Goal: Book appointment/travel/reservation

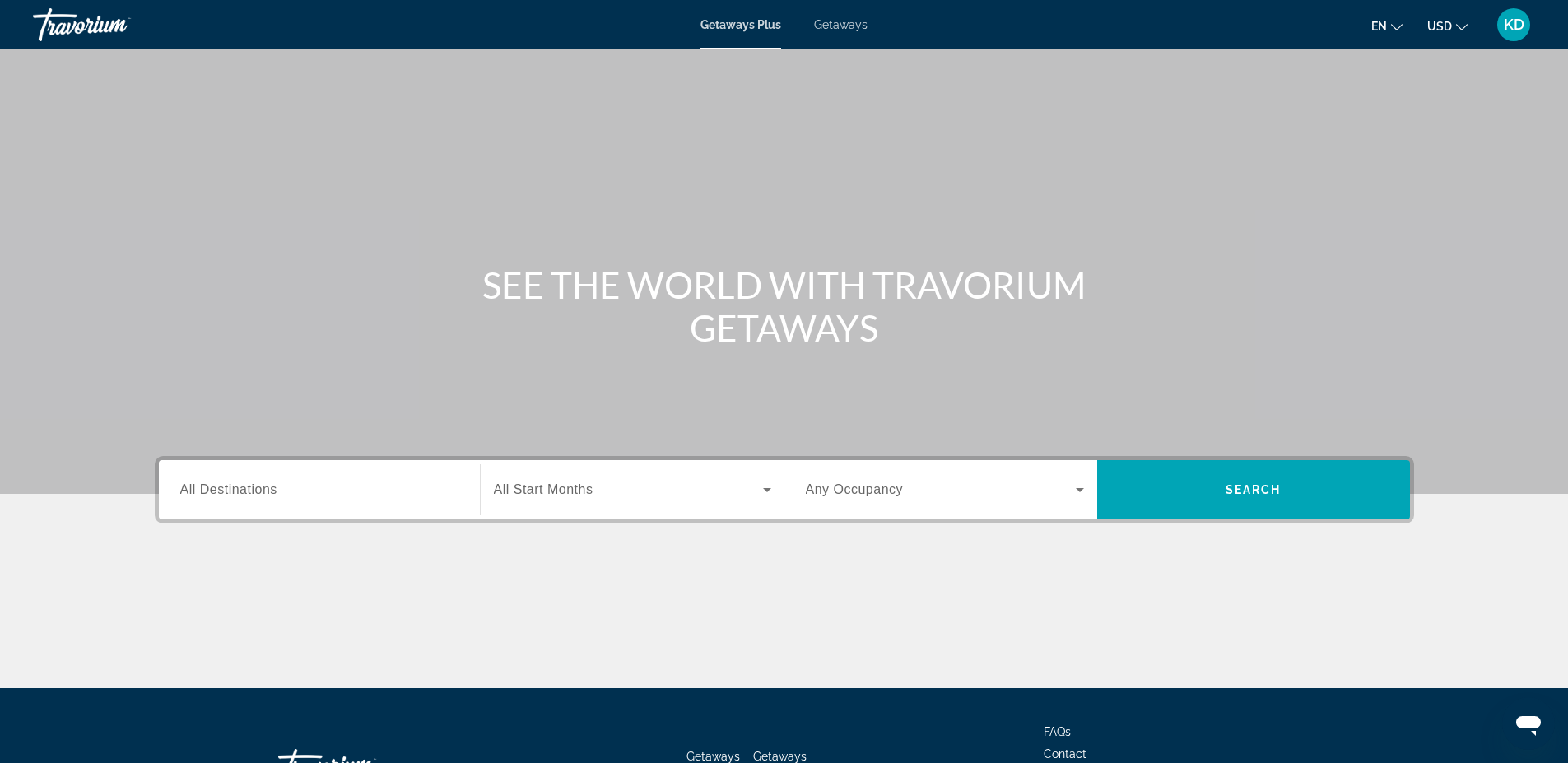
click at [405, 501] on div "Search widget" at bounding box center [320, 490] width 279 height 47
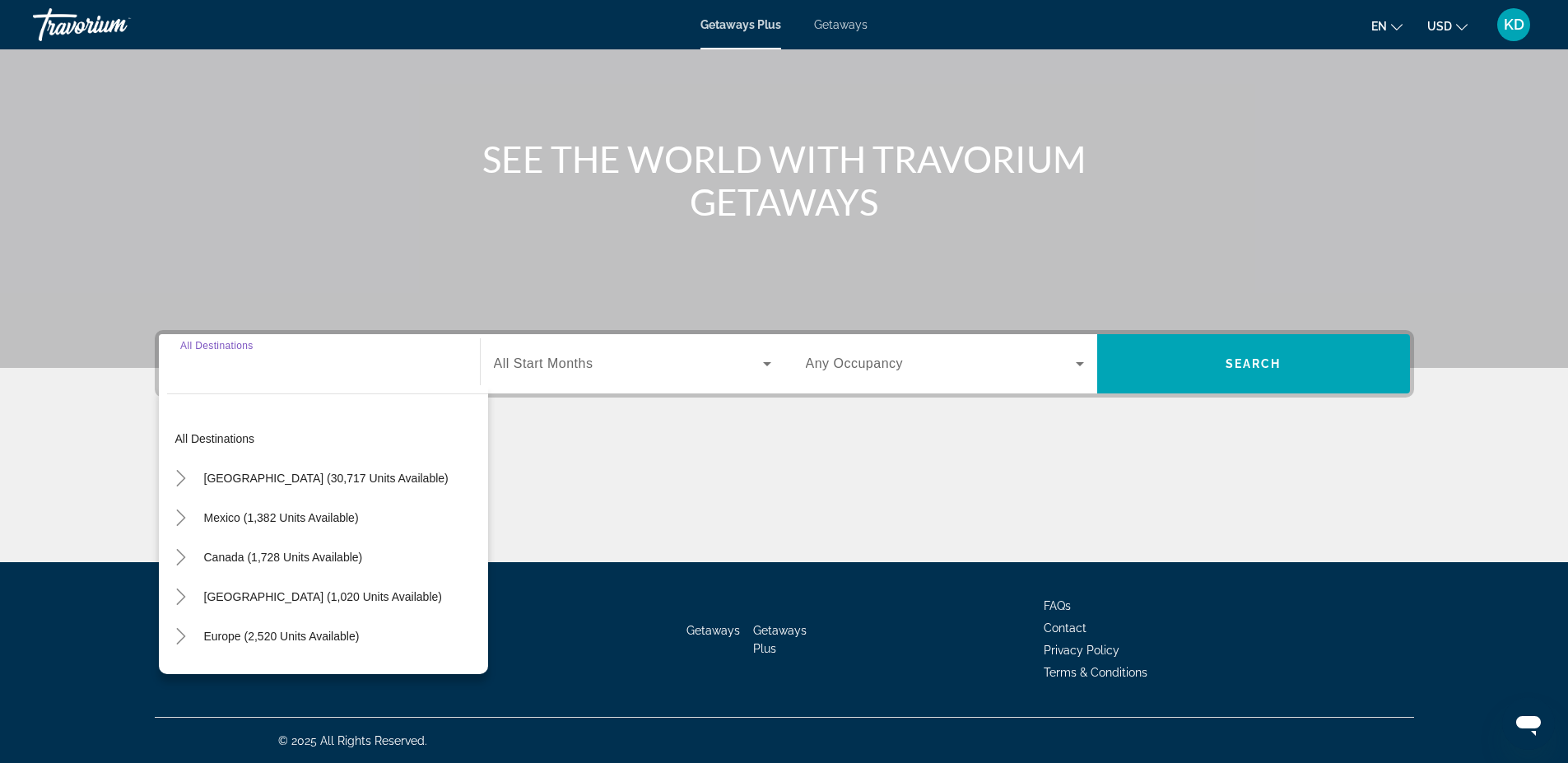
scroll to position [127, 0]
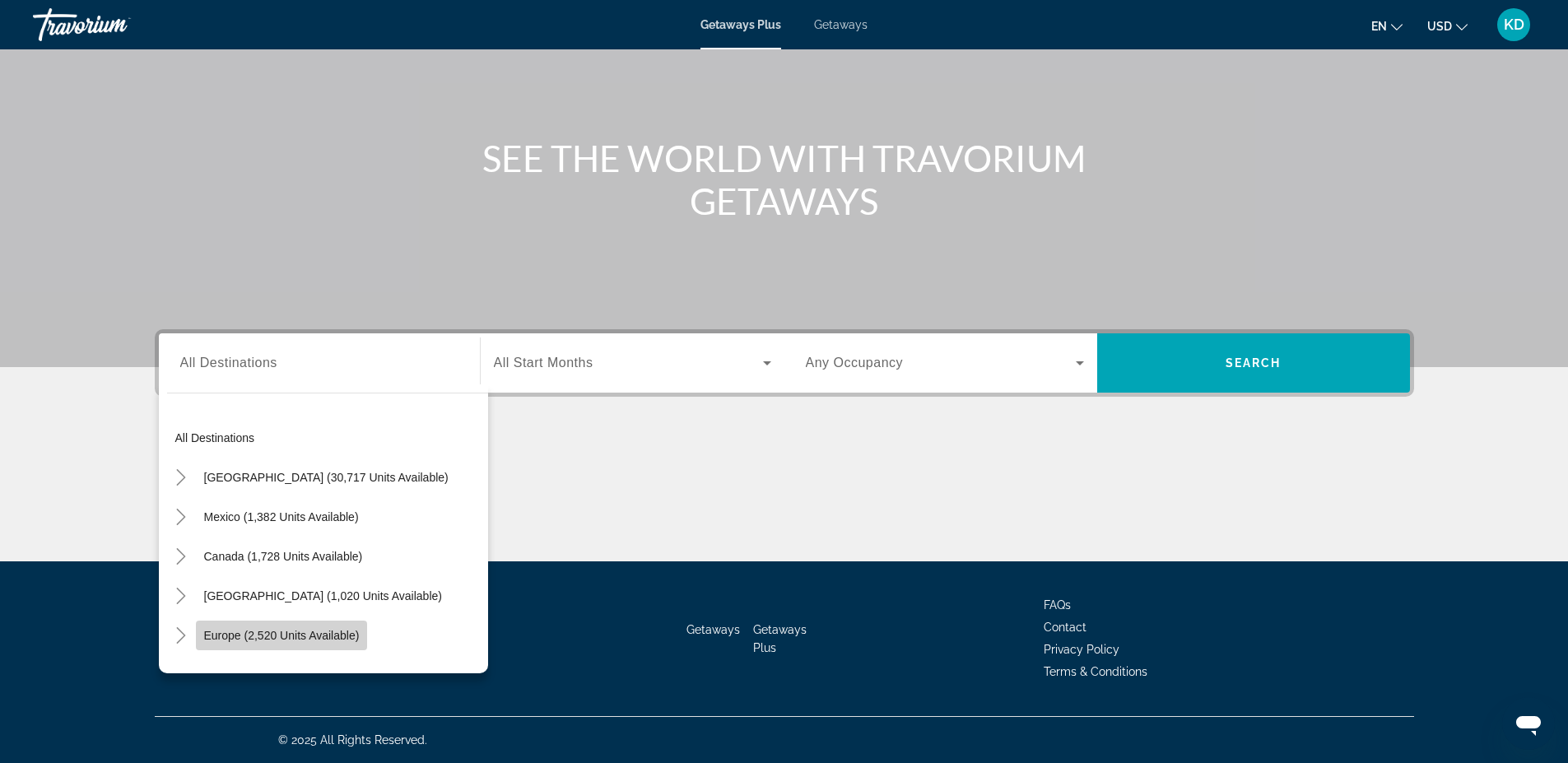
click at [292, 634] on span "Europe (2,520 units available)" at bounding box center [282, 634] width 155 height 13
type input "**********"
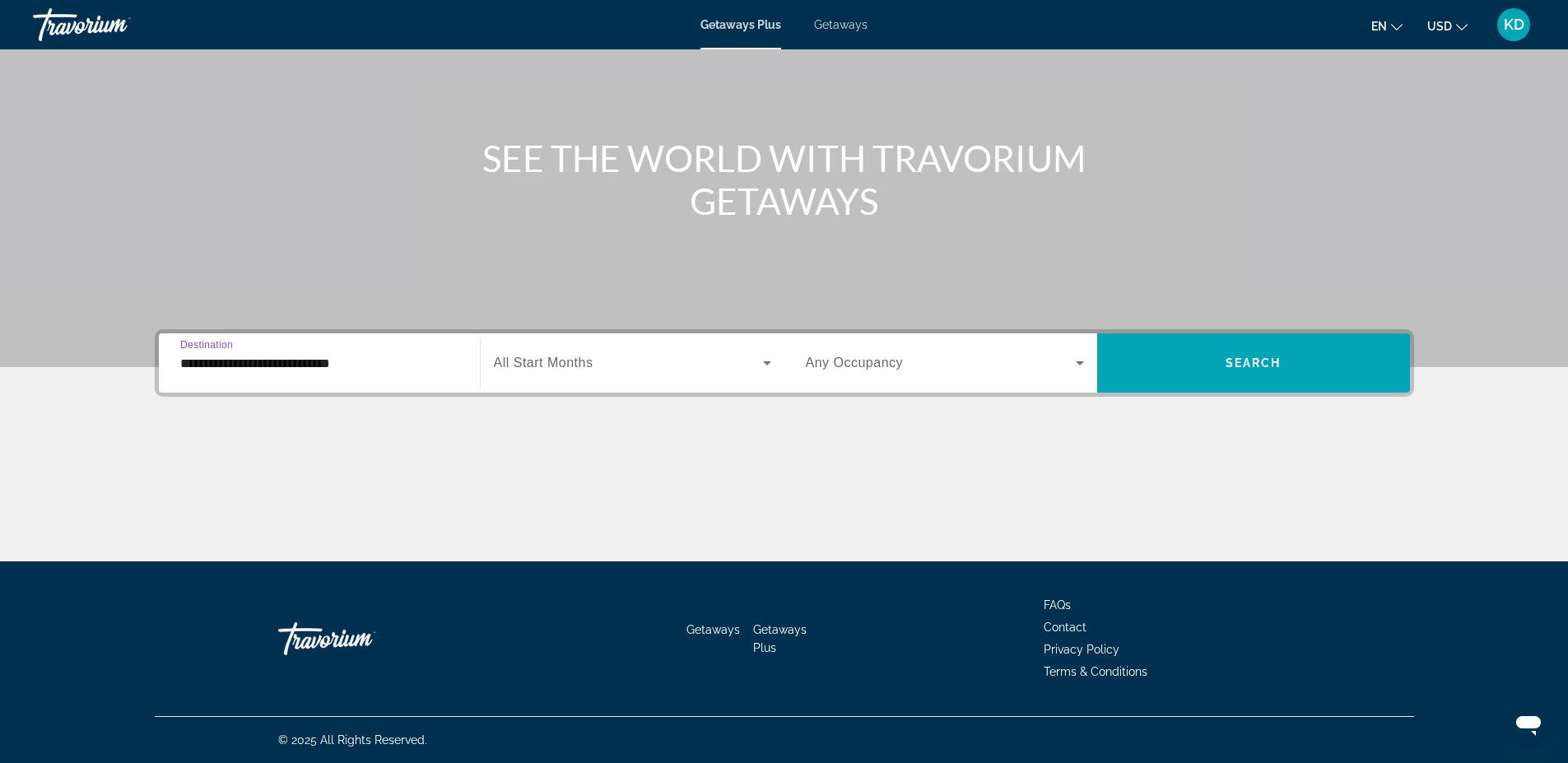
click at [761, 361] on icon "Search widget" at bounding box center [767, 363] width 20 height 20
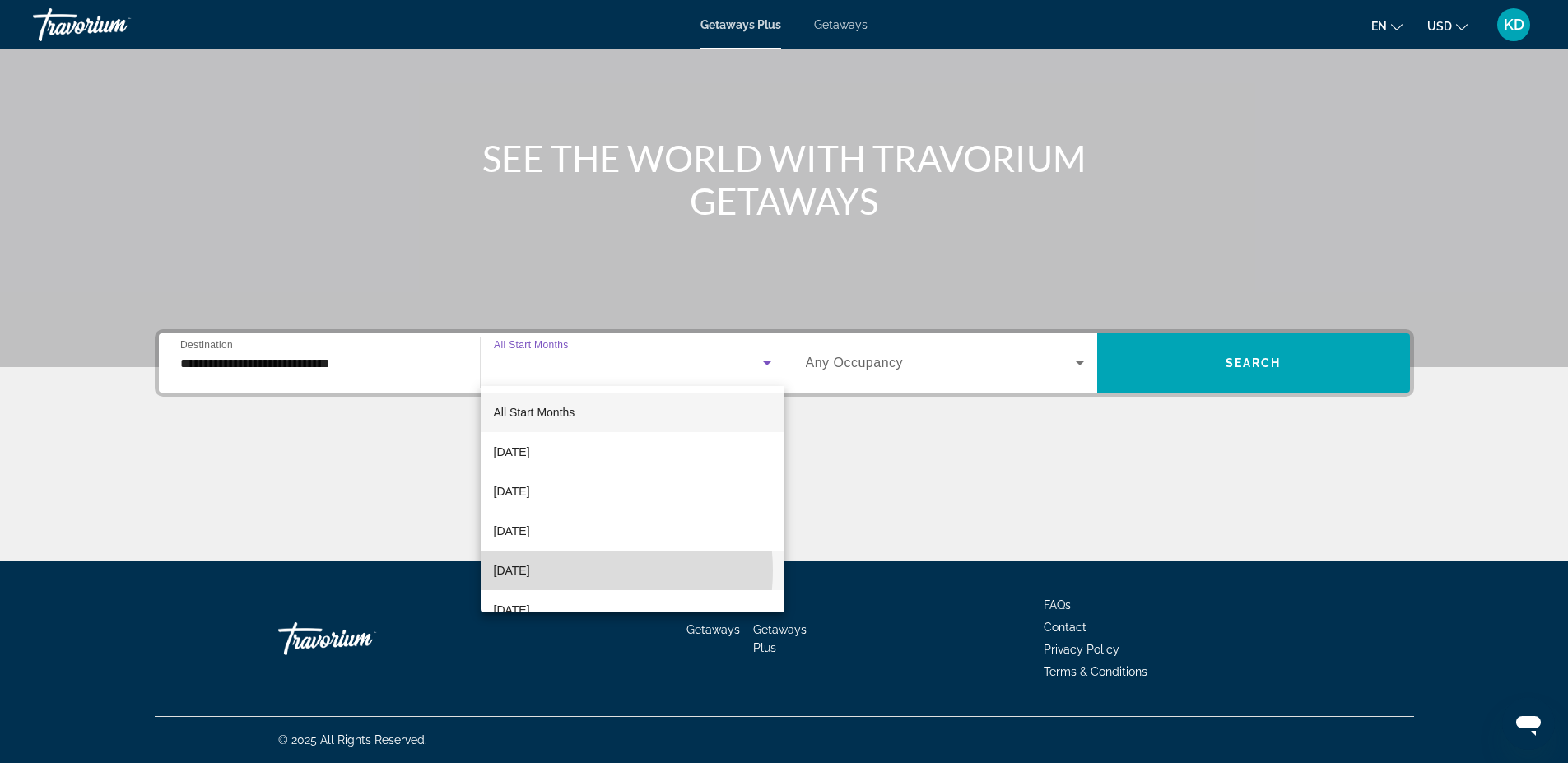
click at [530, 570] on span "[DATE]" at bounding box center [512, 570] width 37 height 20
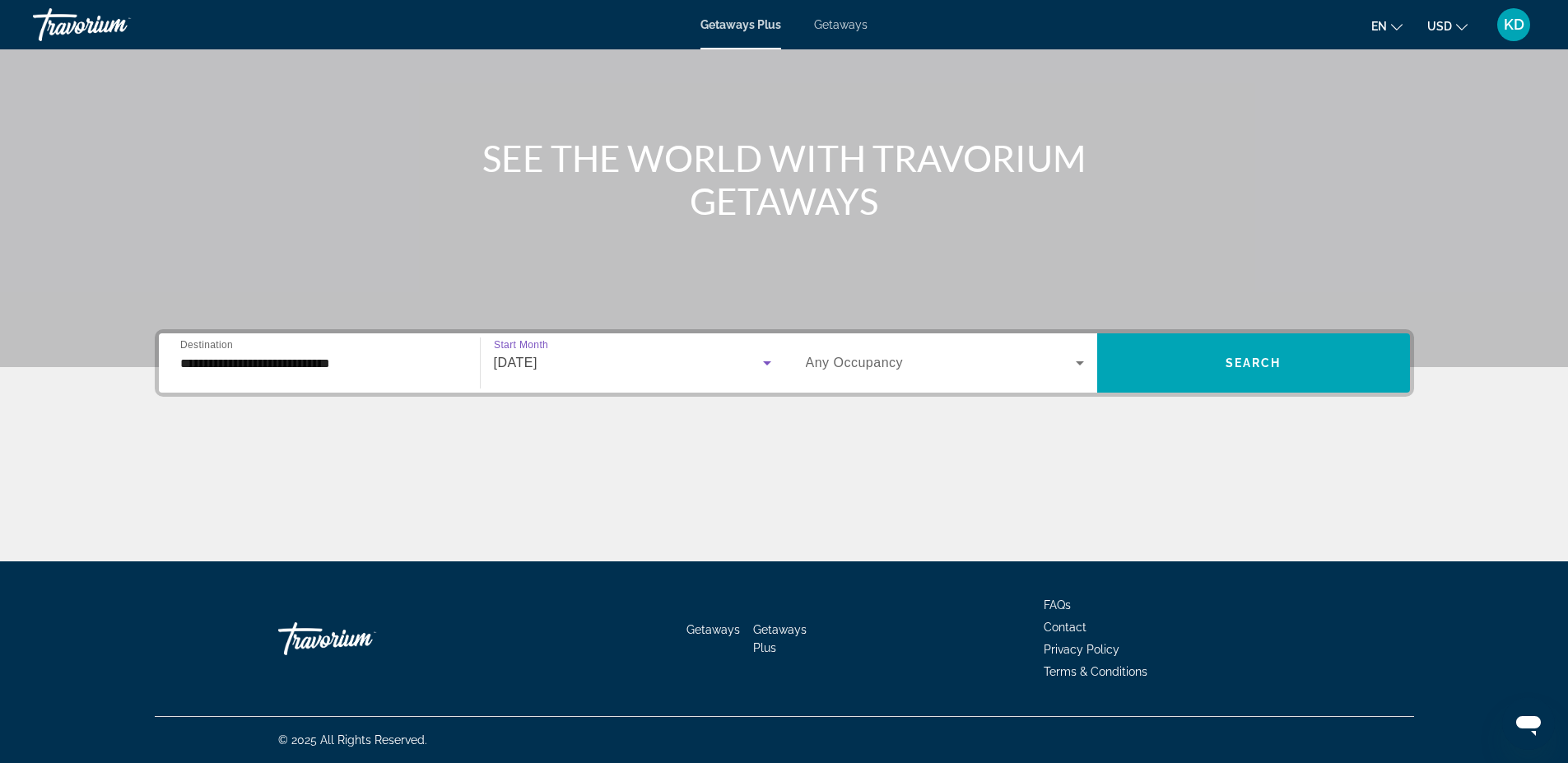
click at [881, 366] on span "Any Occupancy" at bounding box center [855, 362] width 98 height 14
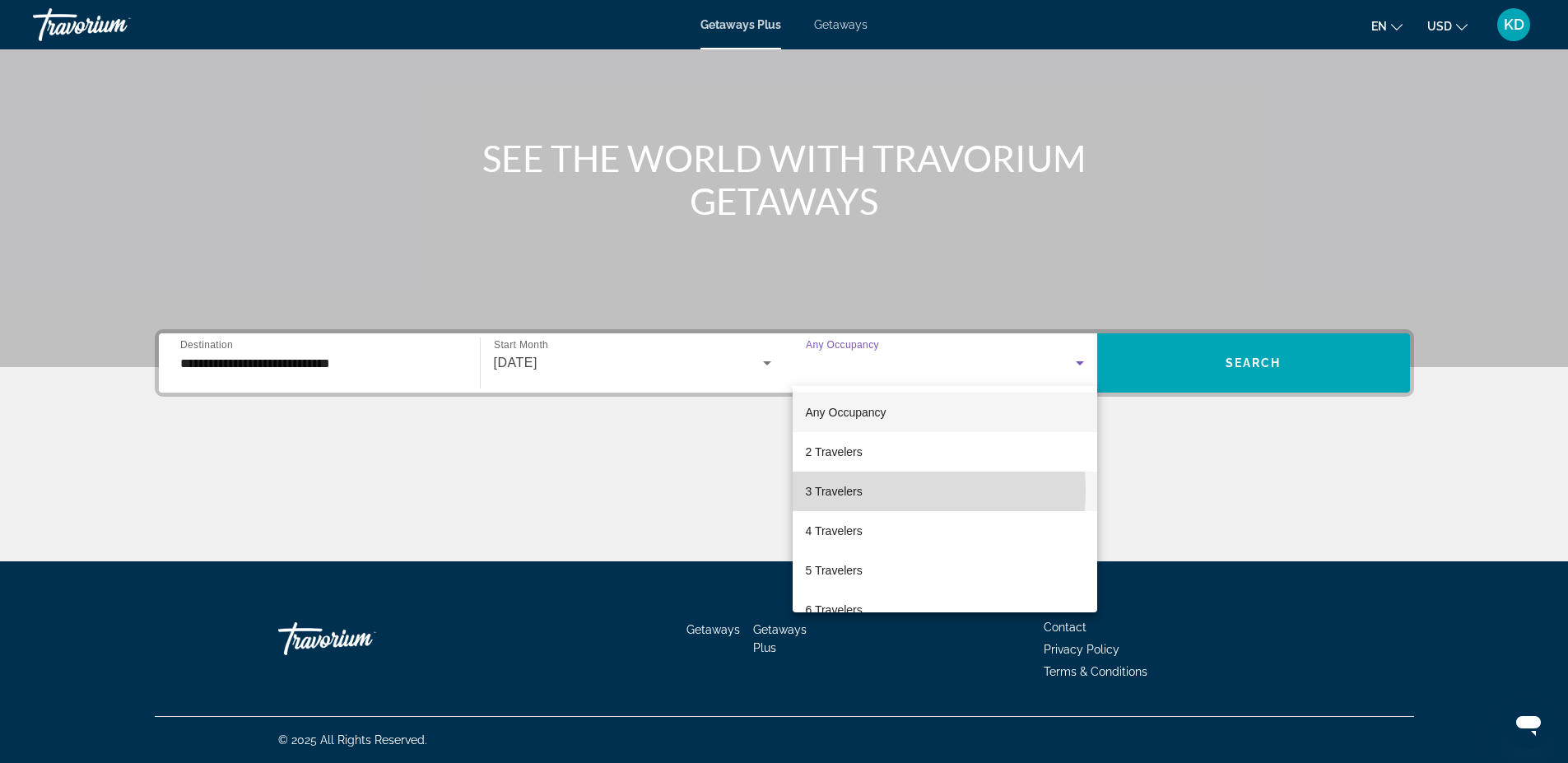
click at [834, 490] on span "3 Travelers" at bounding box center [835, 491] width 57 height 20
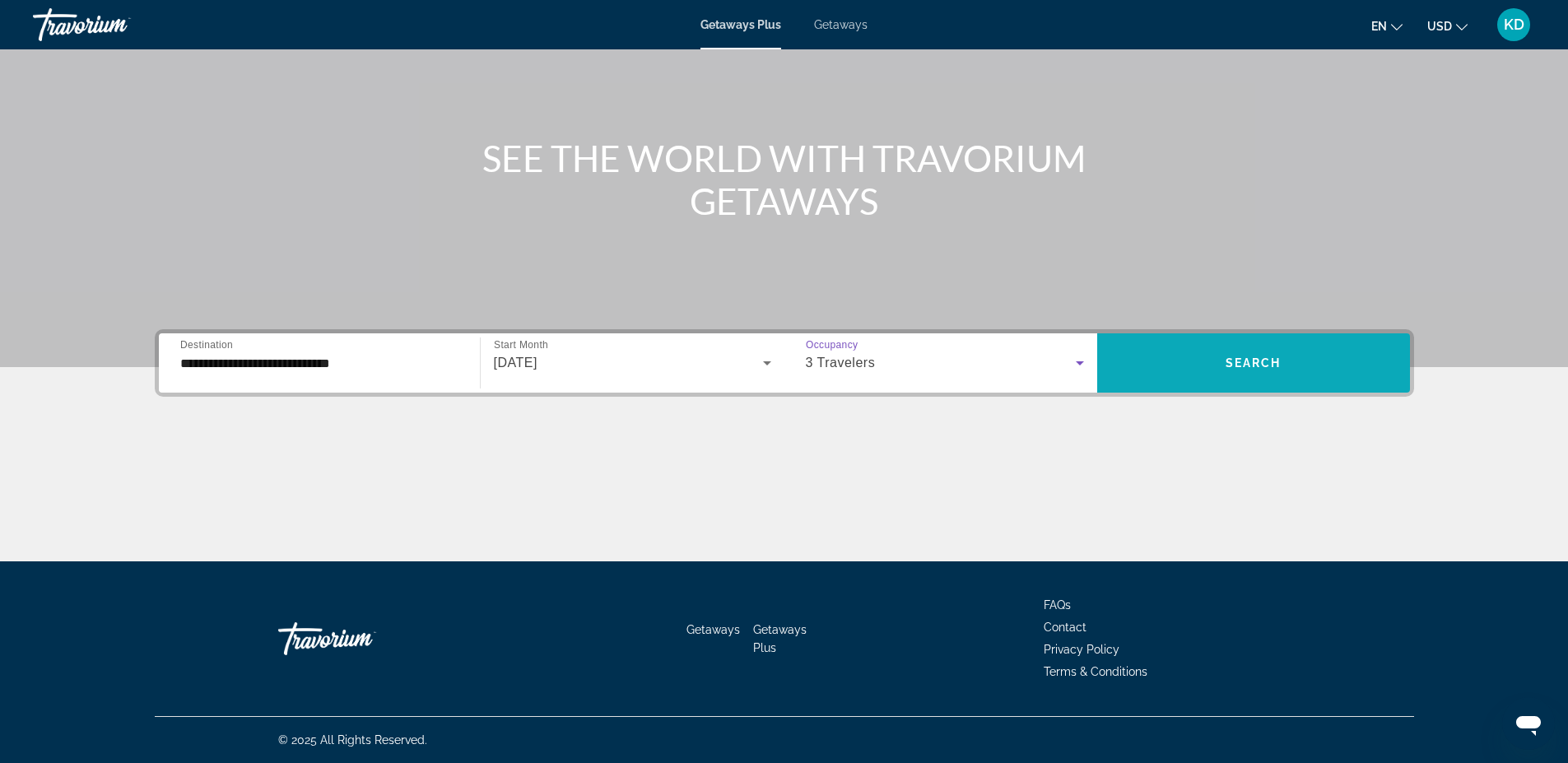
click at [1251, 362] on span "Search" at bounding box center [1254, 362] width 56 height 13
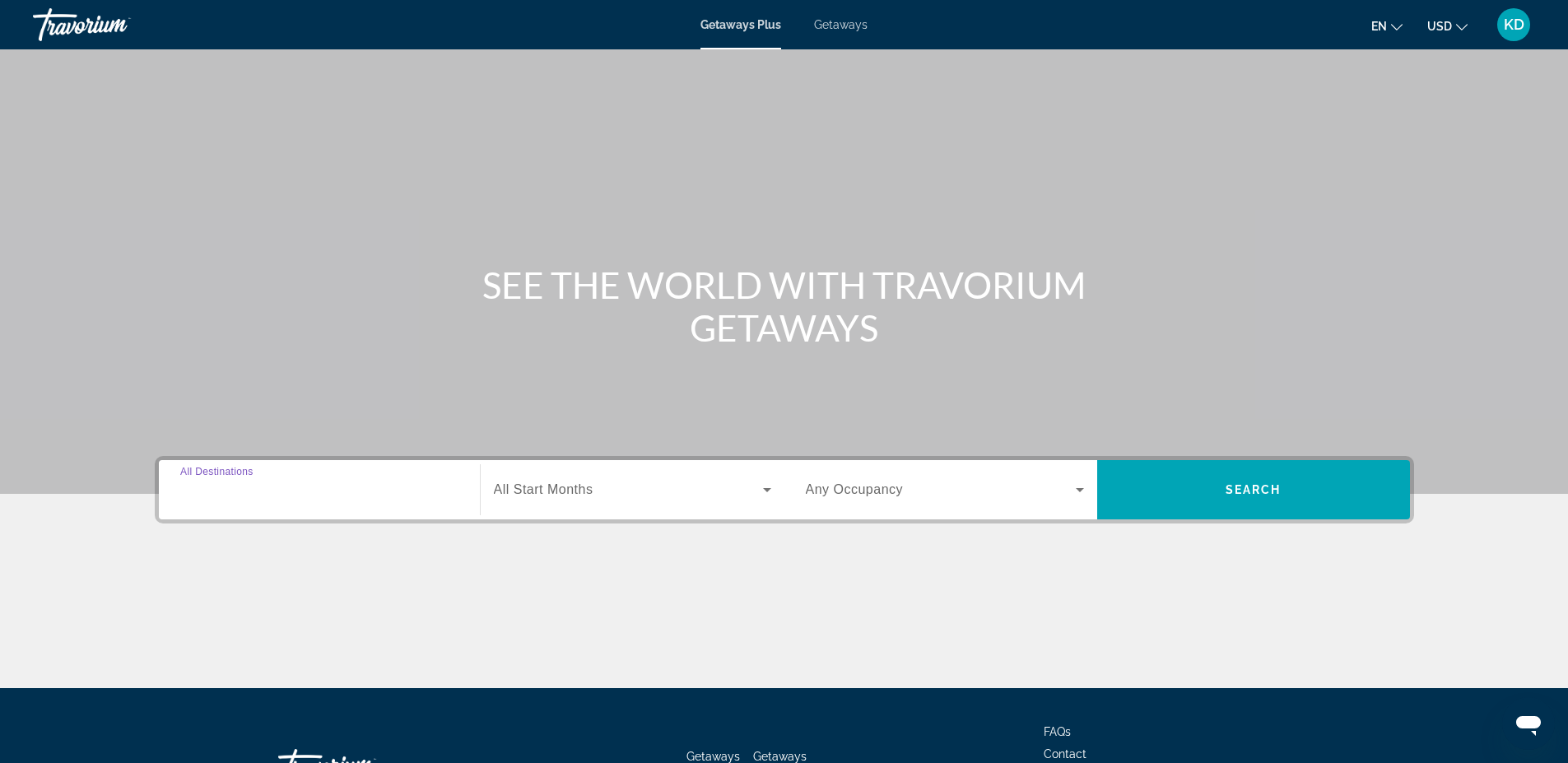
click at [433, 493] on input "Destination All Destinations" at bounding box center [320, 490] width 279 height 20
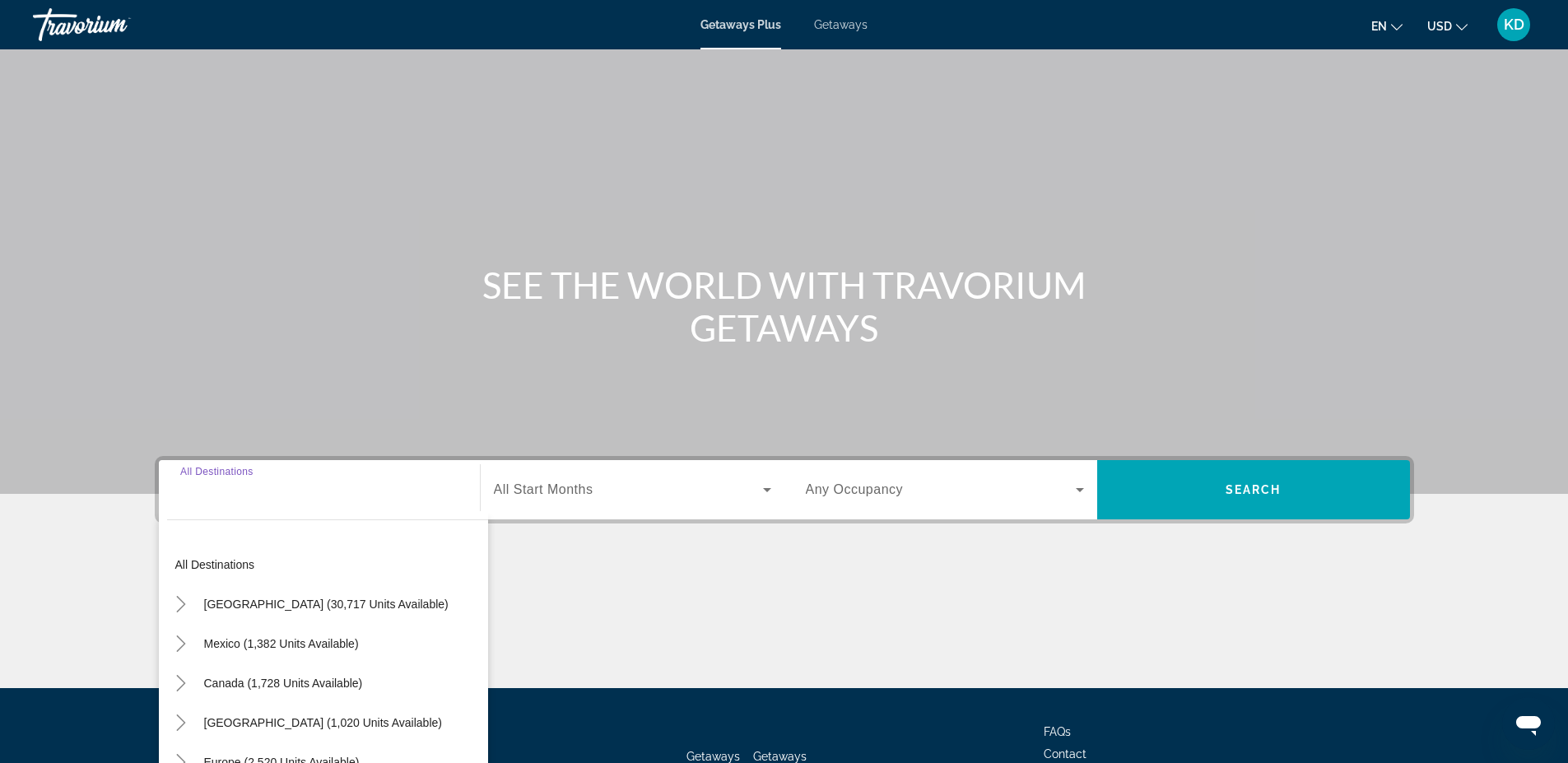
scroll to position [127, 0]
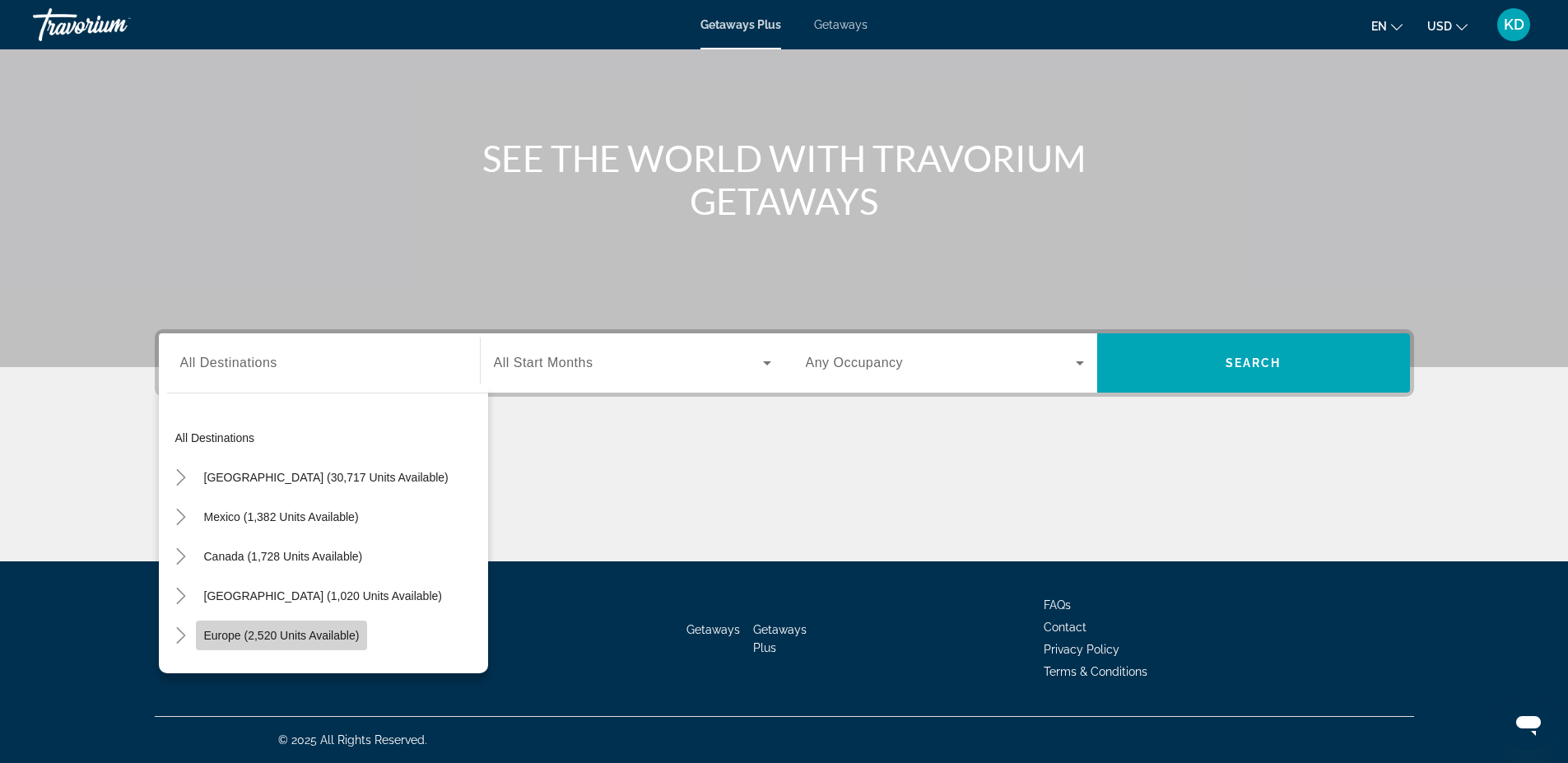
click at [256, 633] on span "Europe (2,520 units available)" at bounding box center [282, 634] width 155 height 13
type input "**********"
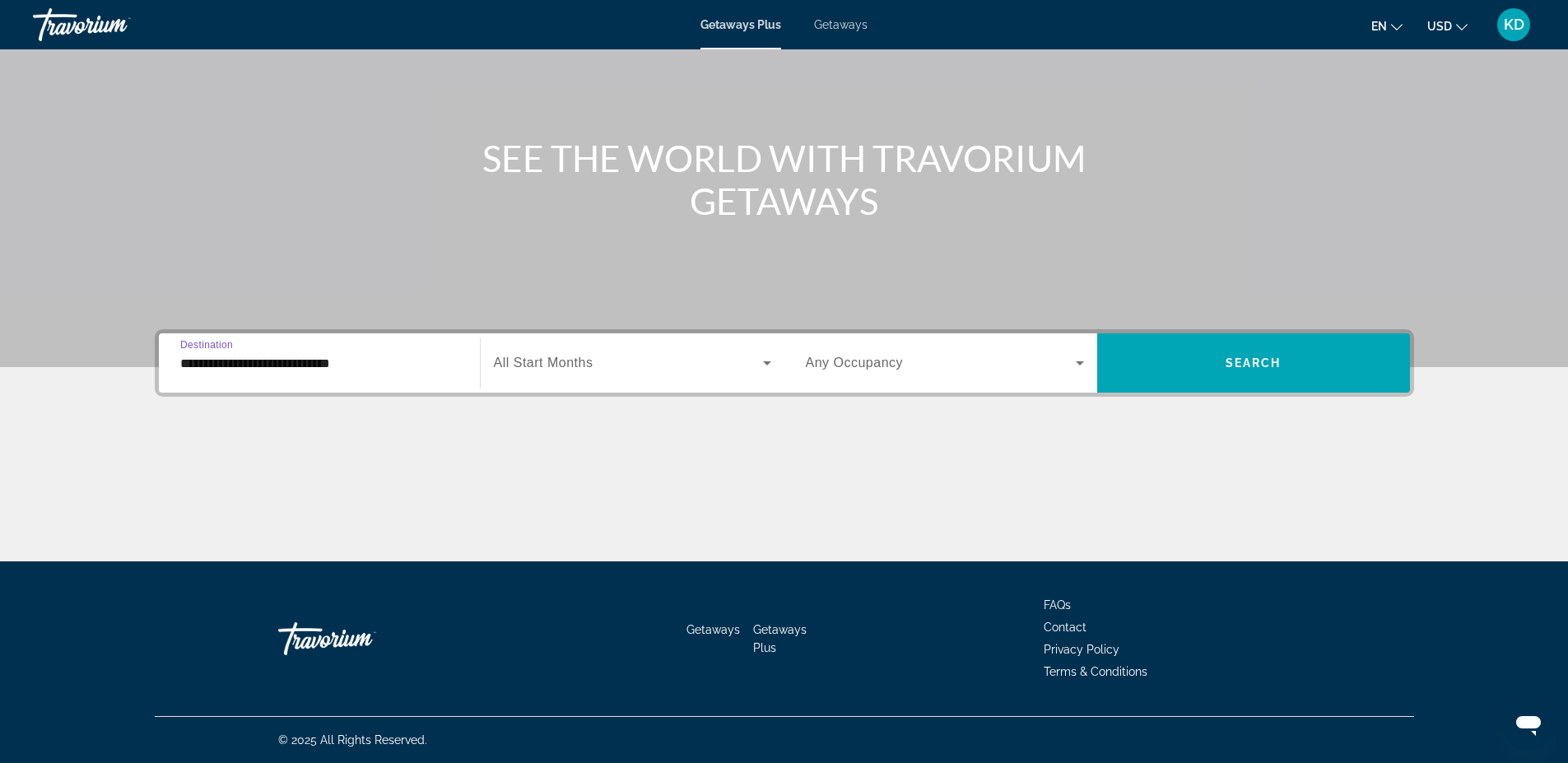
click at [561, 369] on label "Start Month All Start Months" at bounding box center [544, 362] width 100 height 15
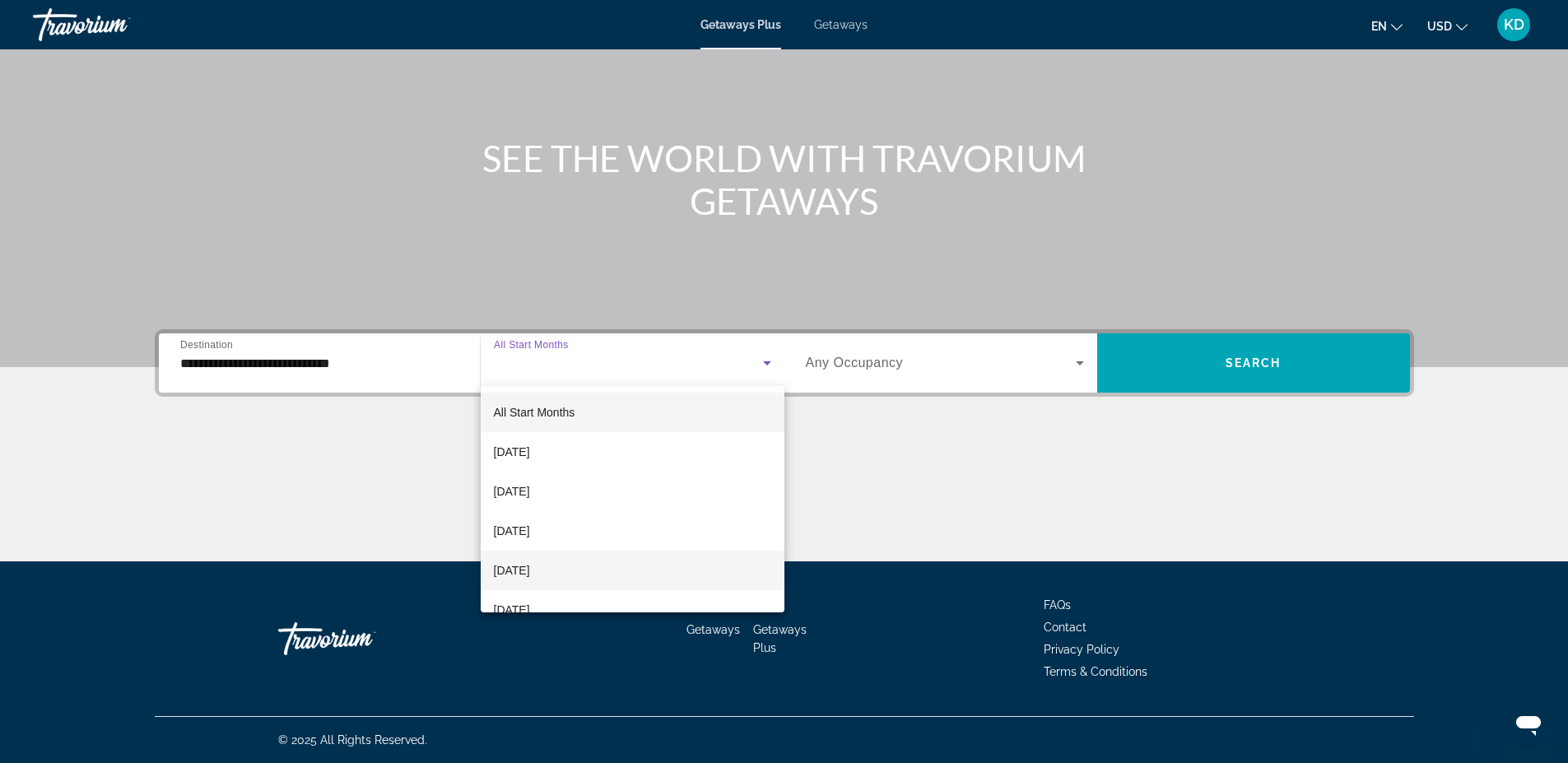
click at [529, 565] on span "[DATE]" at bounding box center [512, 570] width 37 height 20
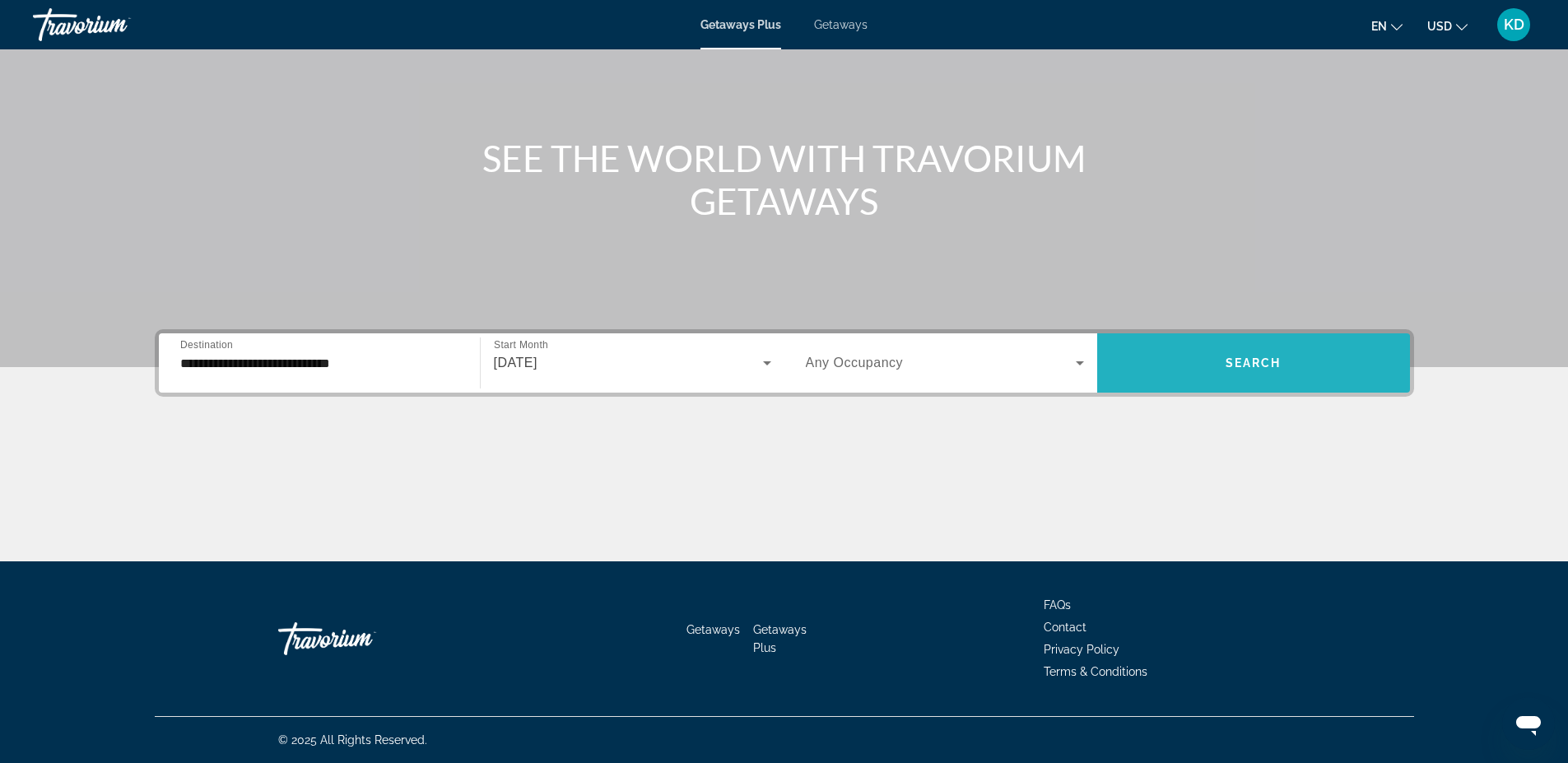
click at [1250, 365] on span "Search" at bounding box center [1254, 362] width 56 height 13
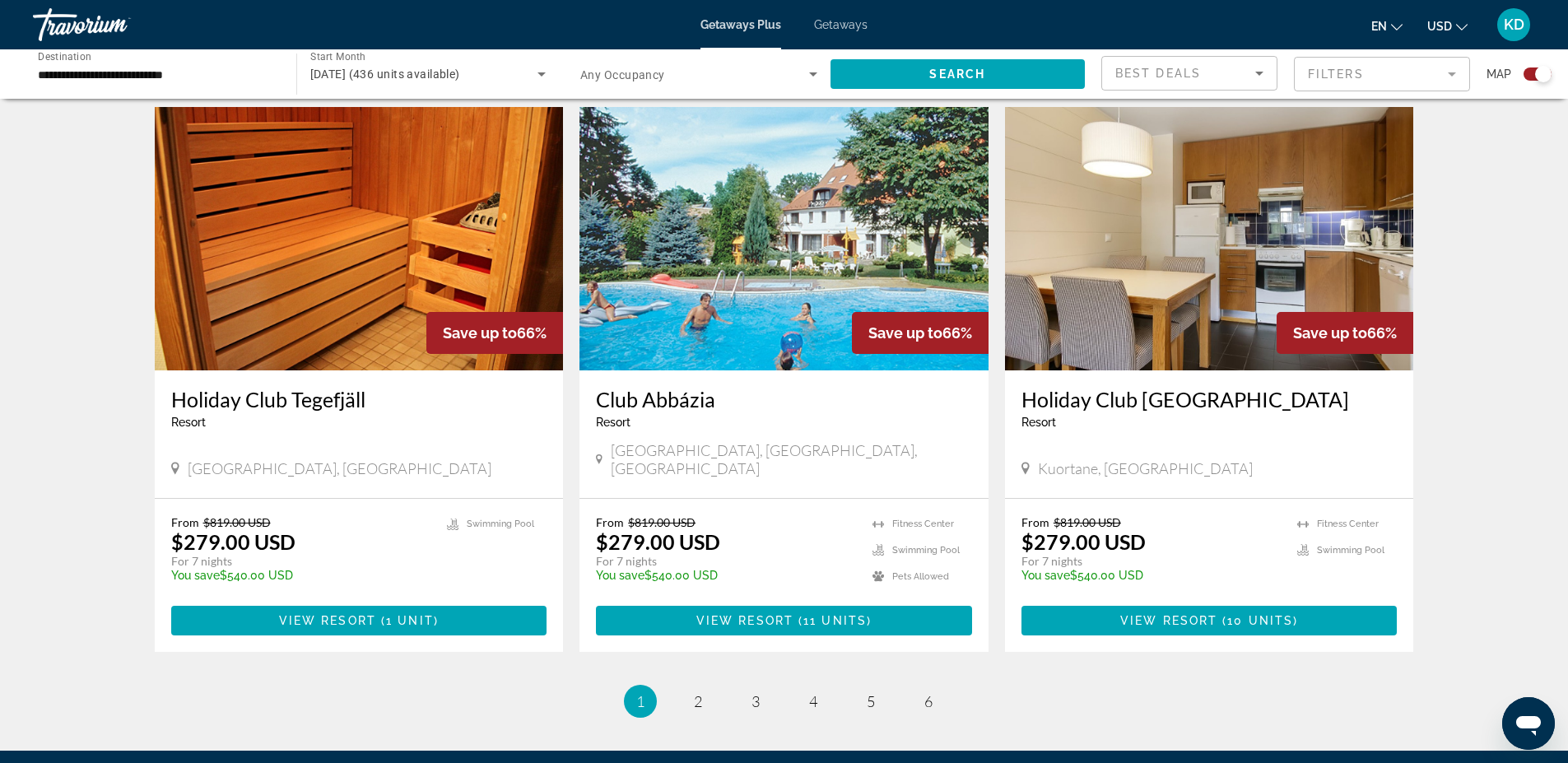
scroll to position [2304, 0]
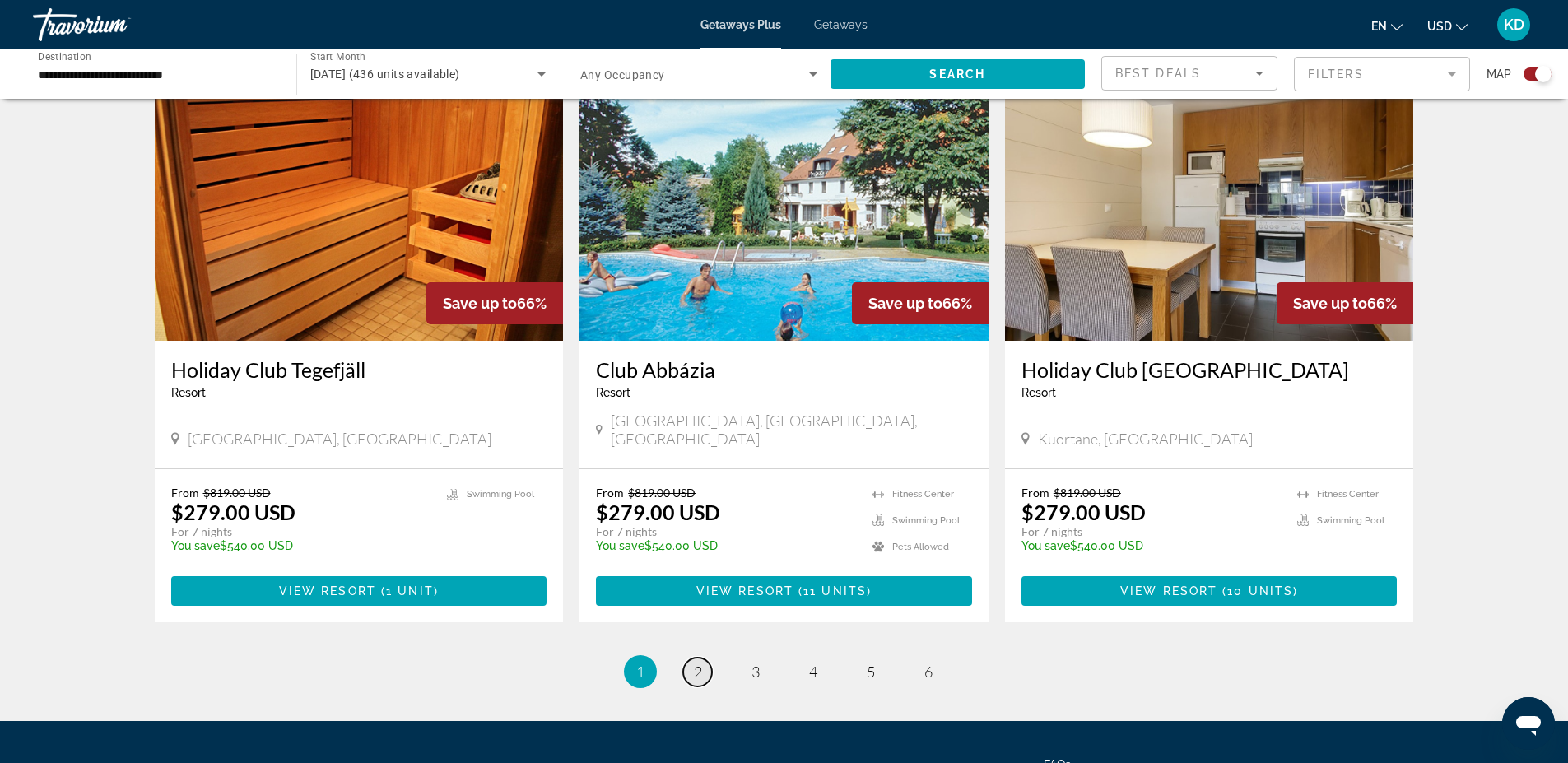
click at [697, 662] on span "2" at bounding box center [697, 671] width 8 height 18
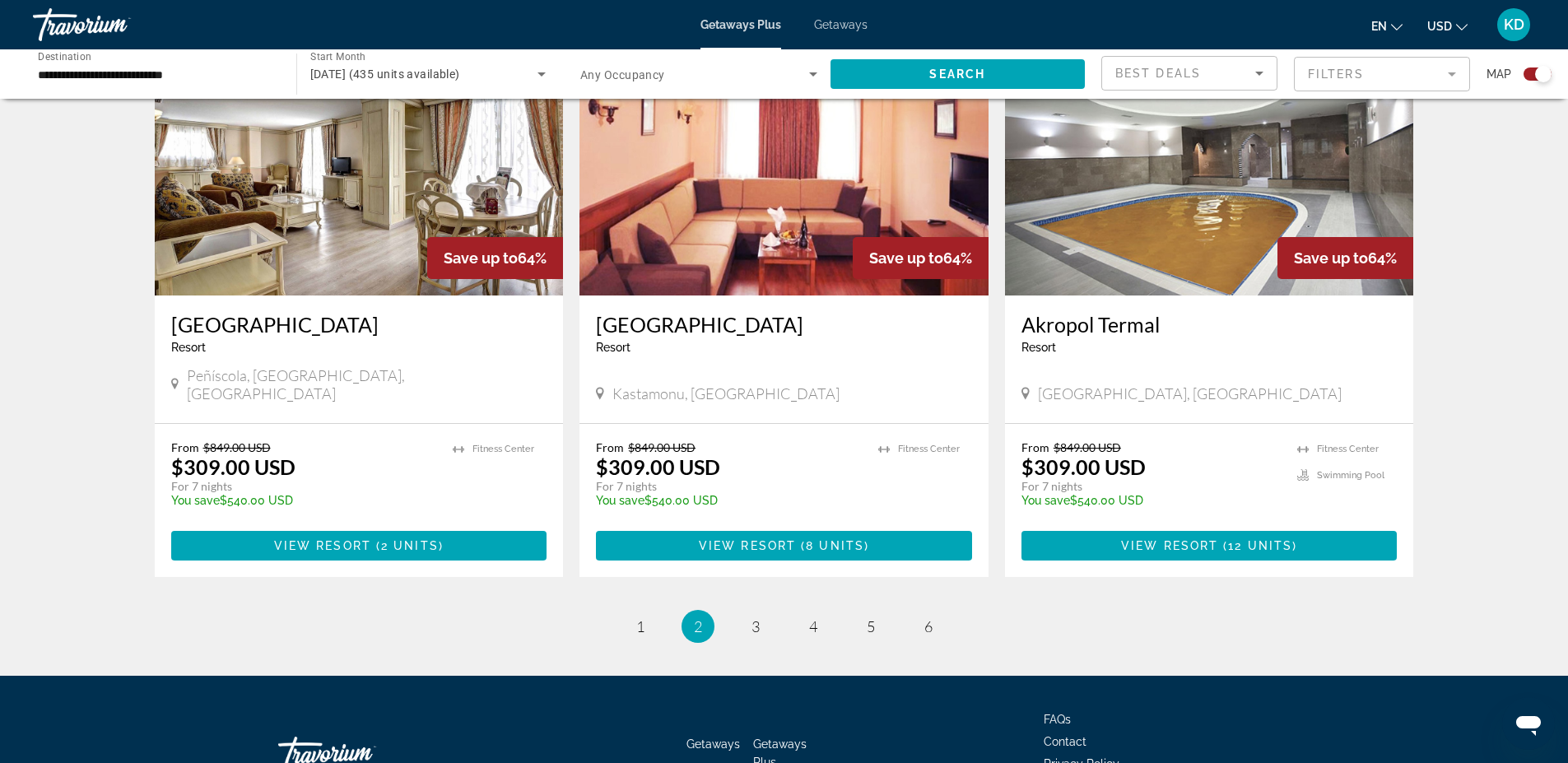
scroll to position [2386, 0]
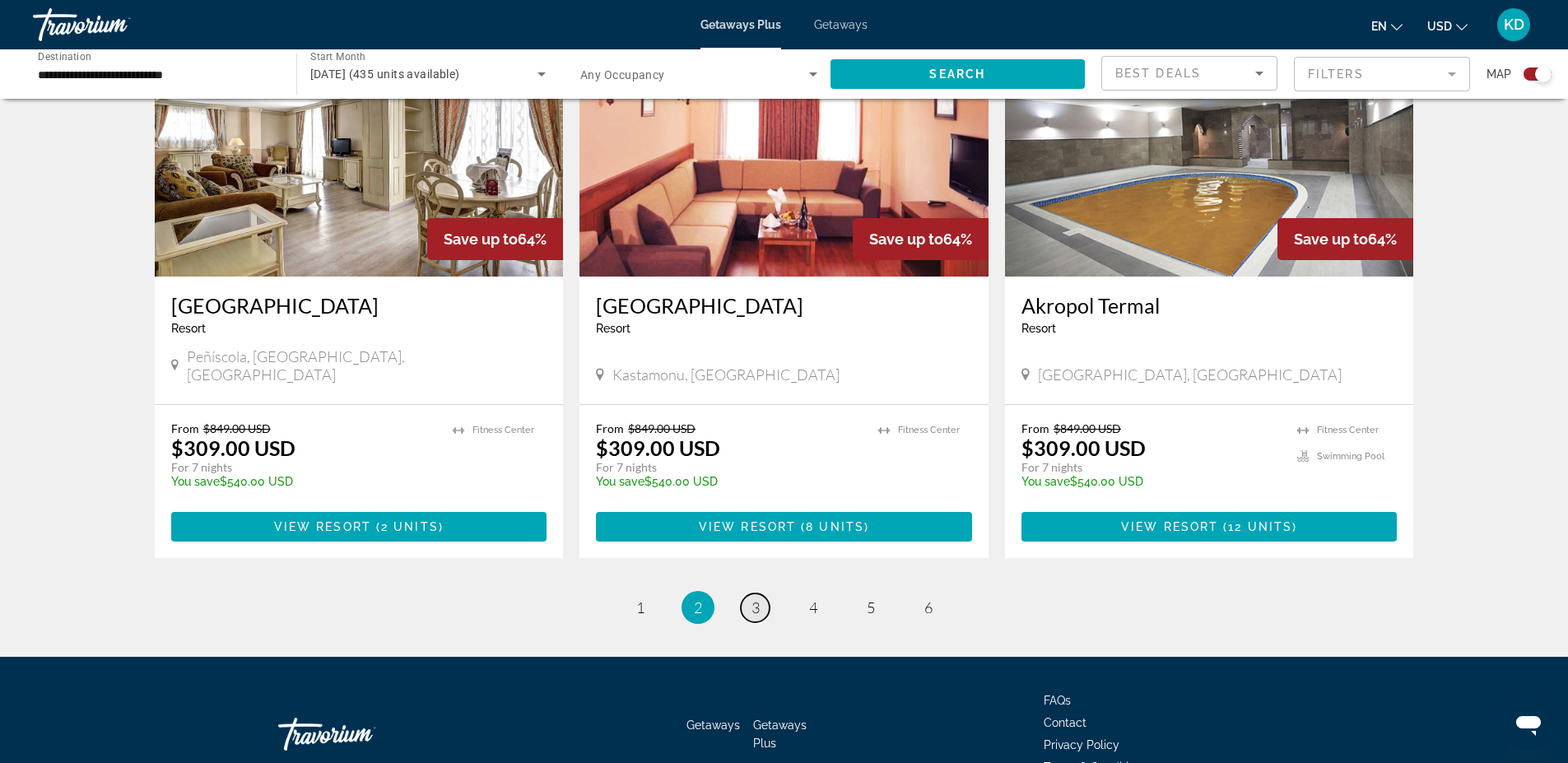
click at [757, 598] on span "3" at bounding box center [755, 607] width 8 height 18
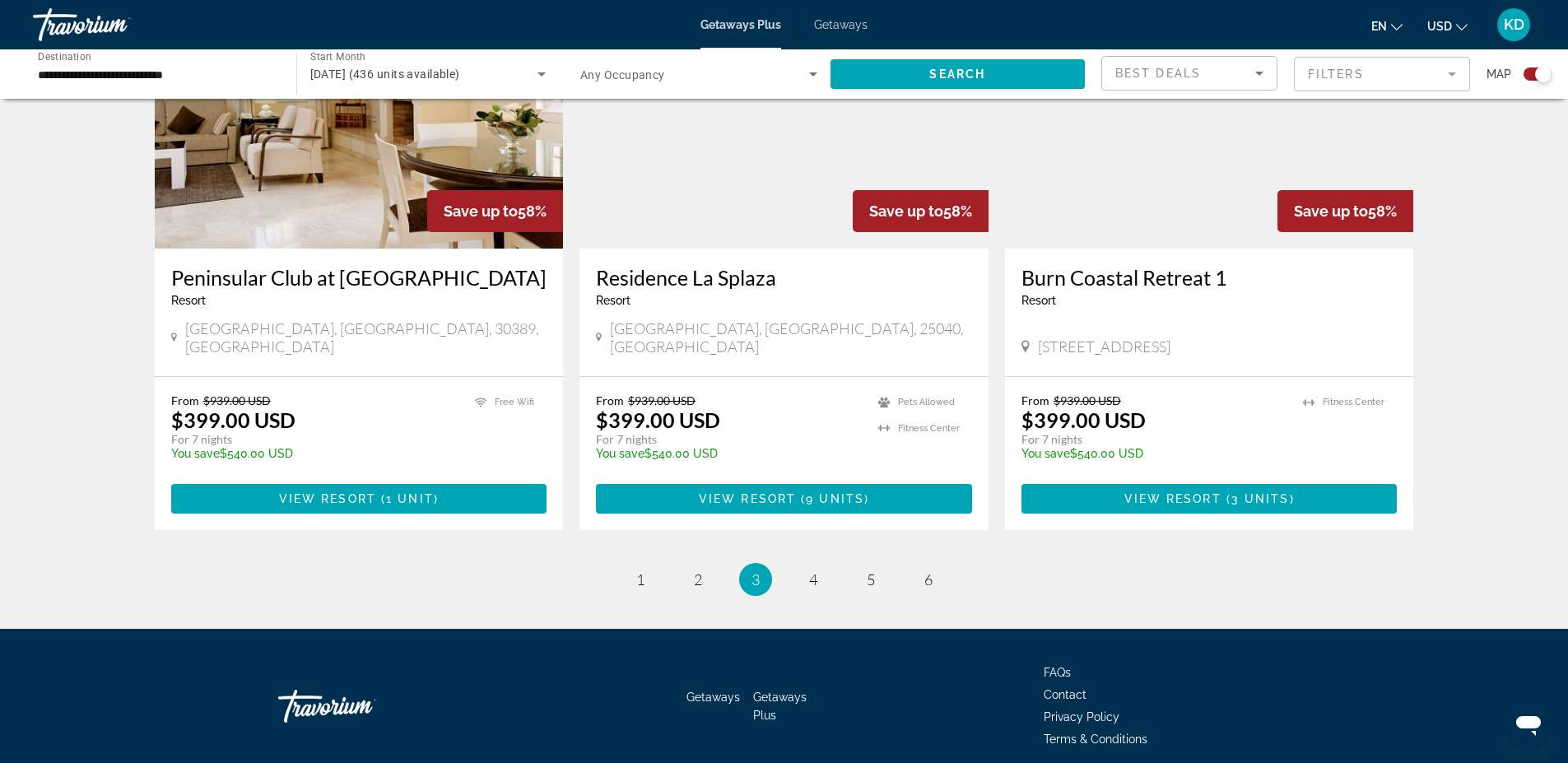
scroll to position [2386, 0]
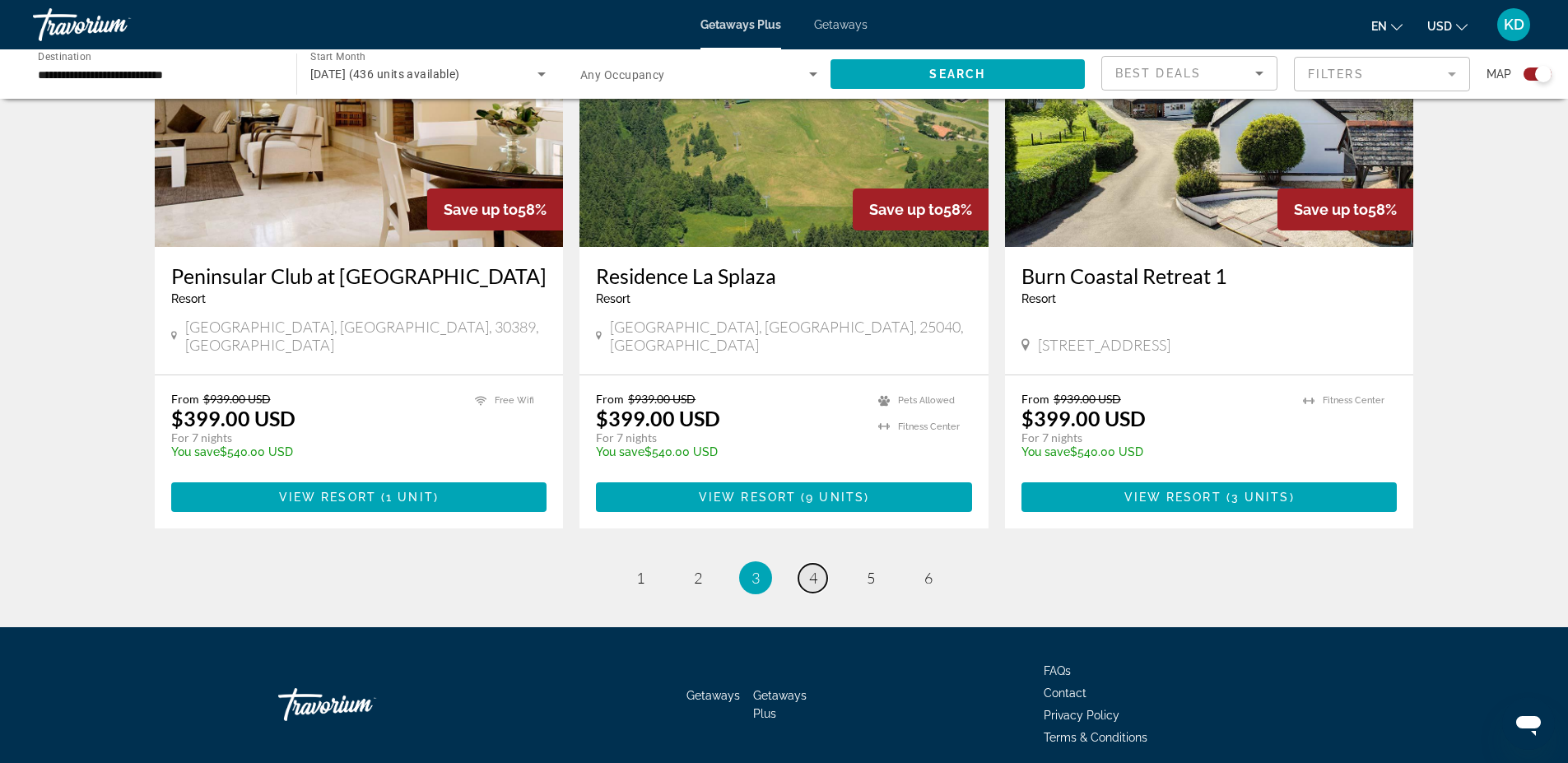
click at [818, 564] on link "page 4" at bounding box center [813, 578] width 29 height 29
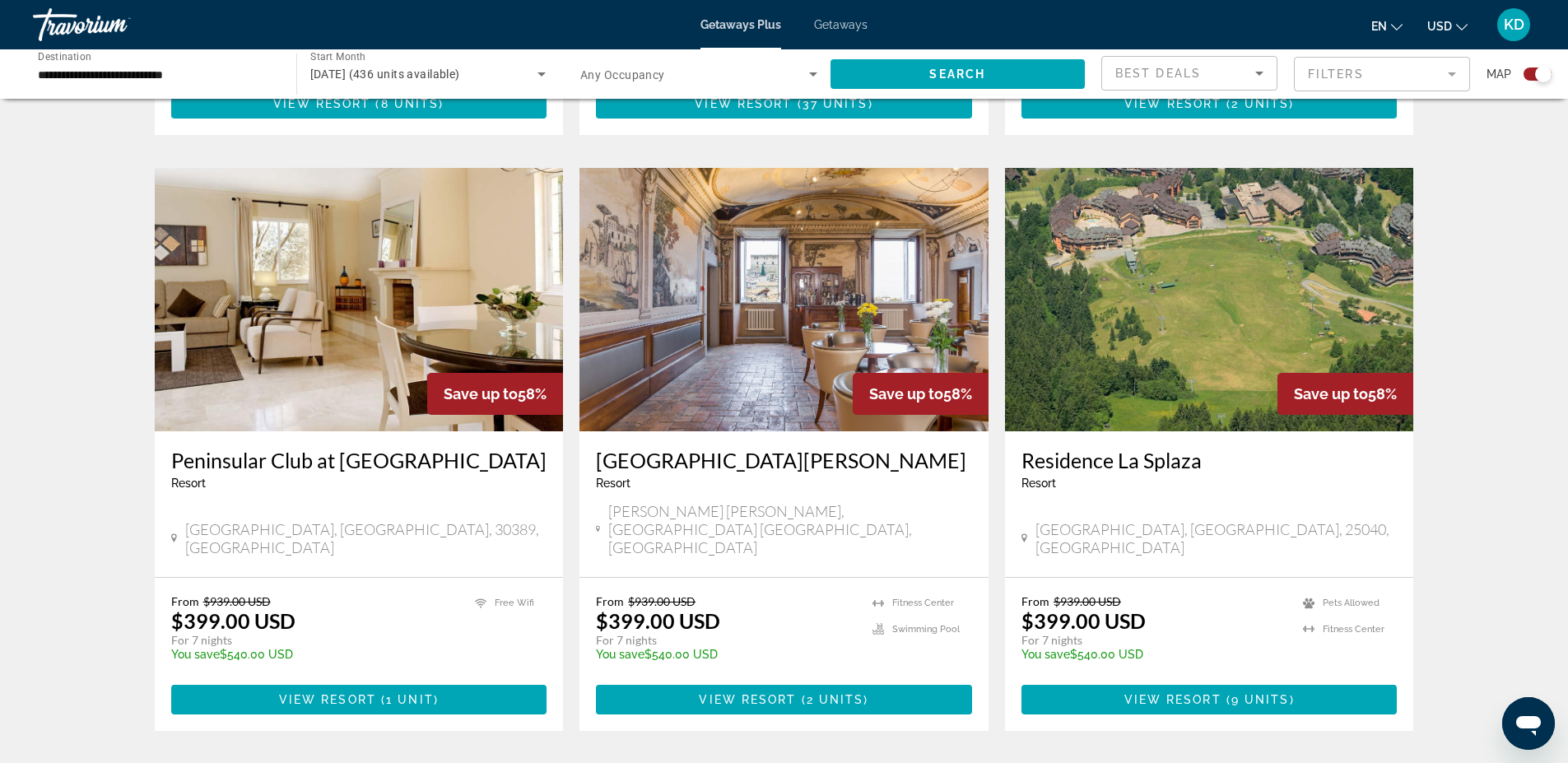
scroll to position [1152, 0]
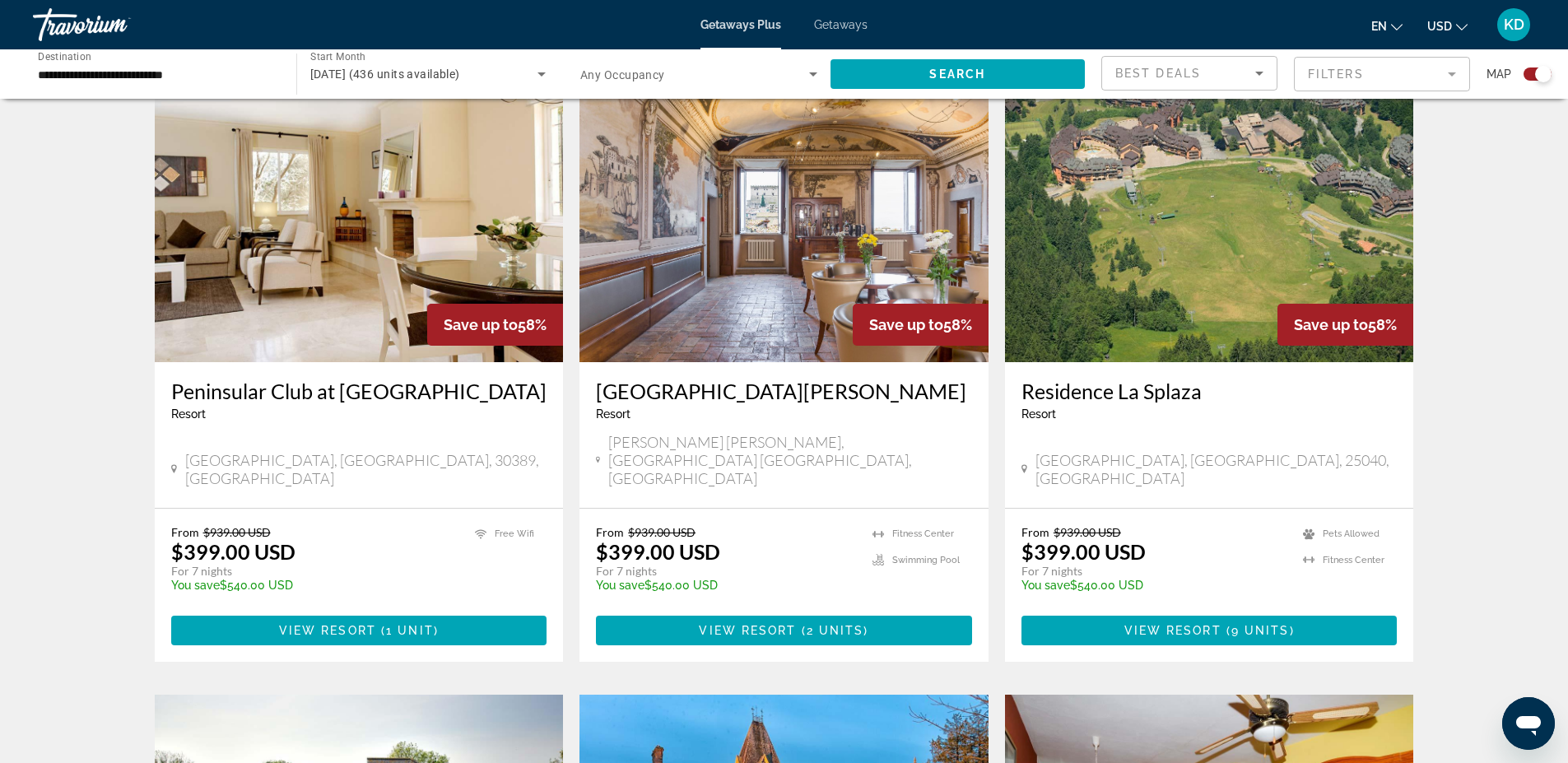
click at [754, 279] on img "Main content" at bounding box center [784, 230] width 409 height 263
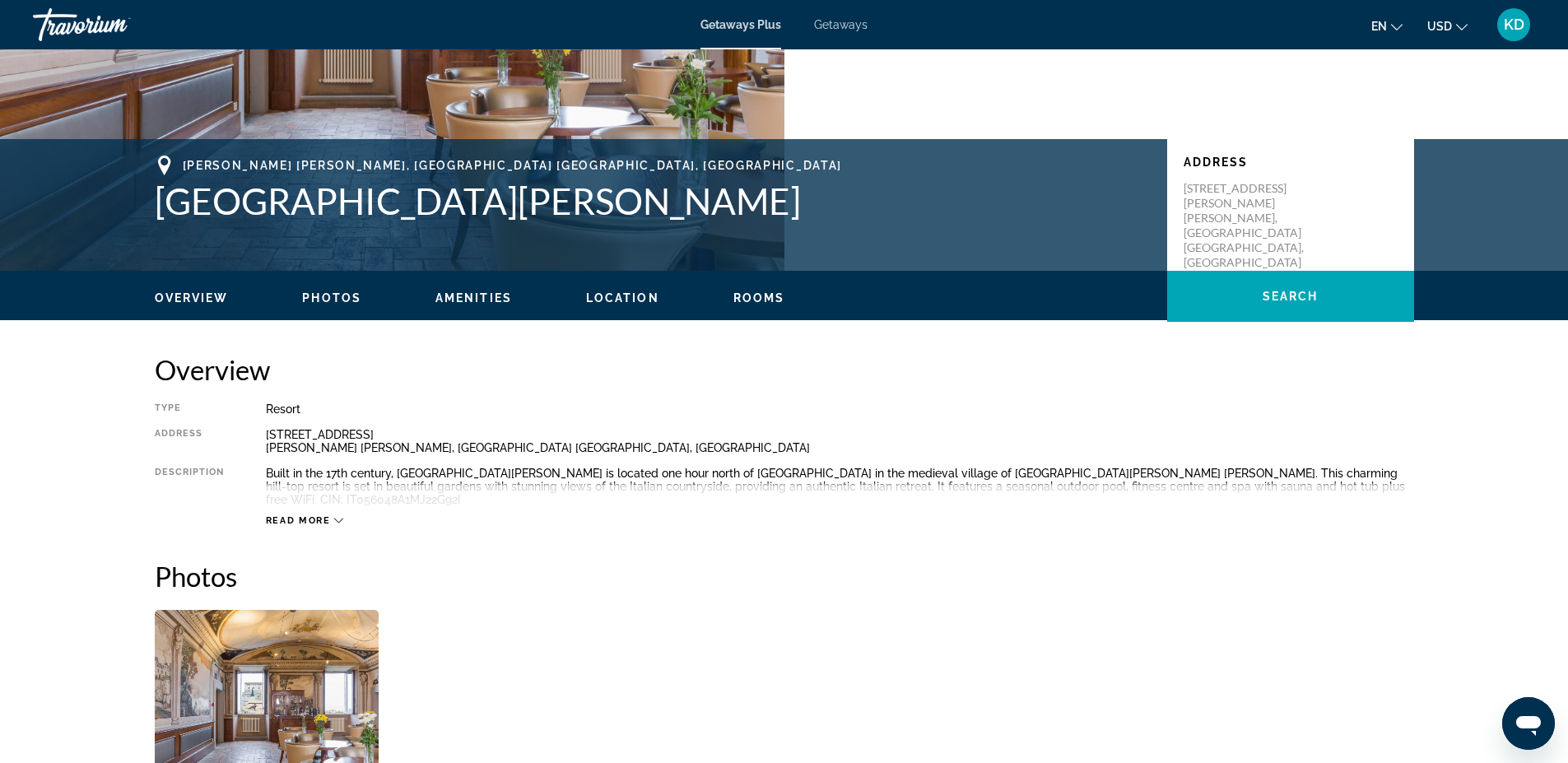
scroll to position [247, 0]
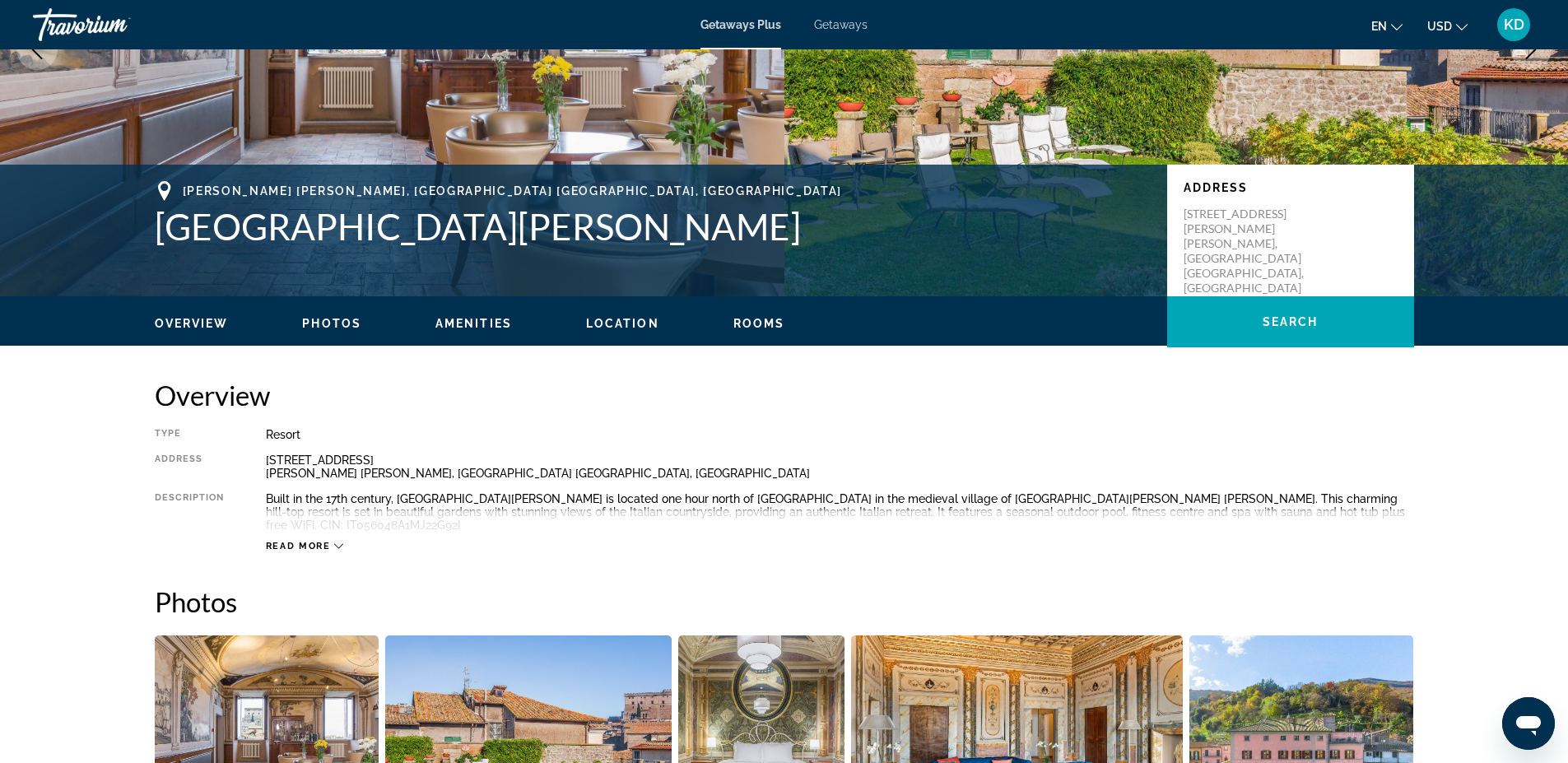
click at [334, 542] on icon "Main content" at bounding box center [338, 546] width 9 height 9
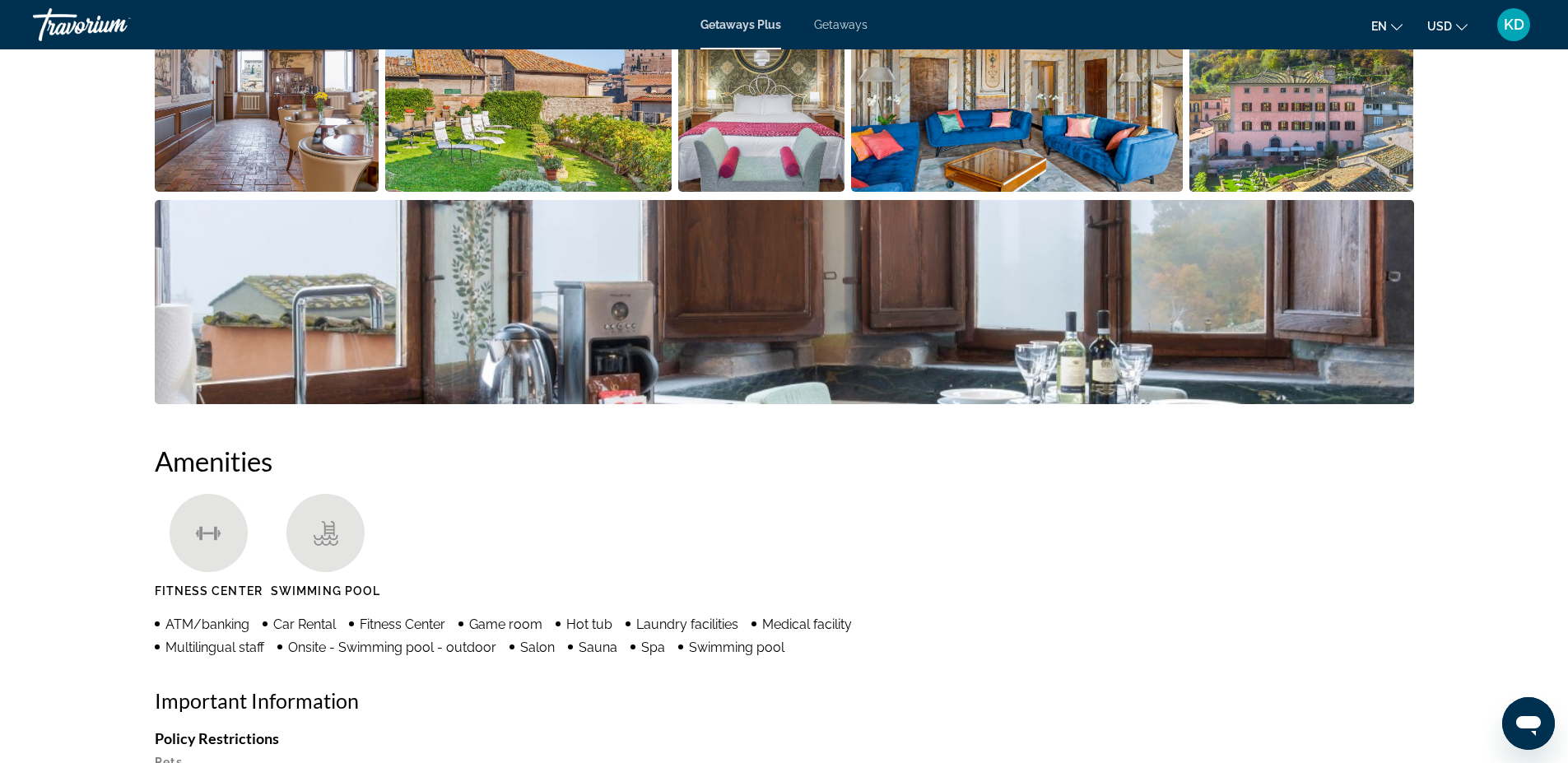
scroll to position [606, 0]
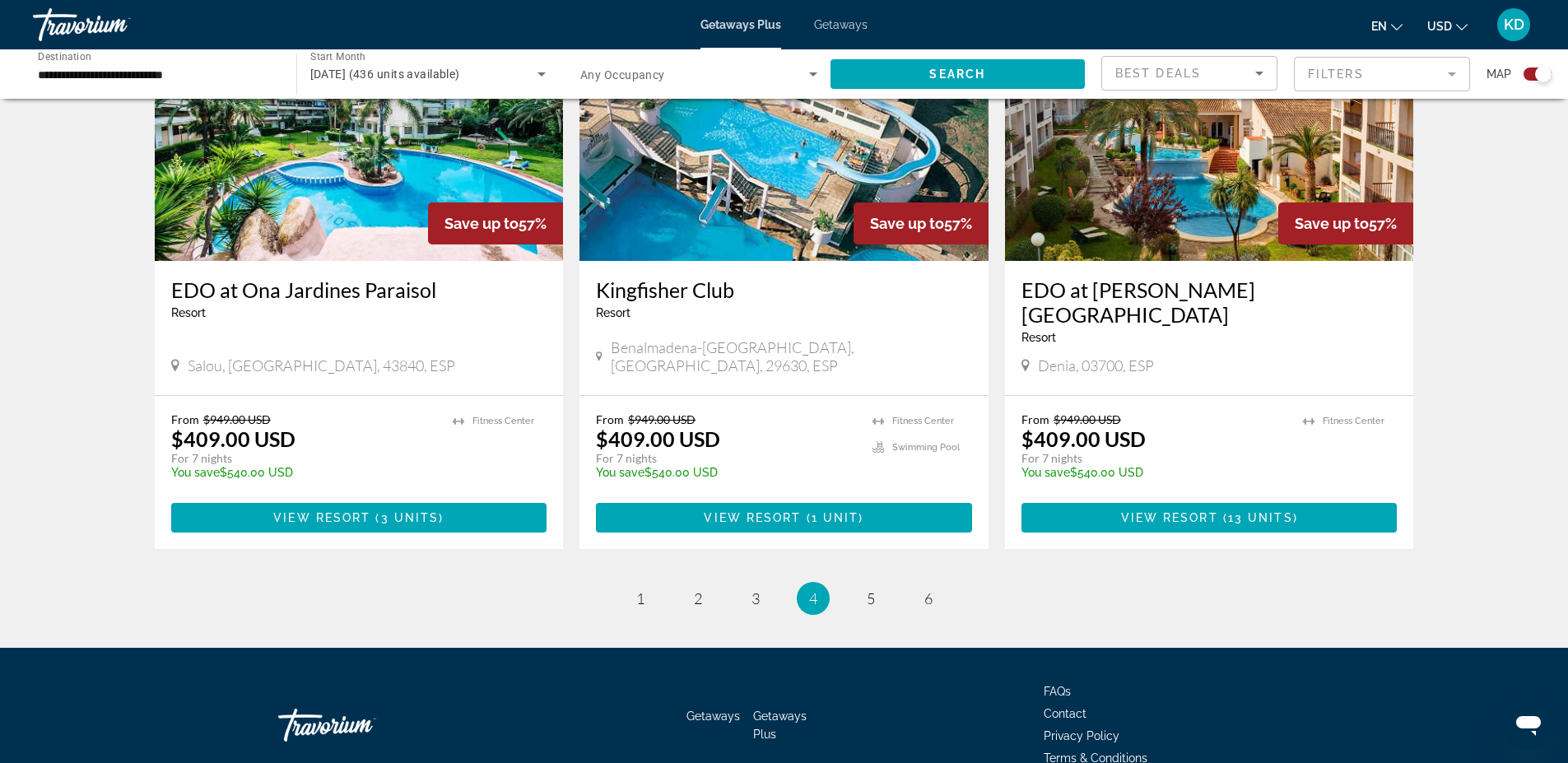
scroll to position [2434, 0]
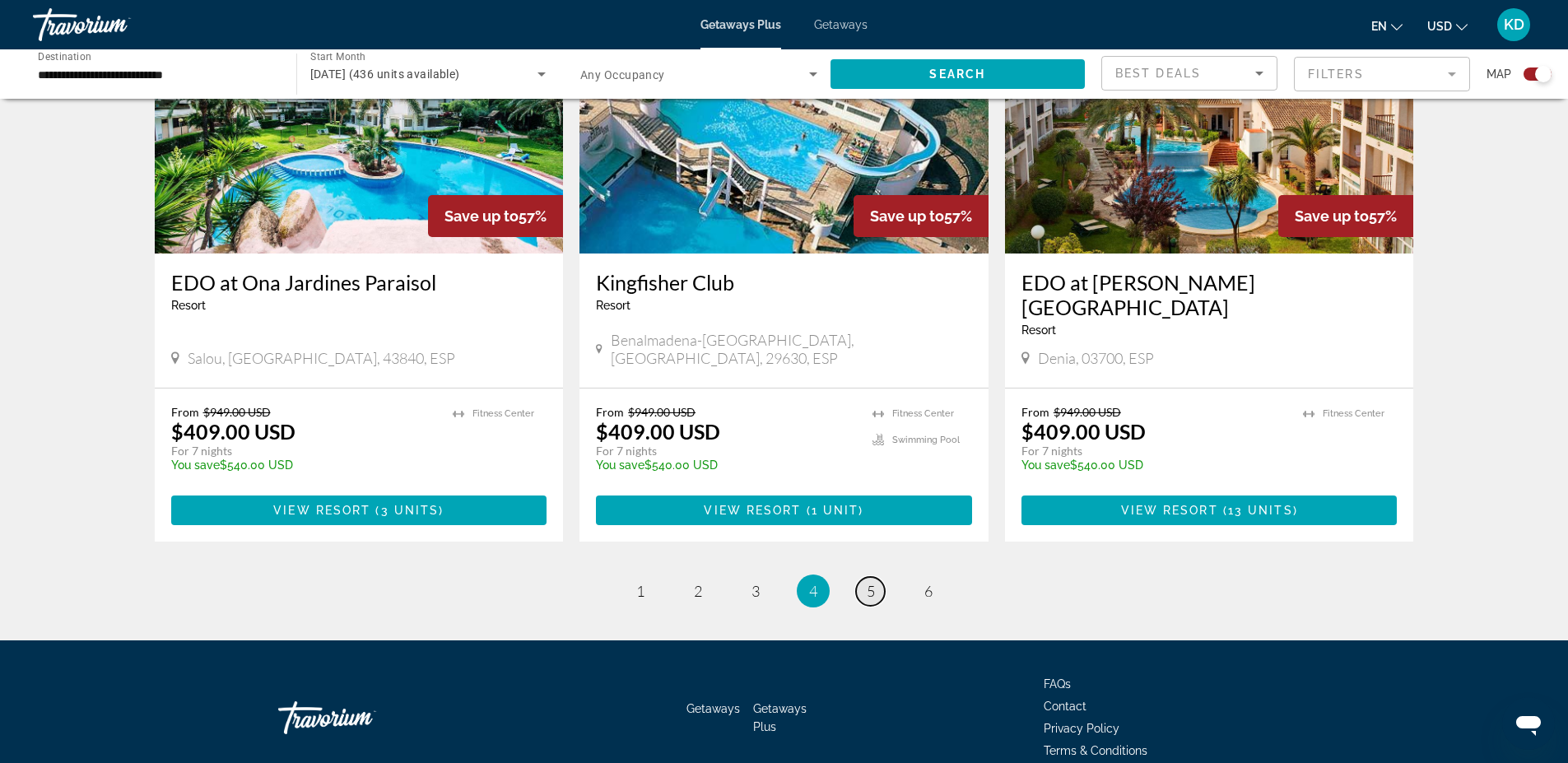
click at [874, 582] on span "5" at bounding box center [871, 591] width 8 height 18
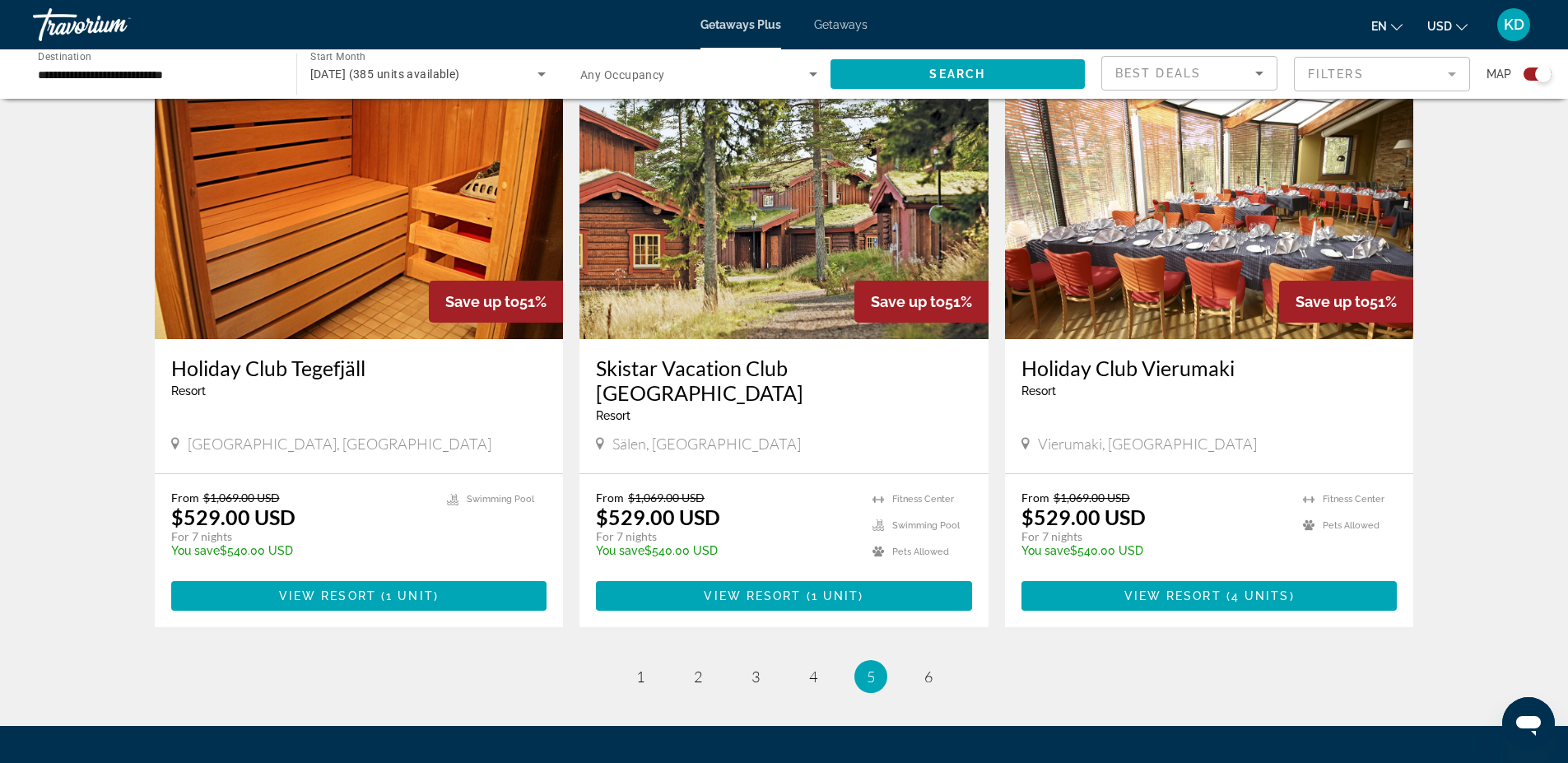
scroll to position [2386, 0]
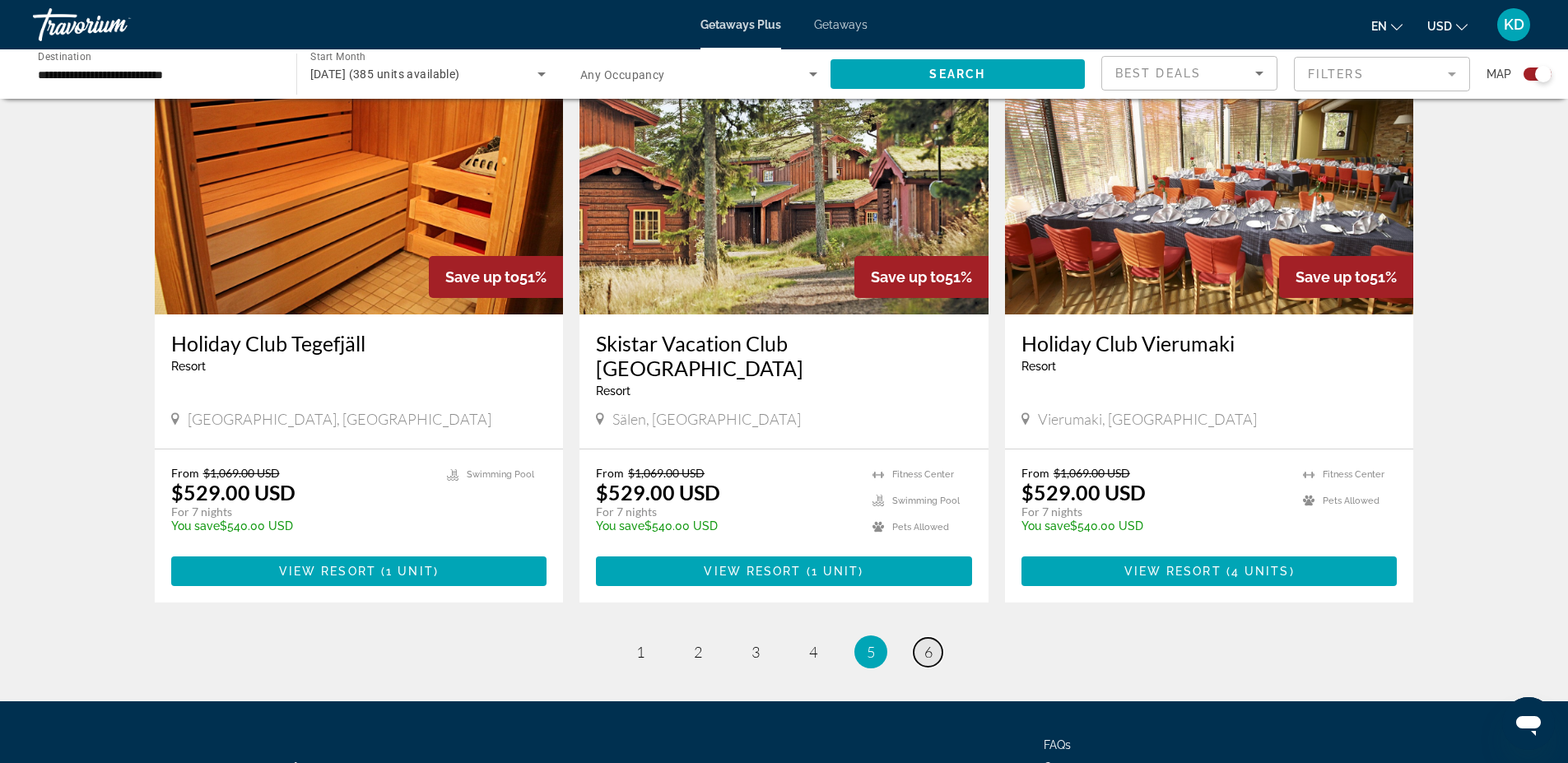
click at [931, 643] on span "6" at bounding box center [928, 651] width 8 height 18
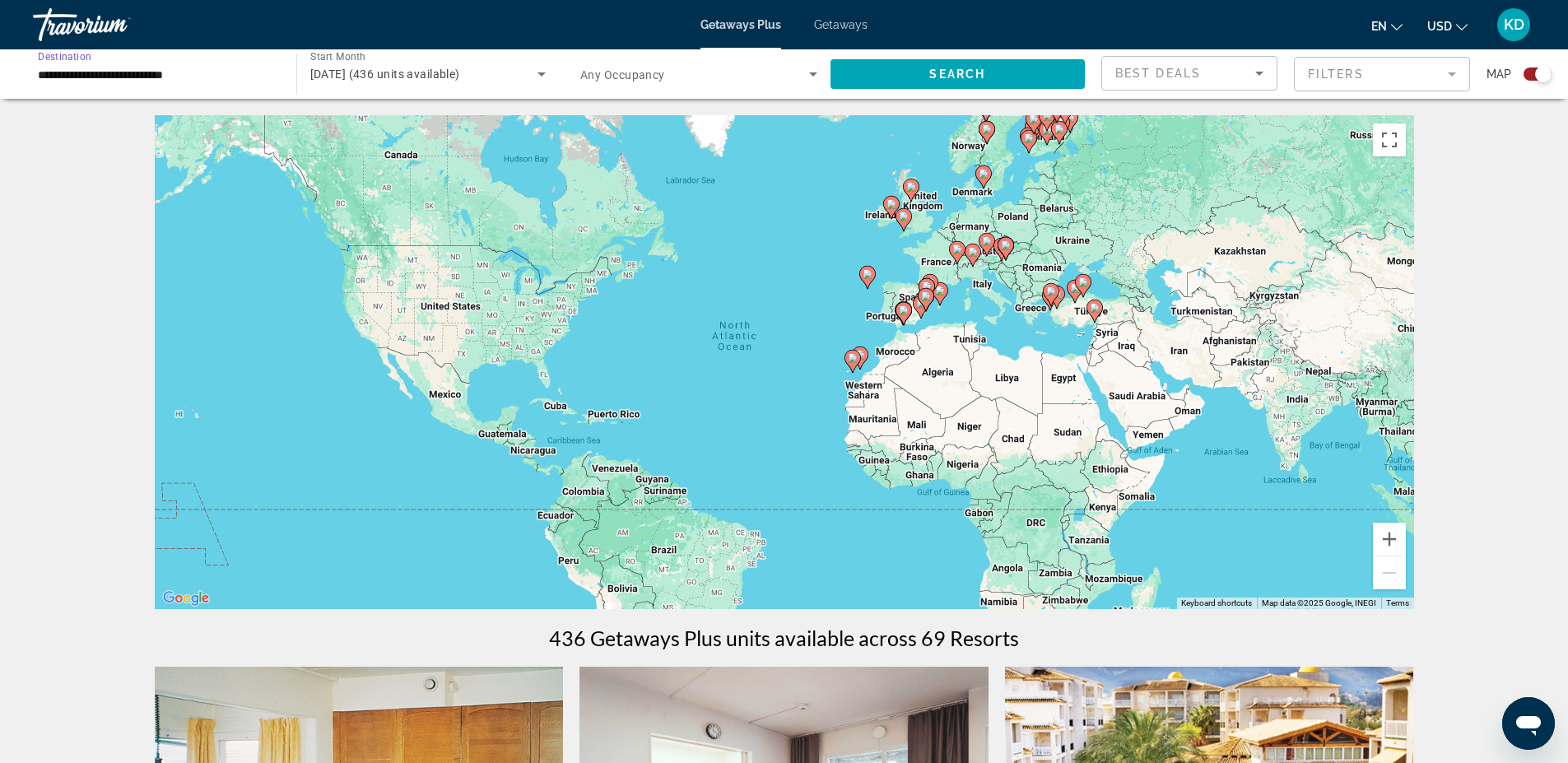
click at [194, 71] on input "**********" at bounding box center [156, 75] width 238 height 20
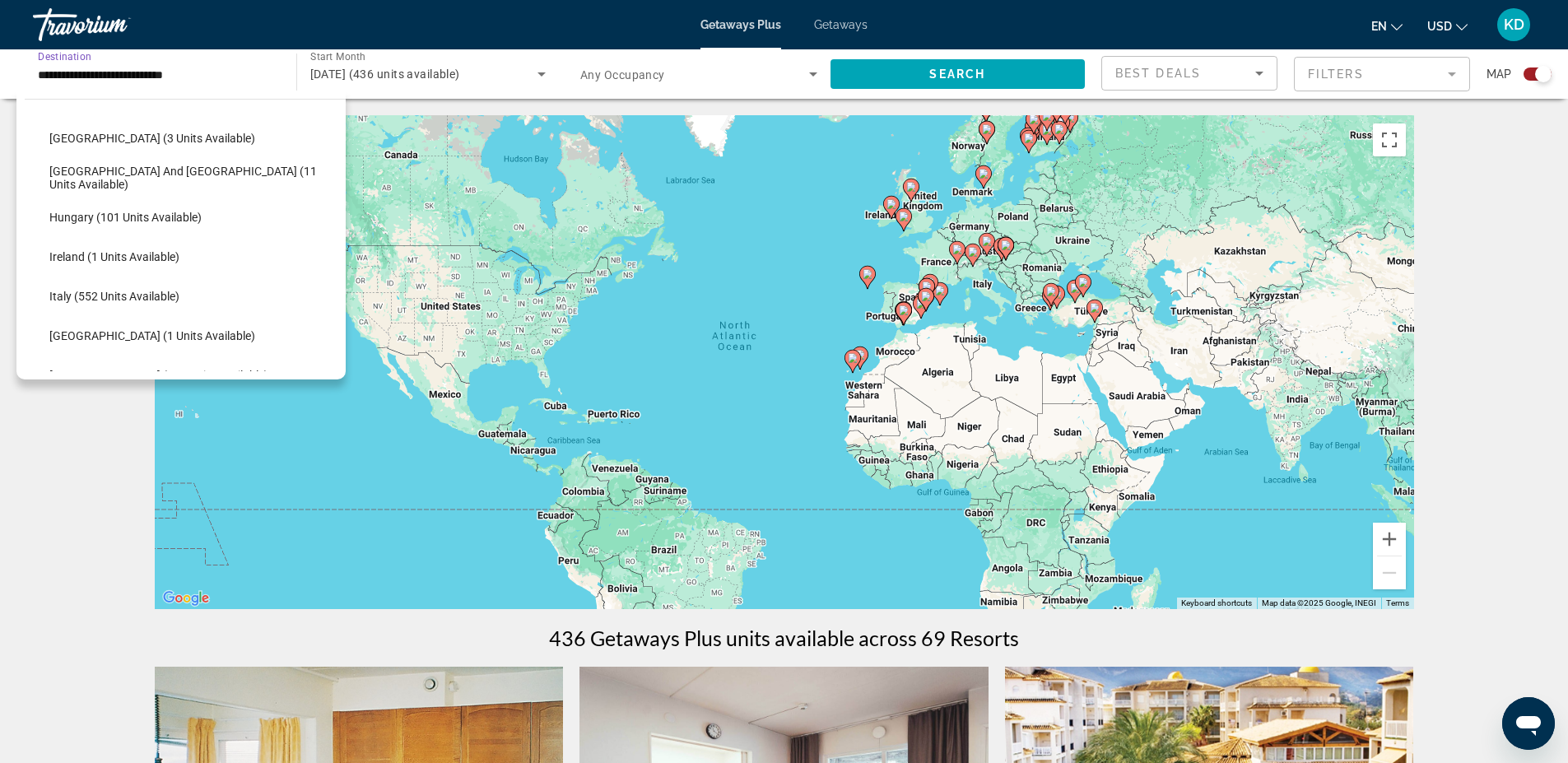
scroll to position [510, 0]
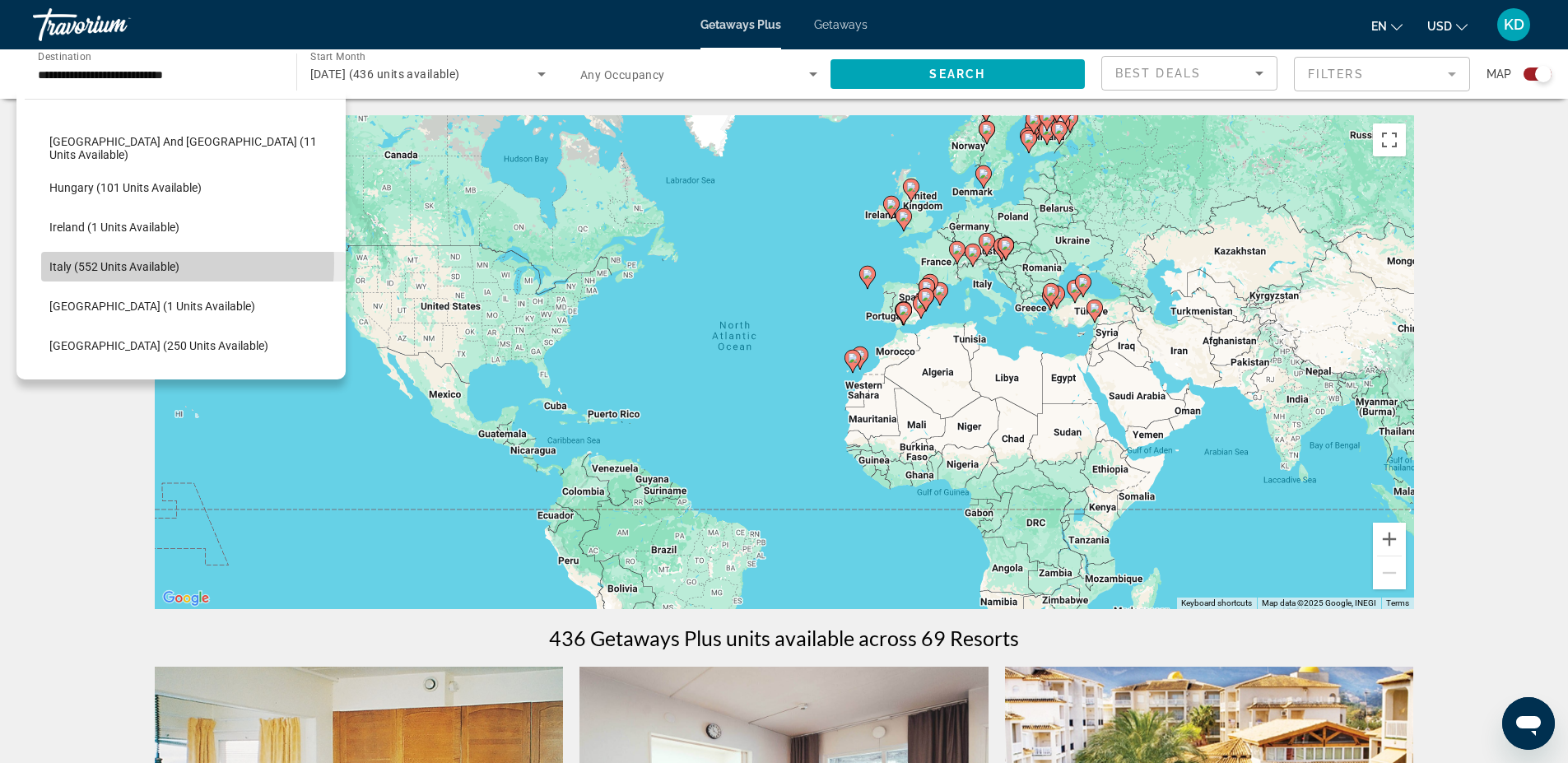
click at [114, 263] on span "Italy (552 units available)" at bounding box center [114, 266] width 130 height 13
type input "**********"
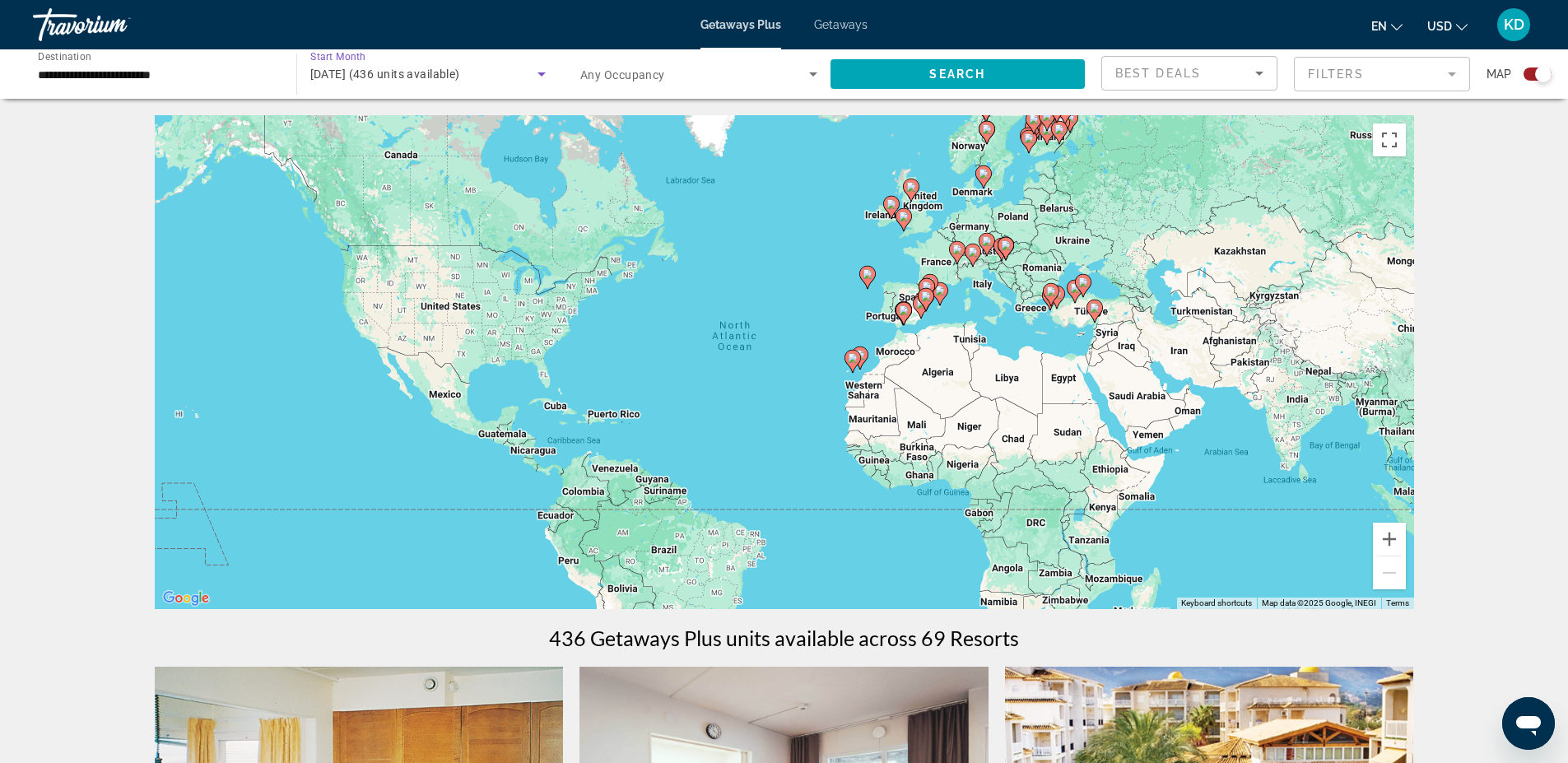
click at [521, 70] on div "[DATE] (436 units available)" at bounding box center [424, 74] width 228 height 20
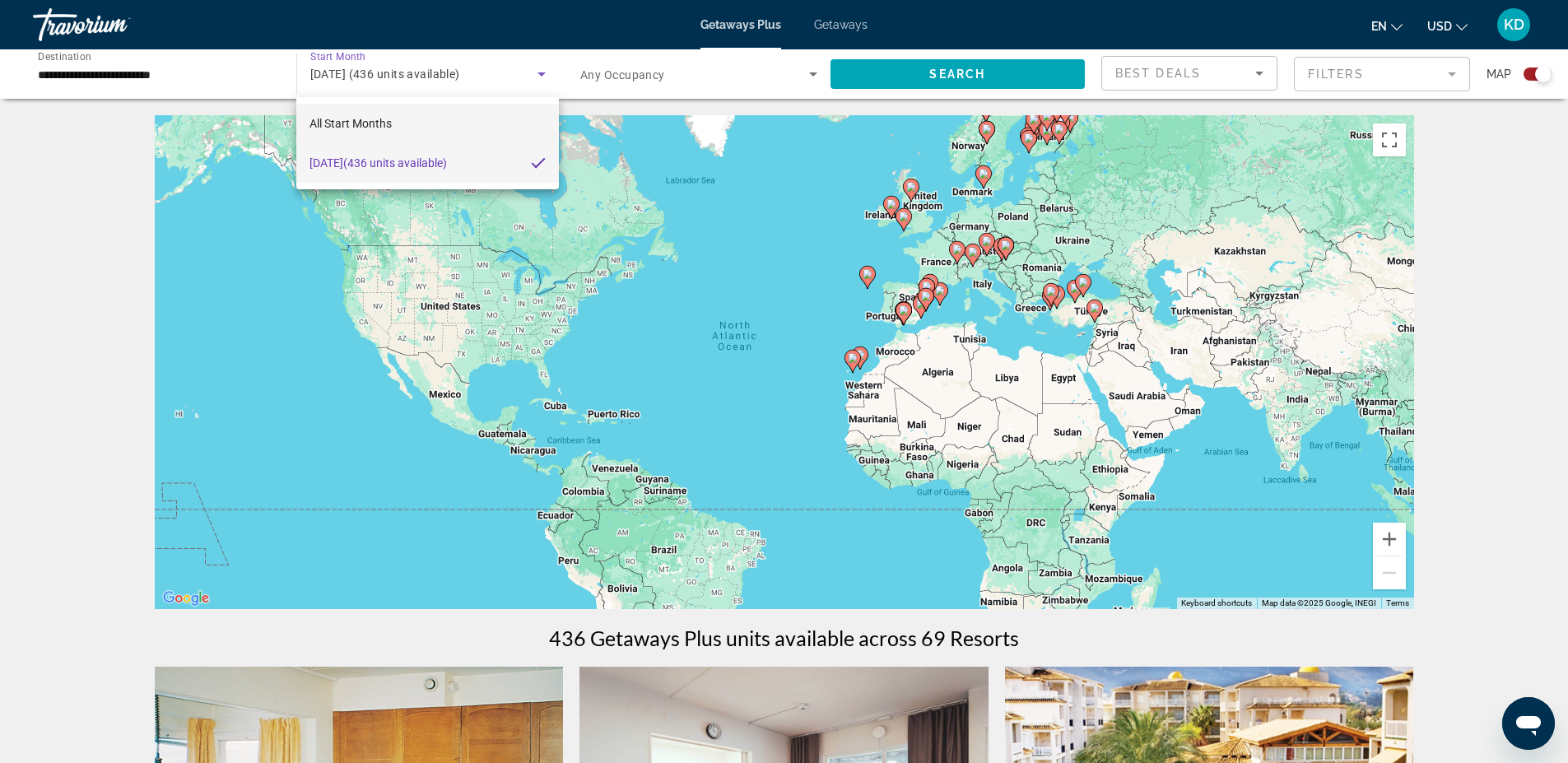
click at [421, 127] on mat-option "All Start Months" at bounding box center [427, 123] width 262 height 39
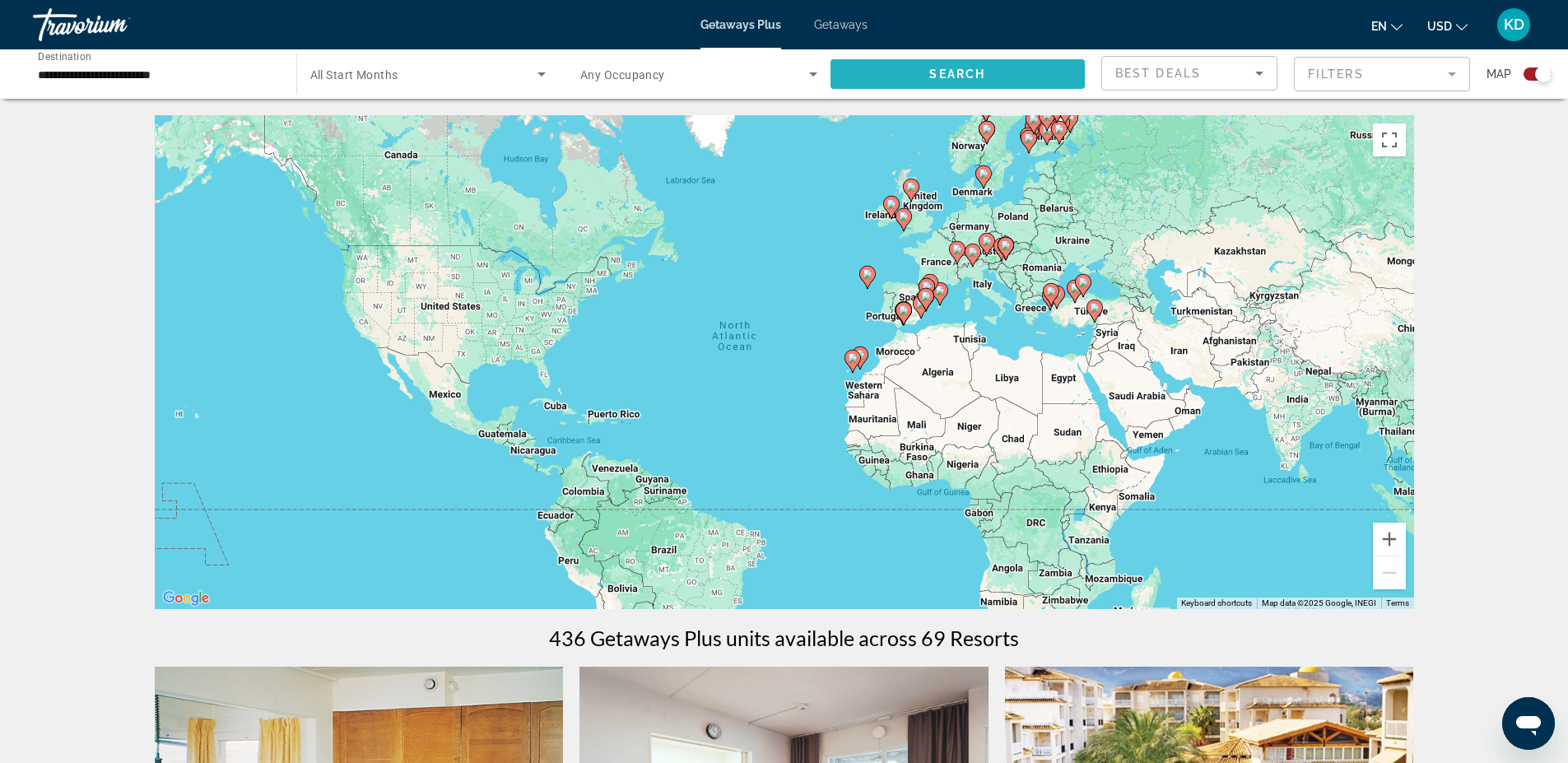
click at [935, 70] on span "Search" at bounding box center [957, 74] width 56 height 13
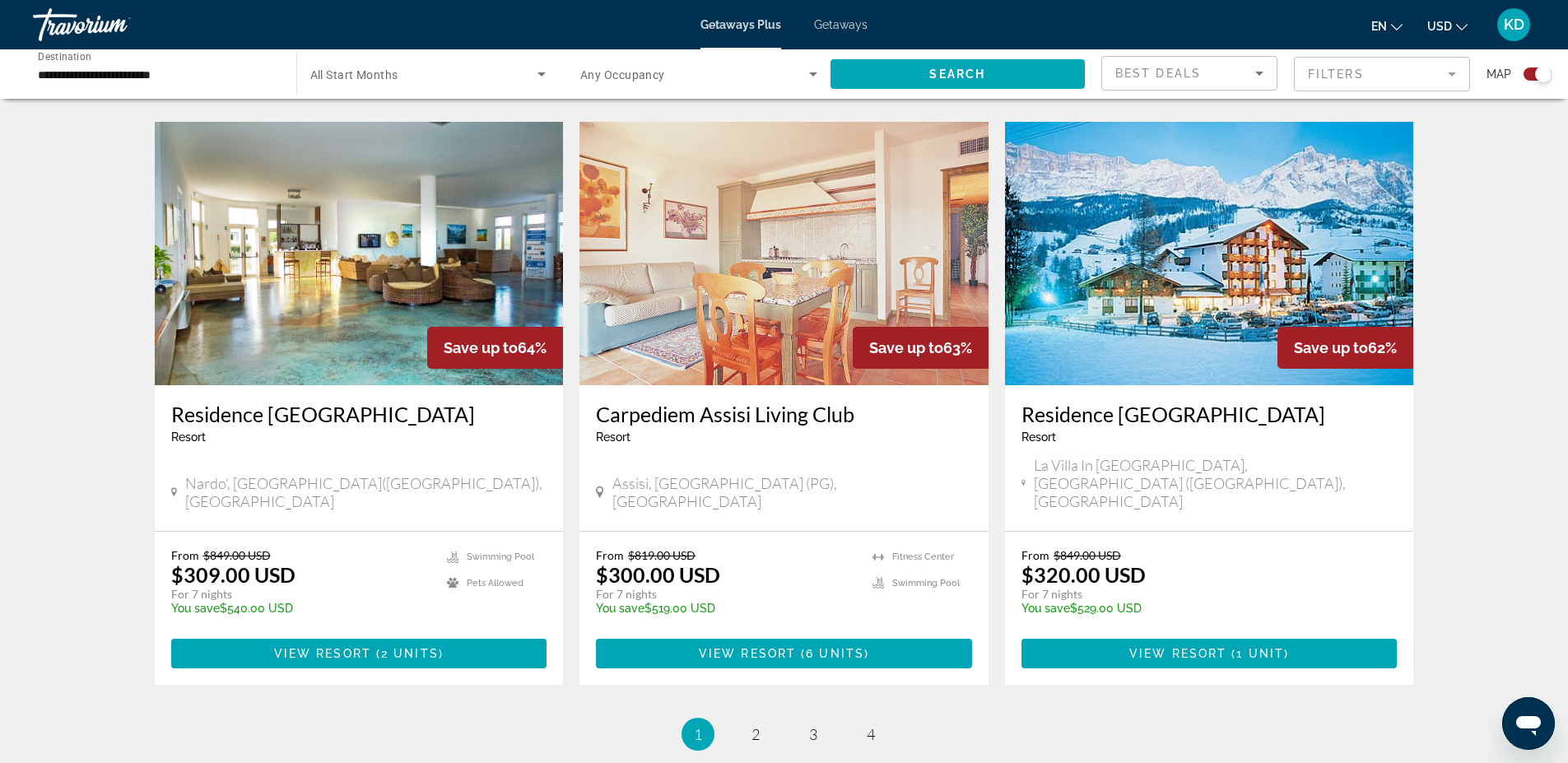
scroll to position [2304, 0]
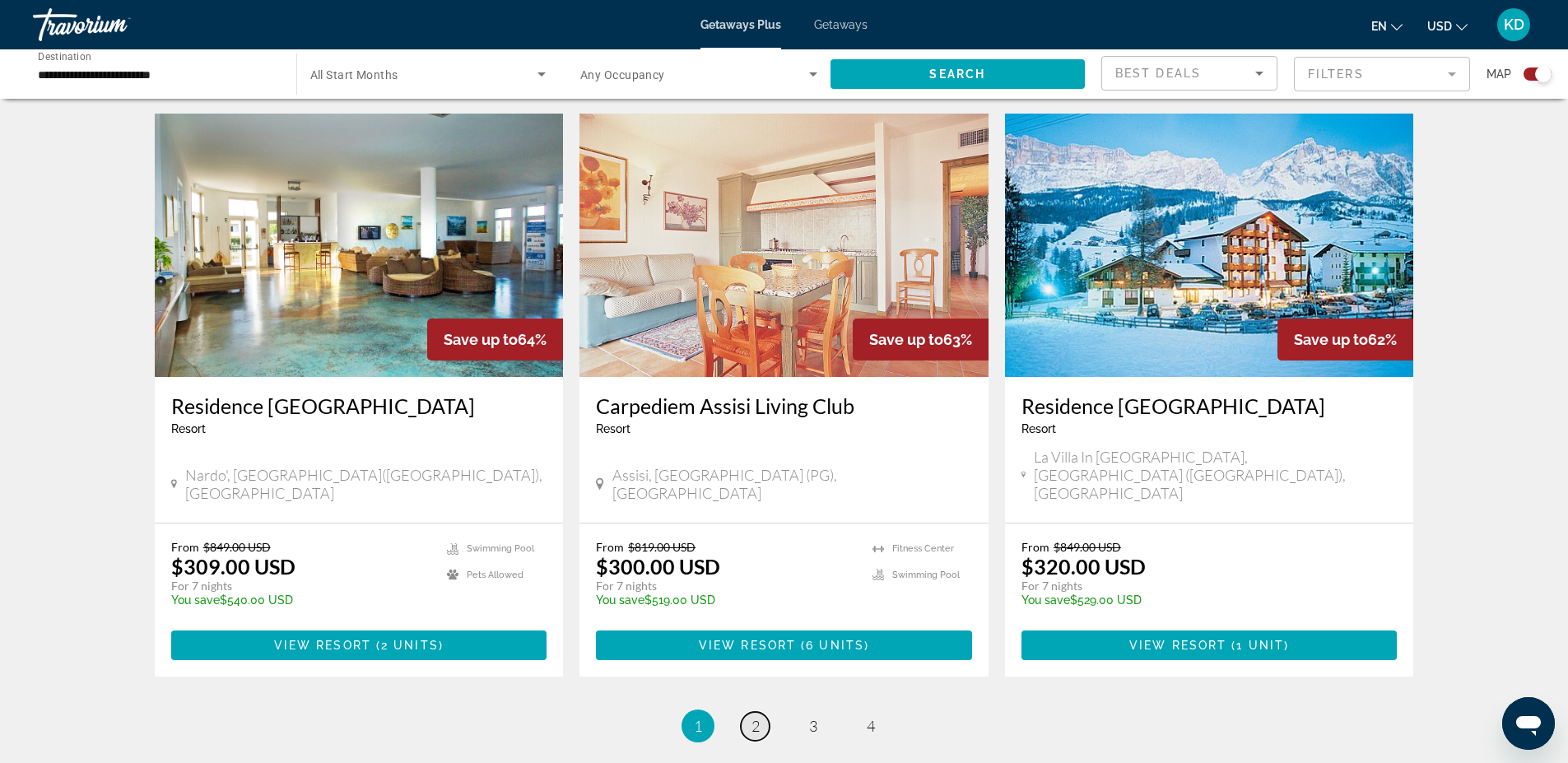
click at [753, 717] on span "2" at bounding box center [755, 726] width 8 height 18
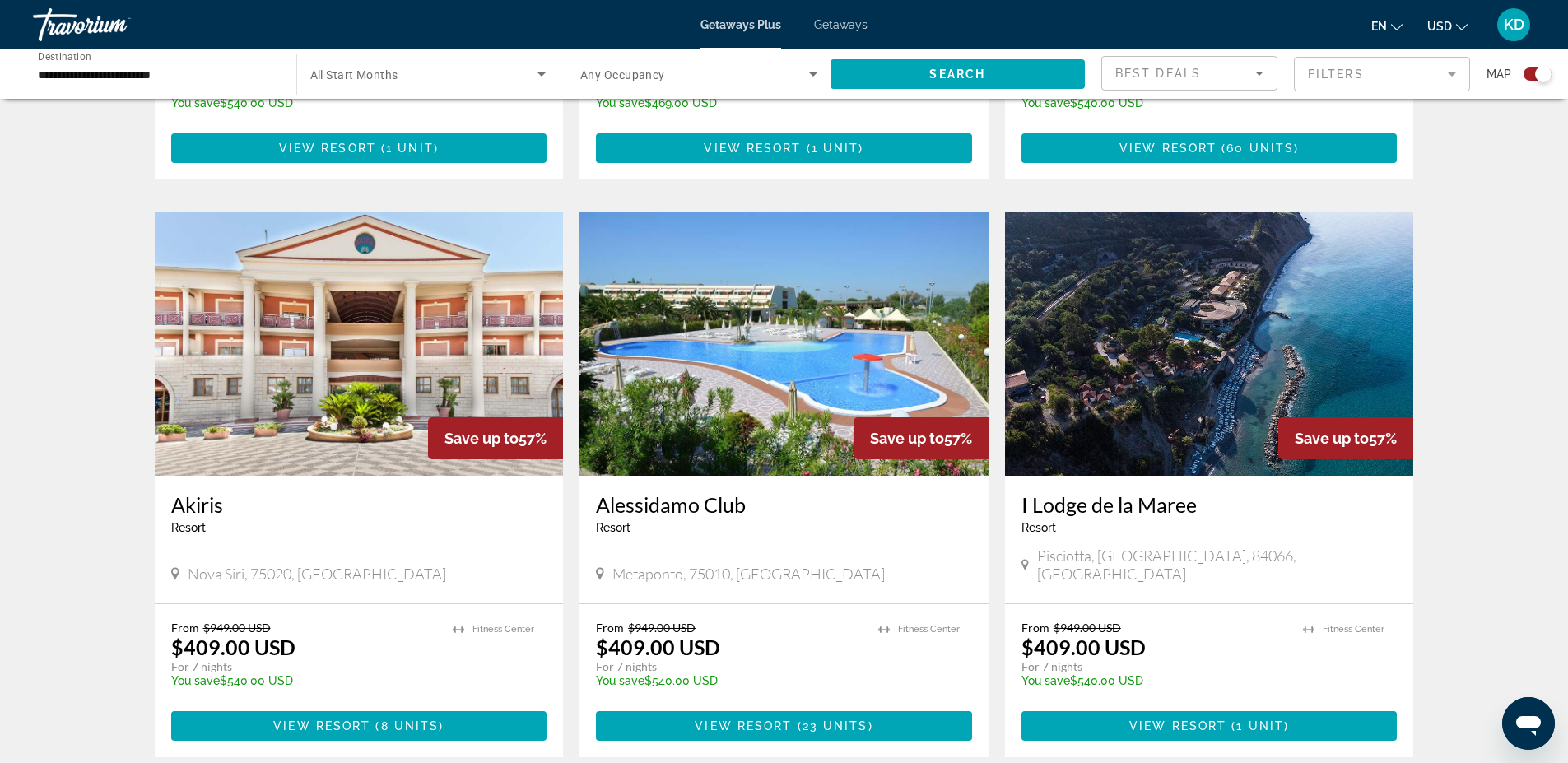
scroll to position [1728, 0]
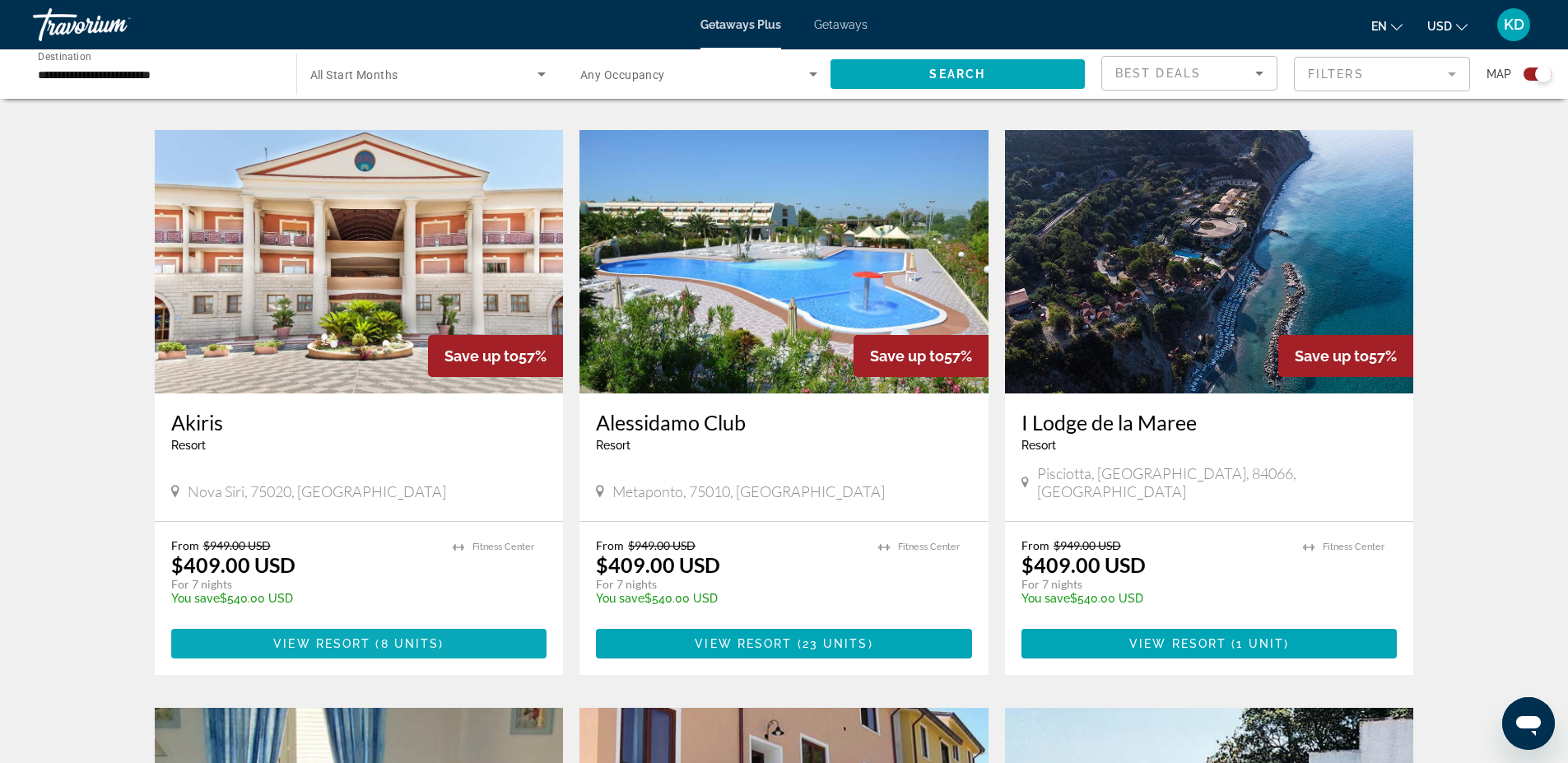
click at [442, 624] on span "Main content" at bounding box center [359, 643] width 376 height 39
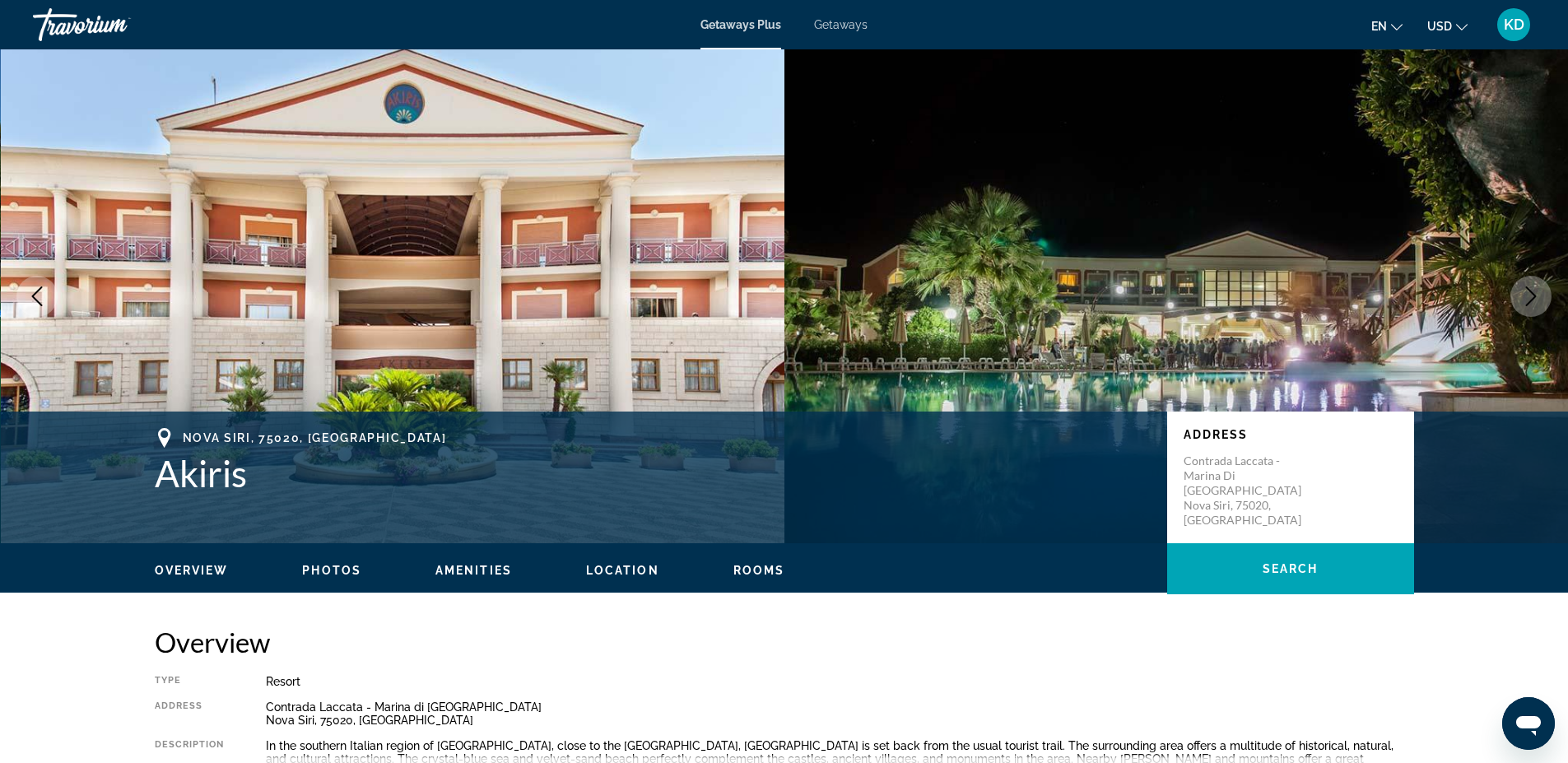
click at [745, 568] on span "Rooms" at bounding box center [759, 570] width 52 height 13
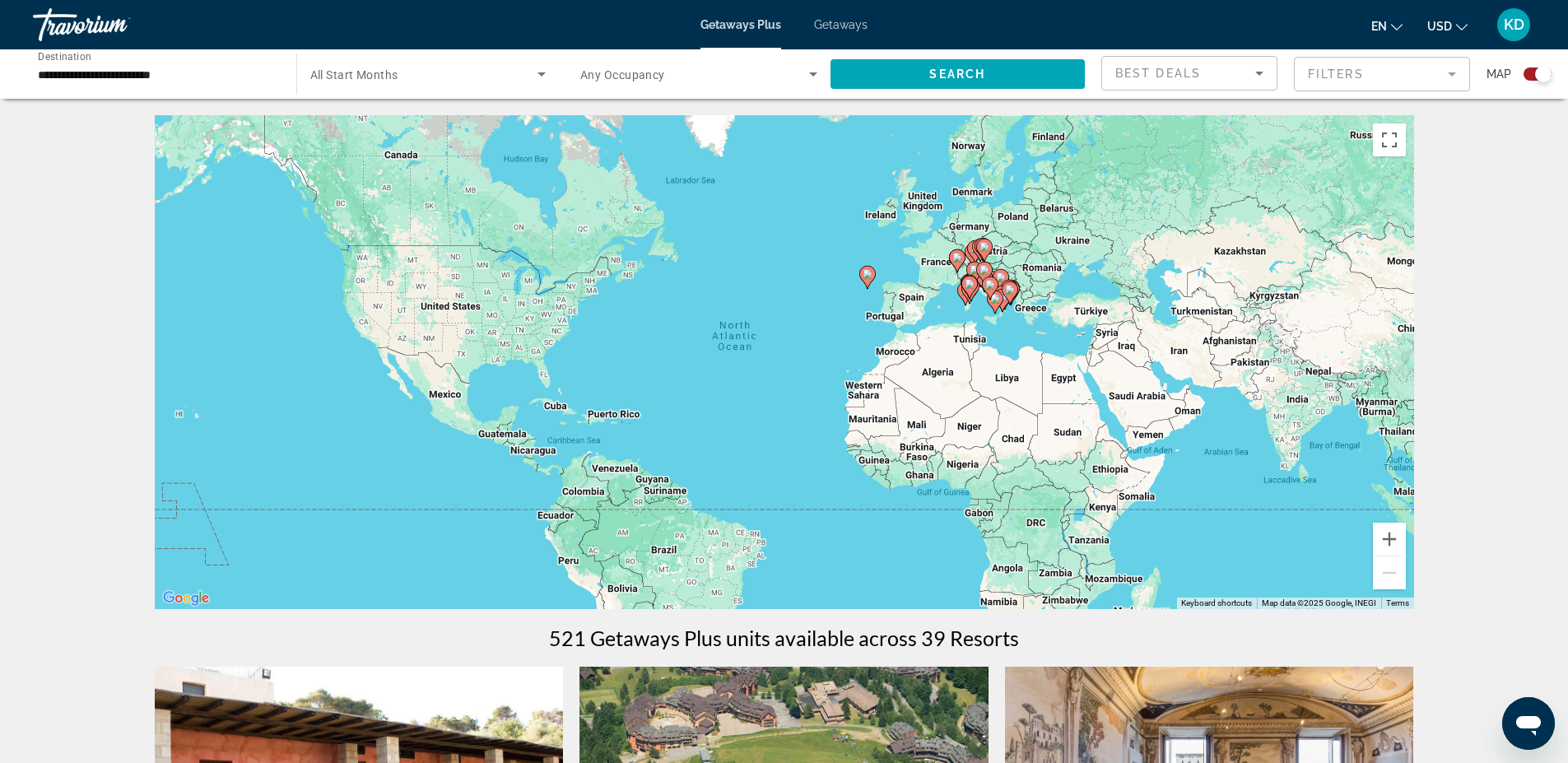
click at [448, 77] on span "Search widget" at bounding box center [424, 74] width 228 height 20
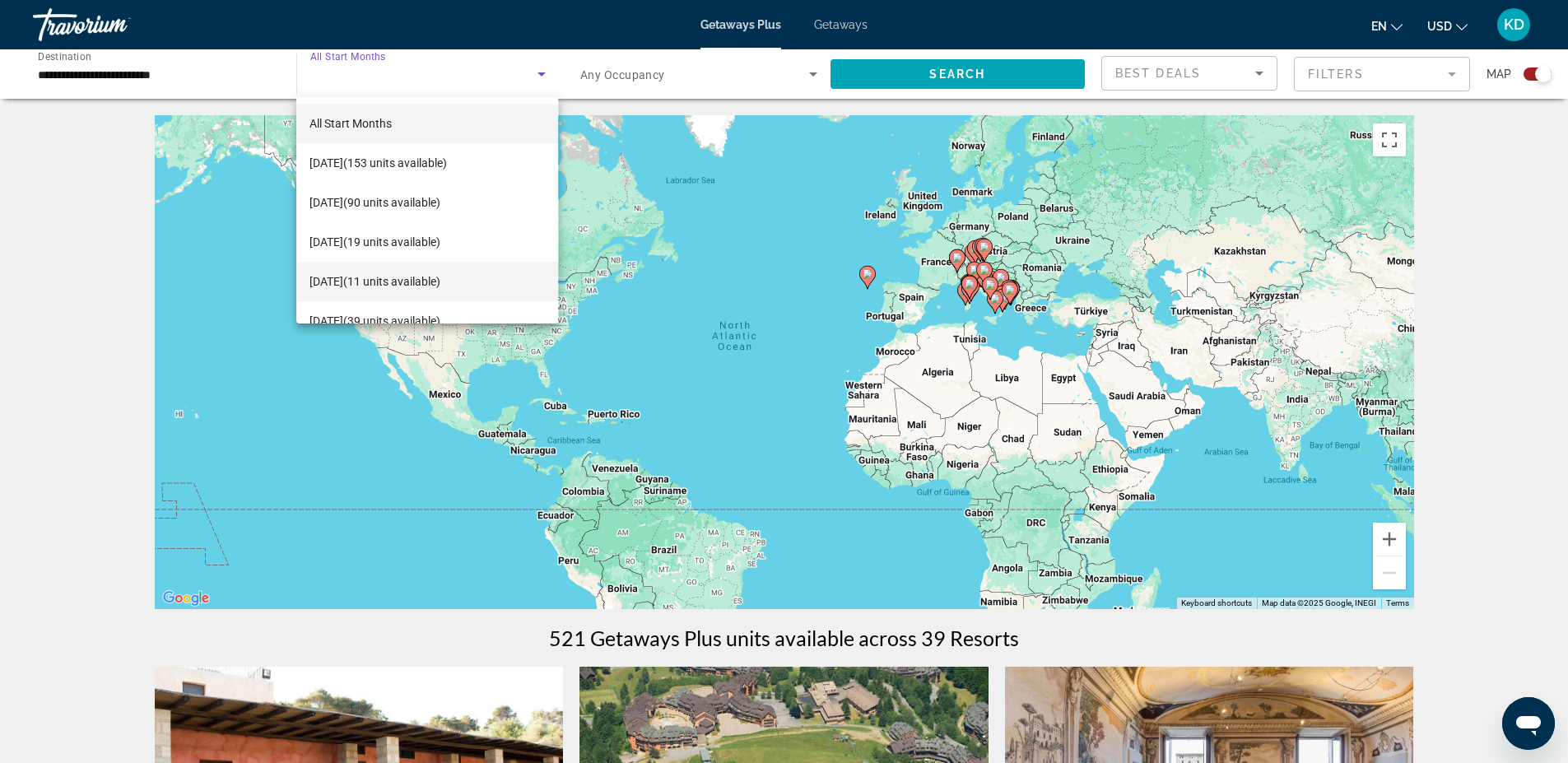
scroll to position [82, 0]
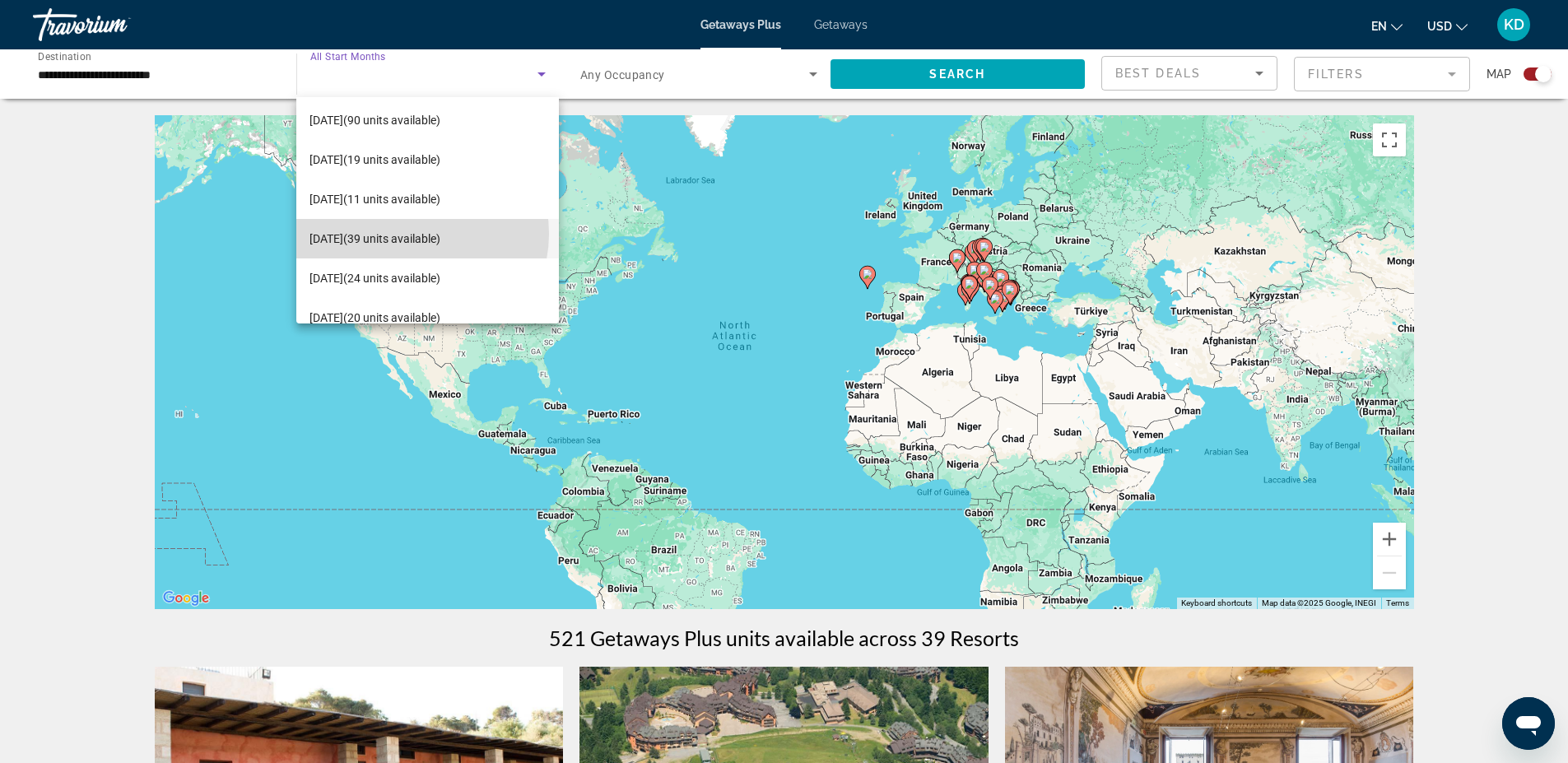
click at [416, 234] on span "[DATE] (39 units available)" at bounding box center [375, 238] width 131 height 20
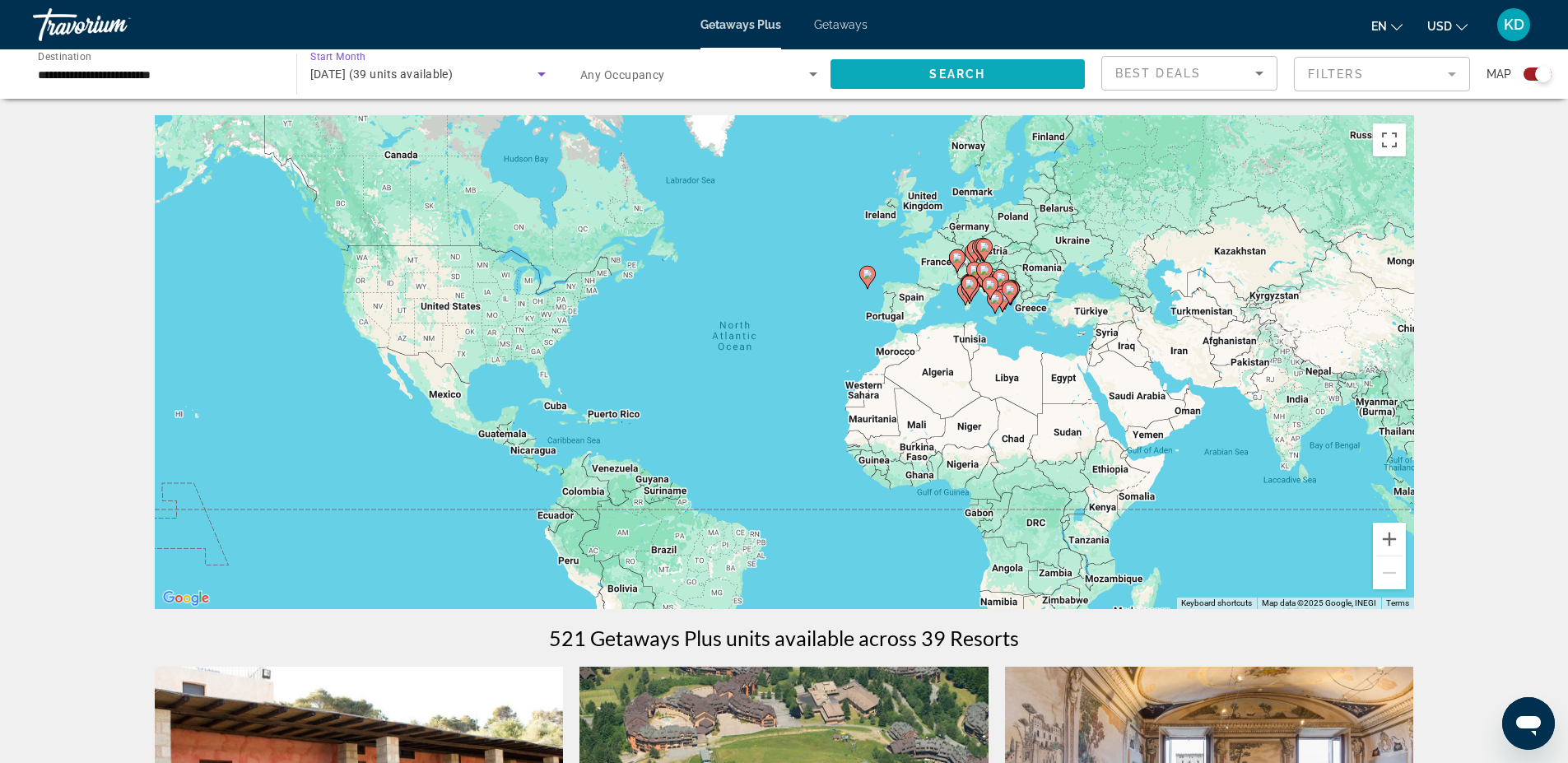
click at [872, 70] on span "Search widget" at bounding box center [958, 74] width 255 height 39
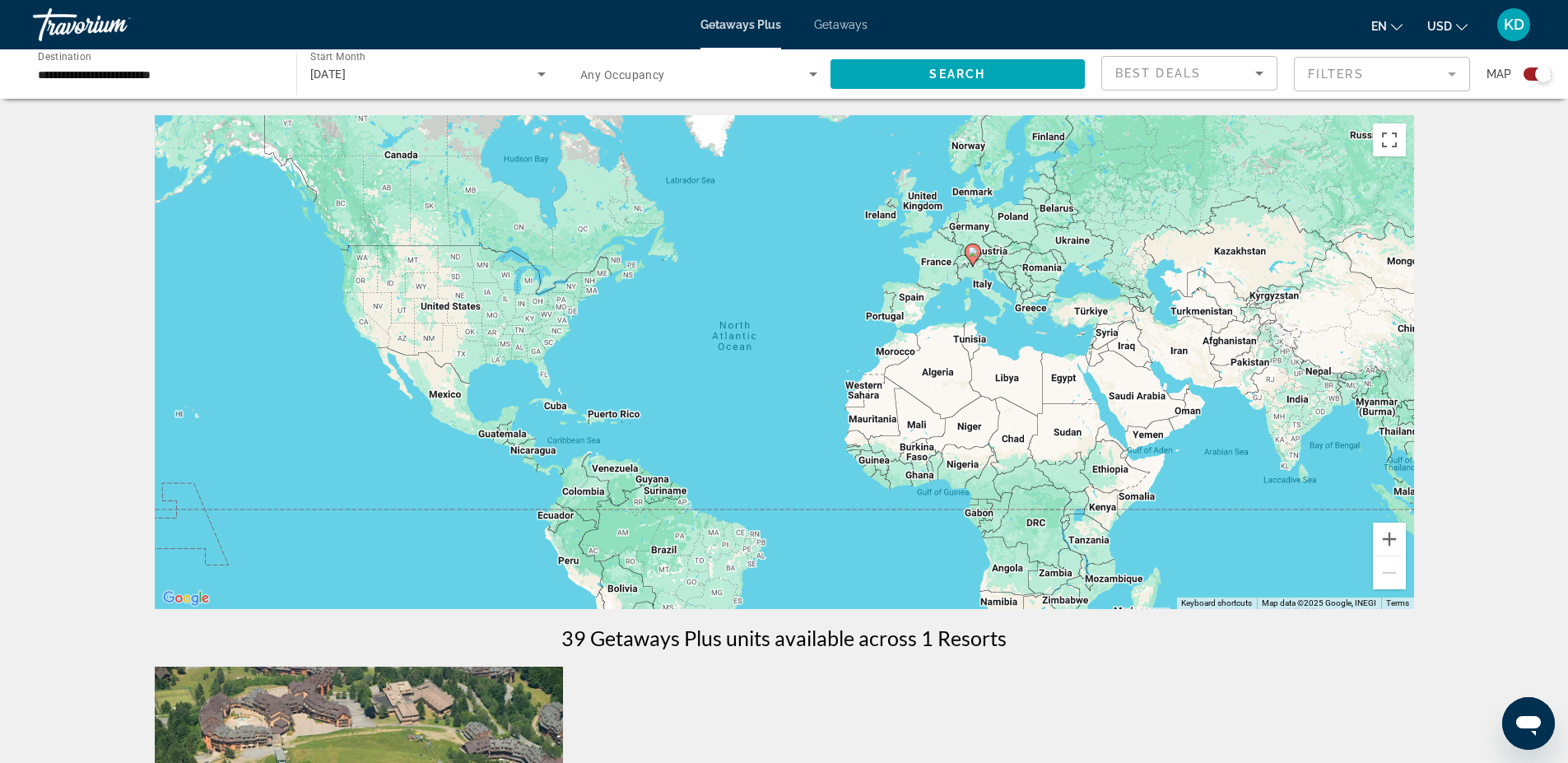
click at [228, 70] on input "**********" at bounding box center [156, 75] width 238 height 20
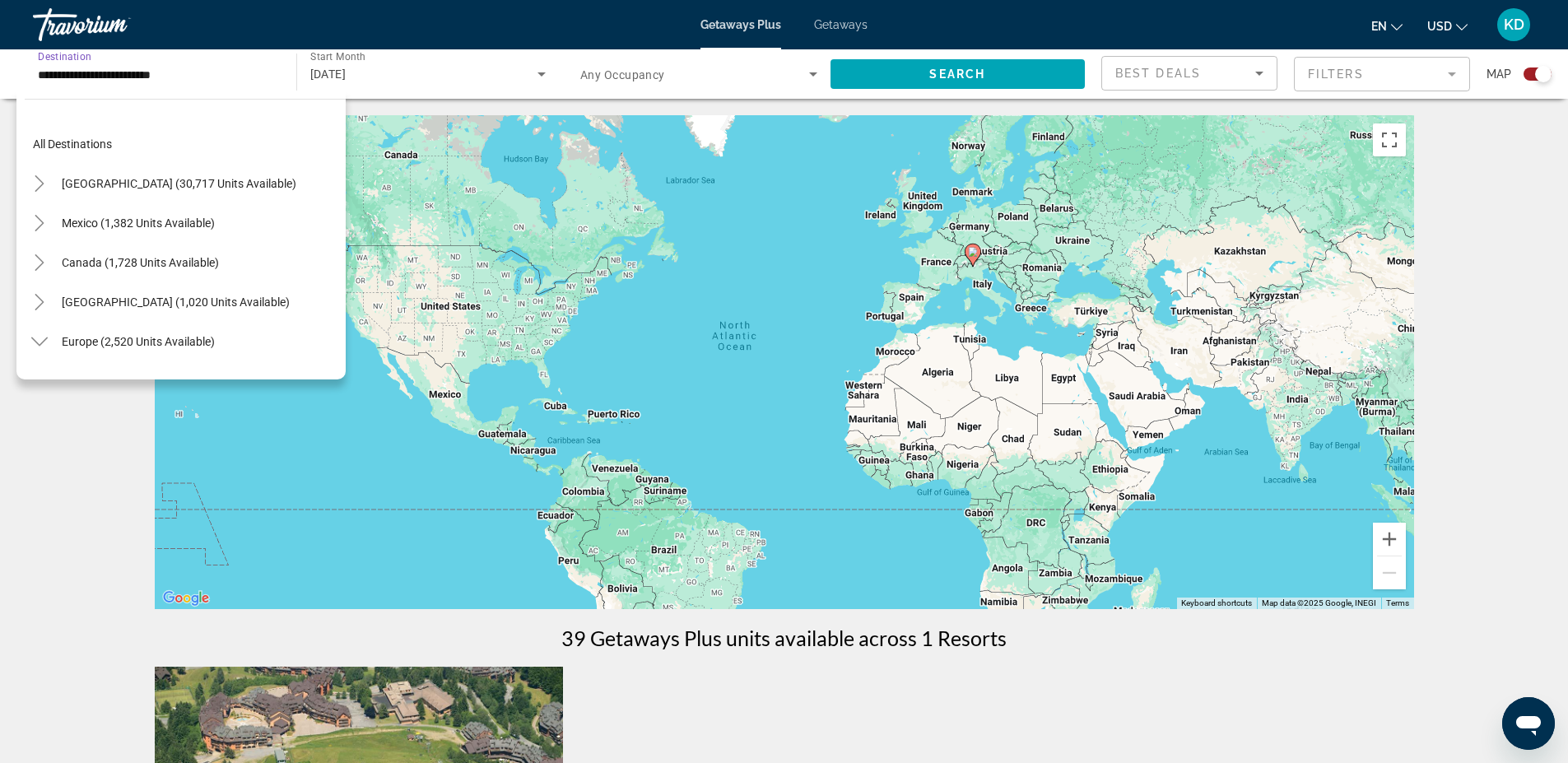
scroll to position [533, 0]
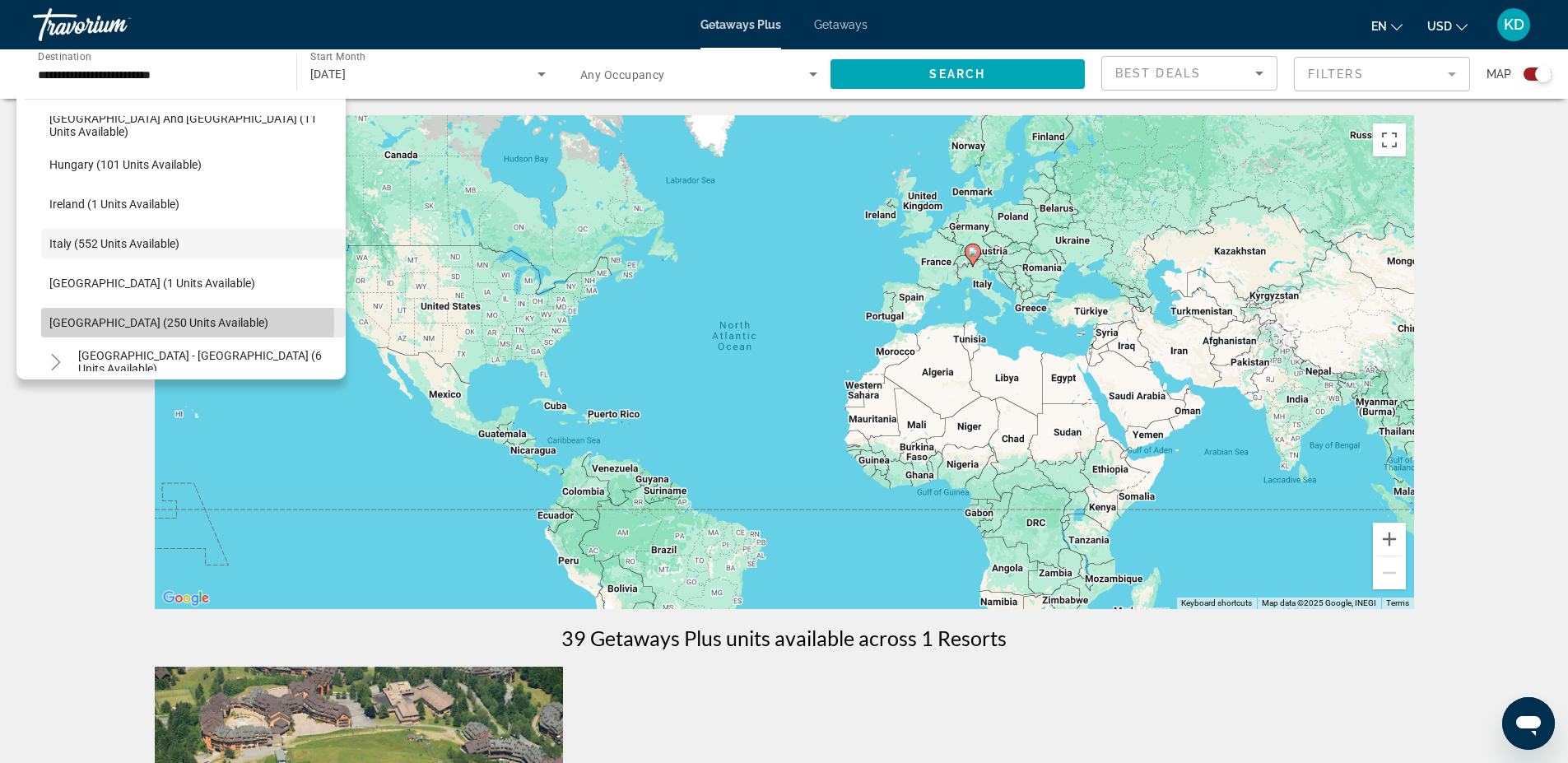
click at [138, 321] on span "[GEOGRAPHIC_DATA] (250 units available)" at bounding box center [158, 322] width 219 height 13
type input "**********"
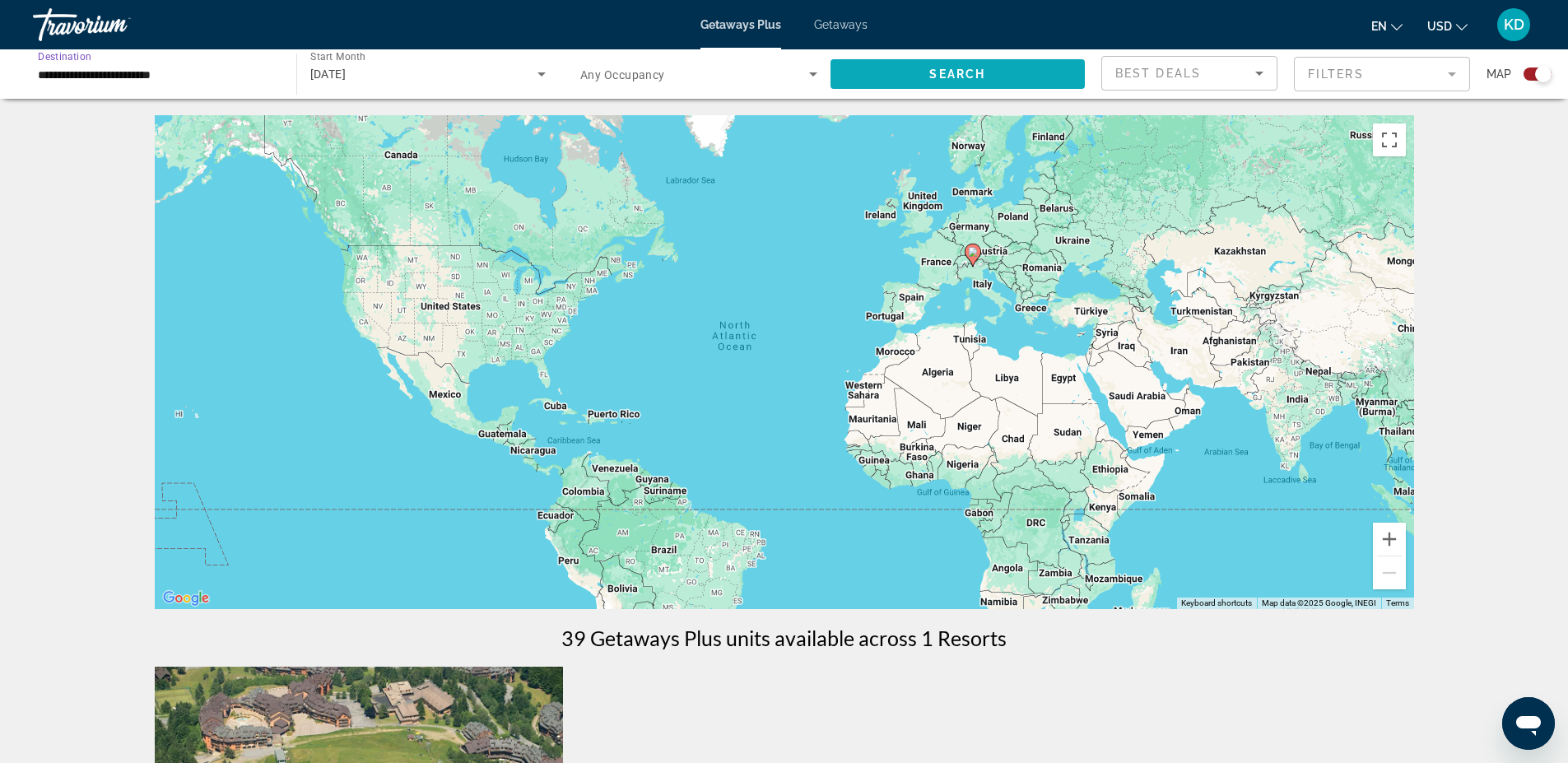
click at [954, 73] on span "Search" at bounding box center [957, 74] width 56 height 13
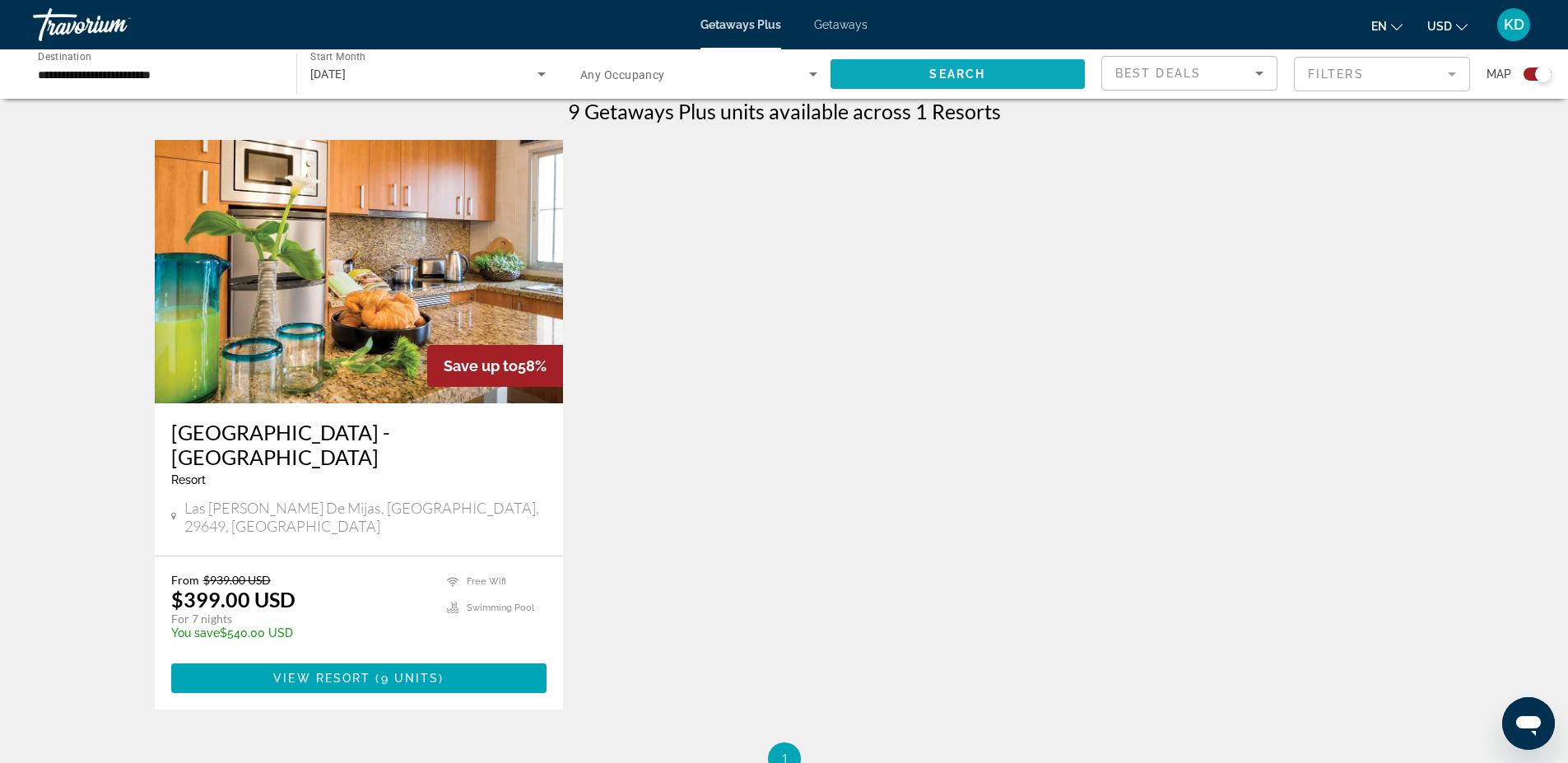
scroll to position [576, 0]
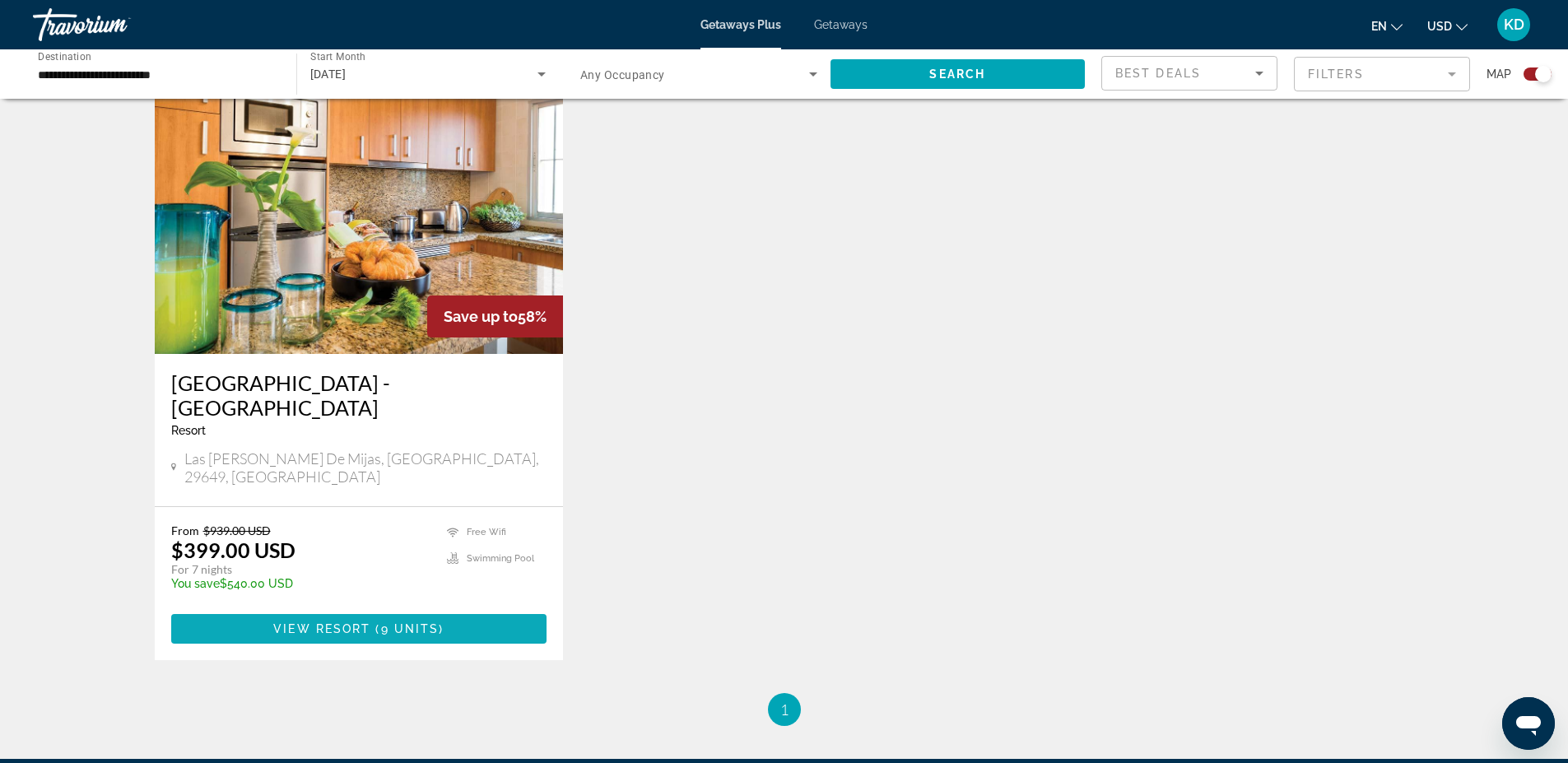
click at [295, 622] on span "View Resort" at bounding box center [321, 628] width 97 height 13
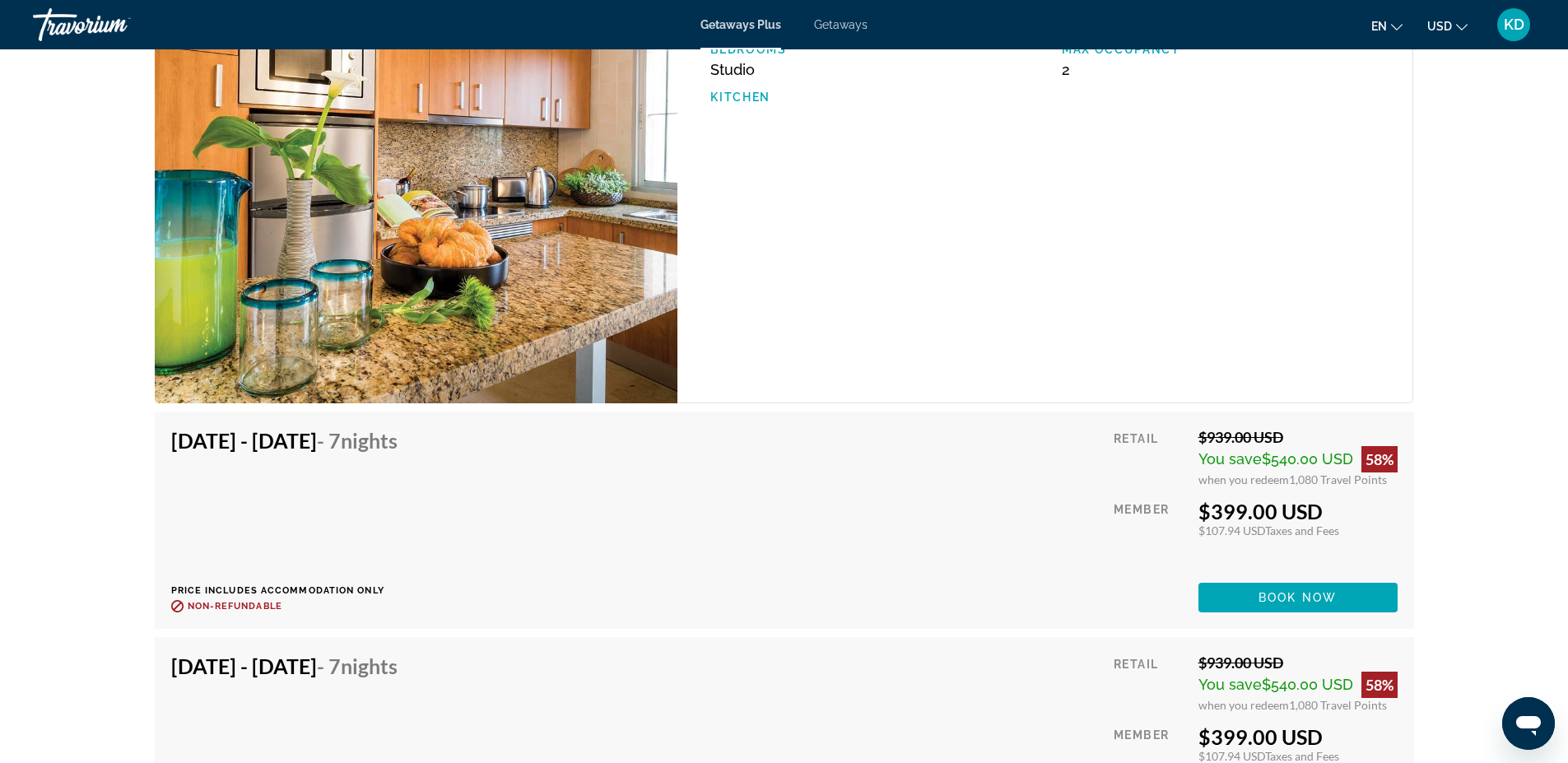
scroll to position [2716, 0]
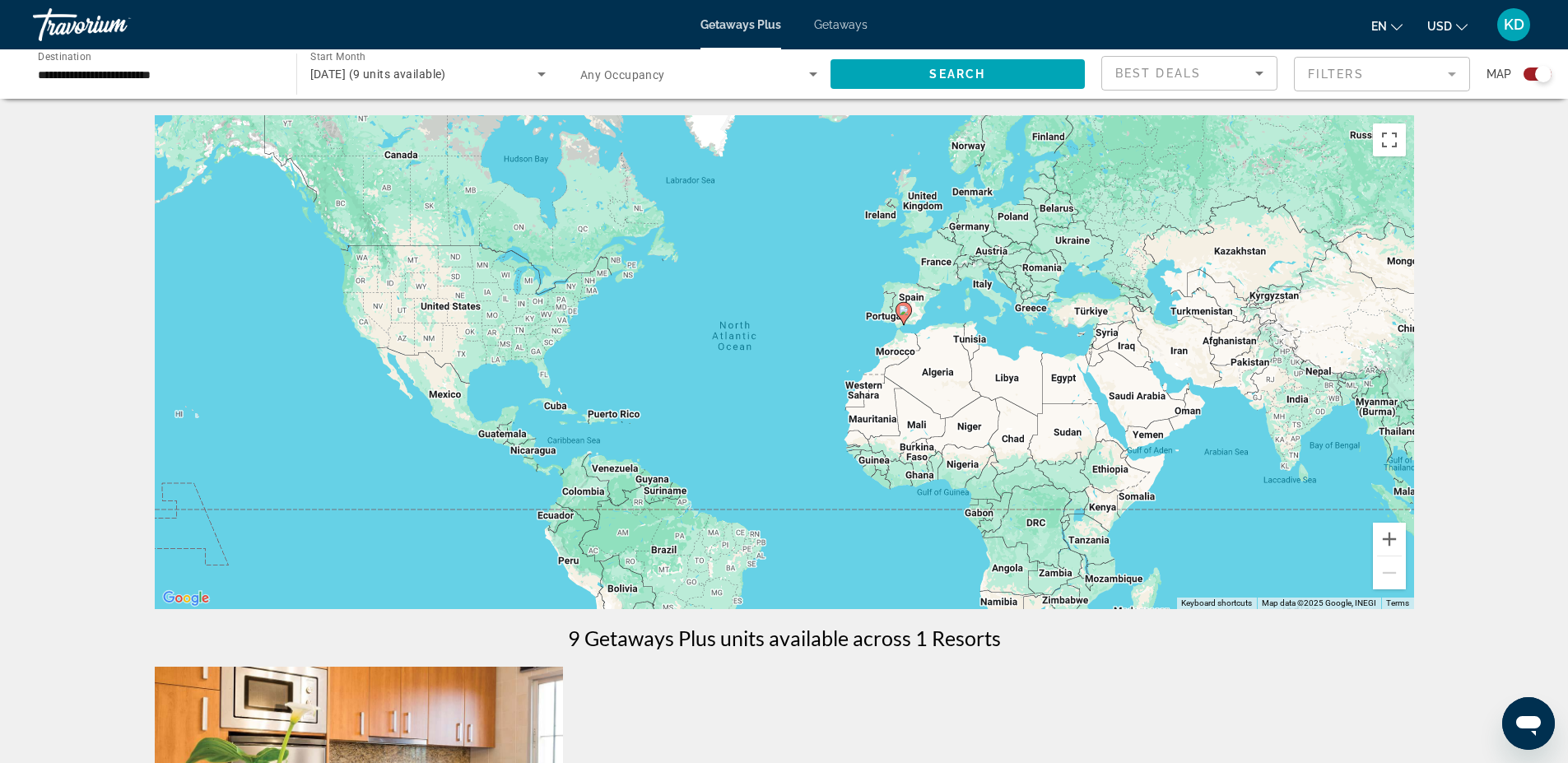
click at [163, 79] on input "**********" at bounding box center [156, 75] width 238 height 20
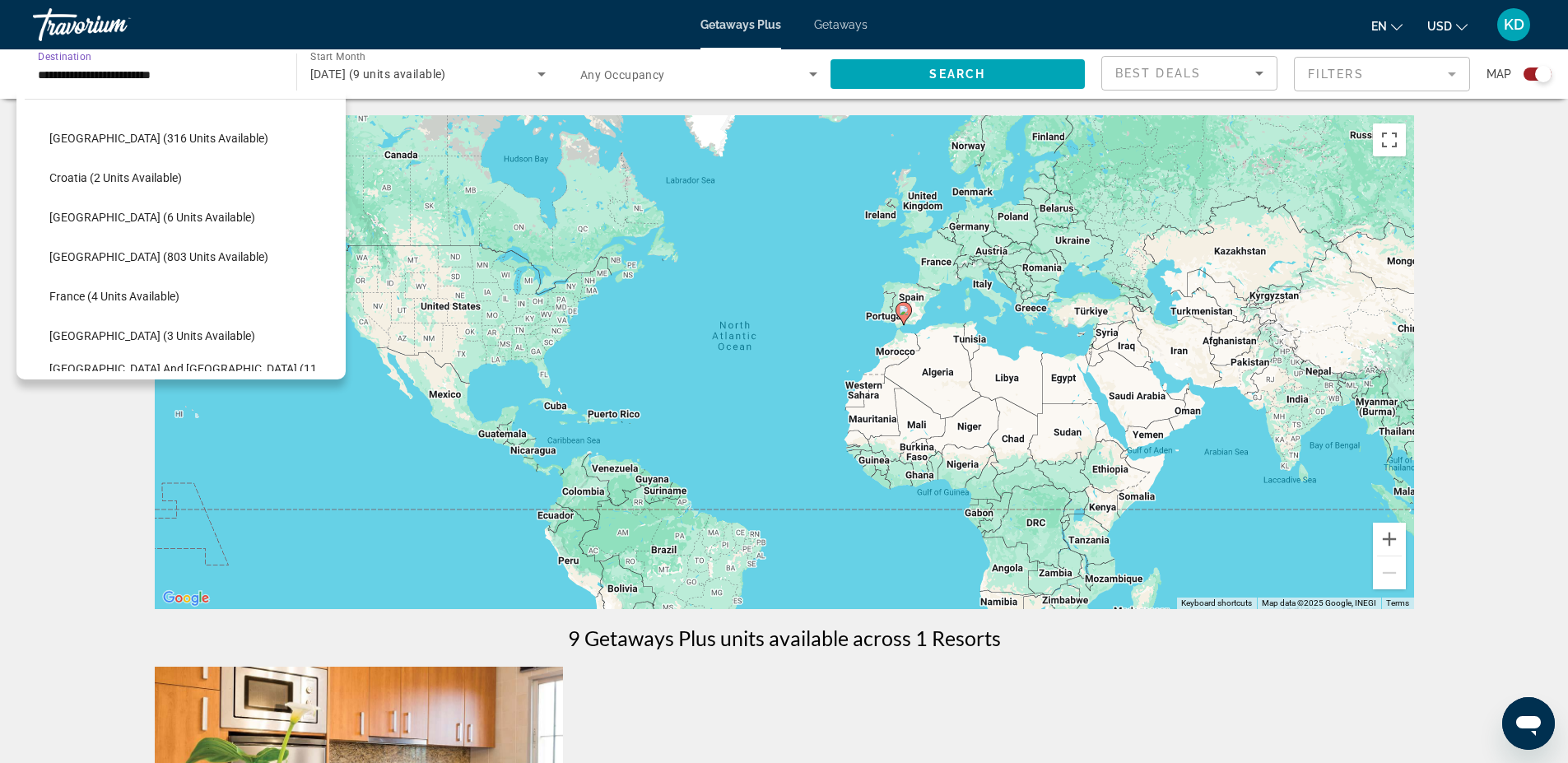
scroll to position [364, 0]
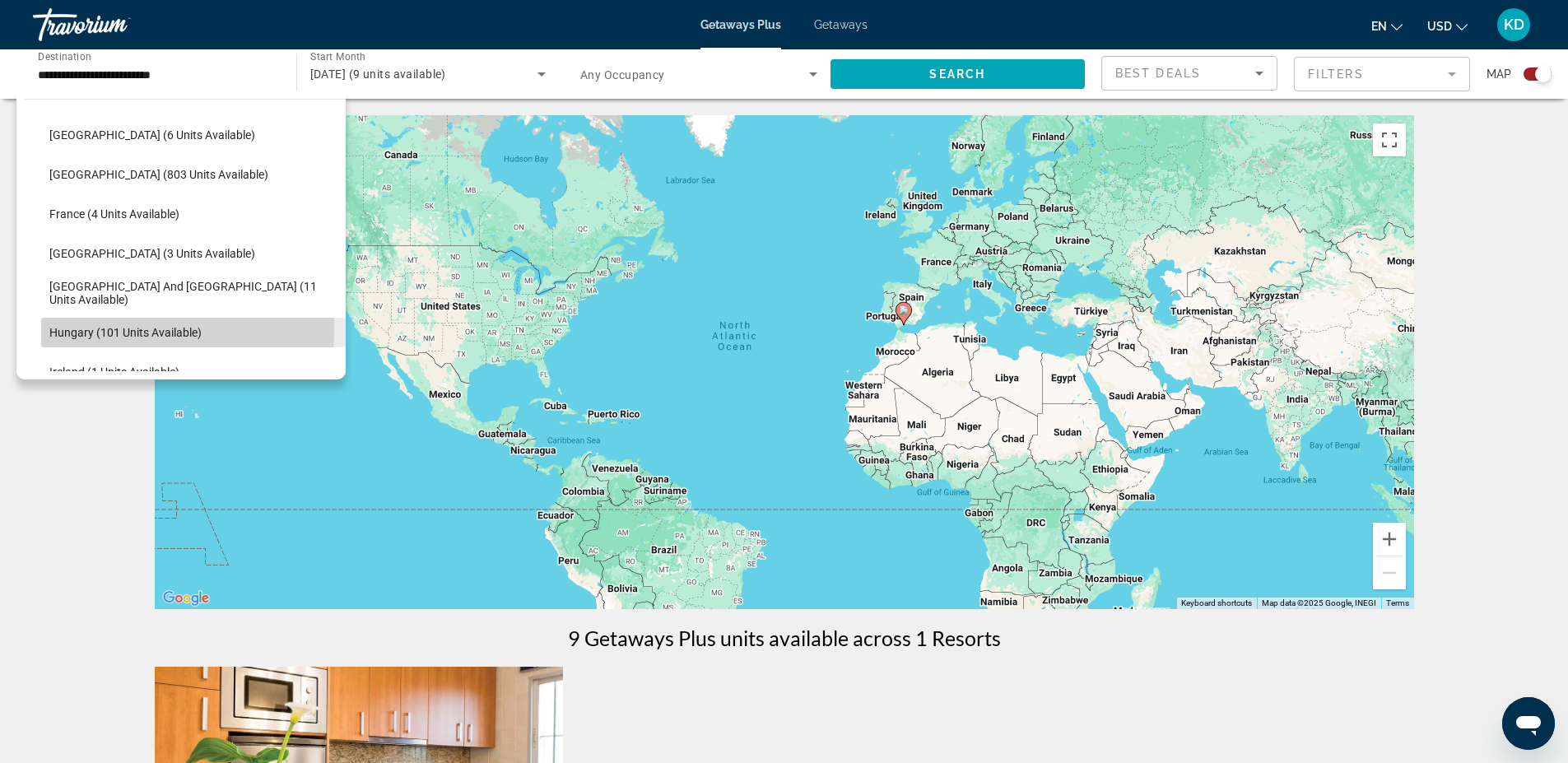
click at [151, 329] on span "Hungary (101 units available)" at bounding box center [125, 332] width 153 height 13
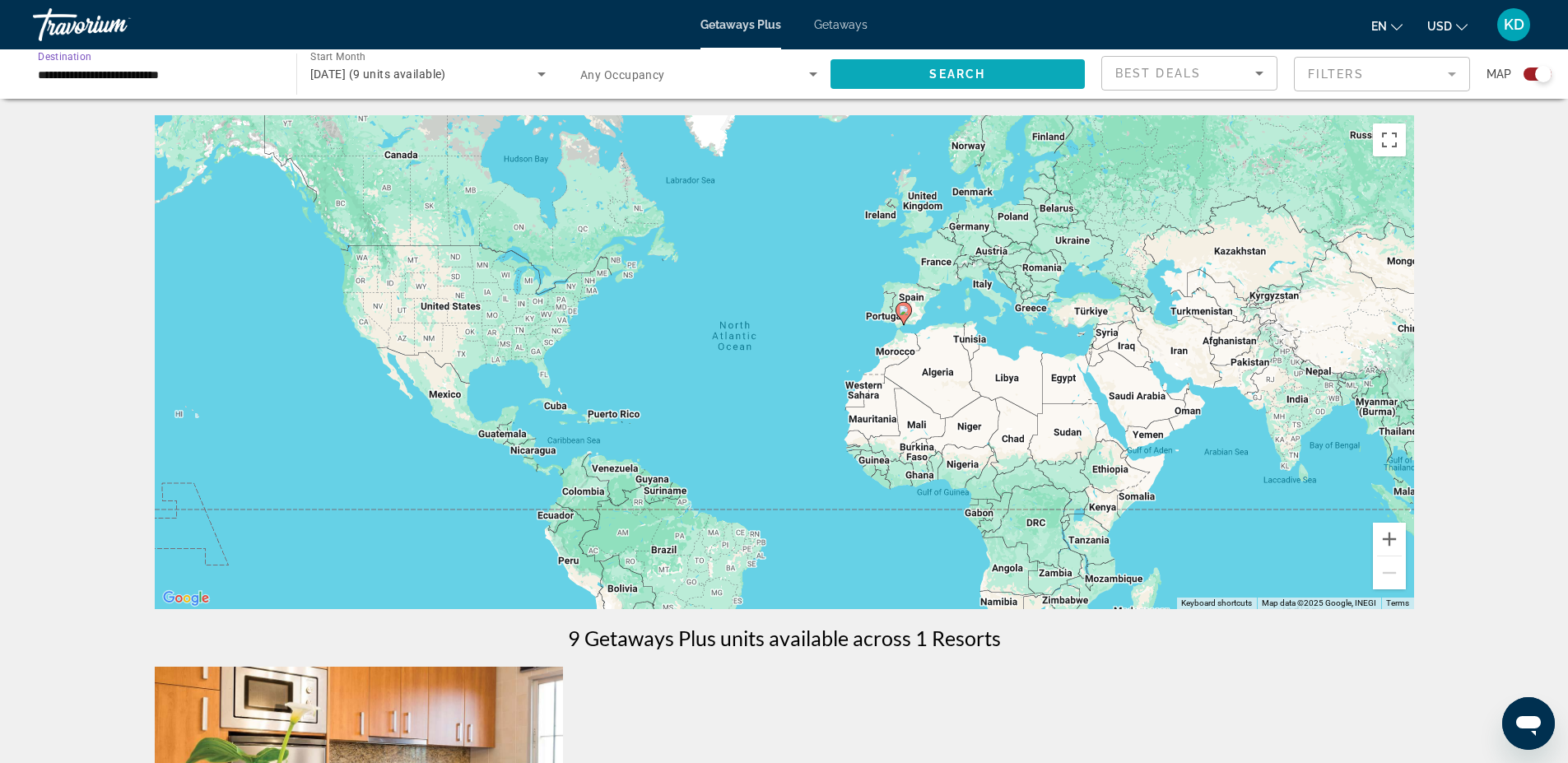
click at [897, 66] on span "Search widget" at bounding box center [958, 74] width 255 height 39
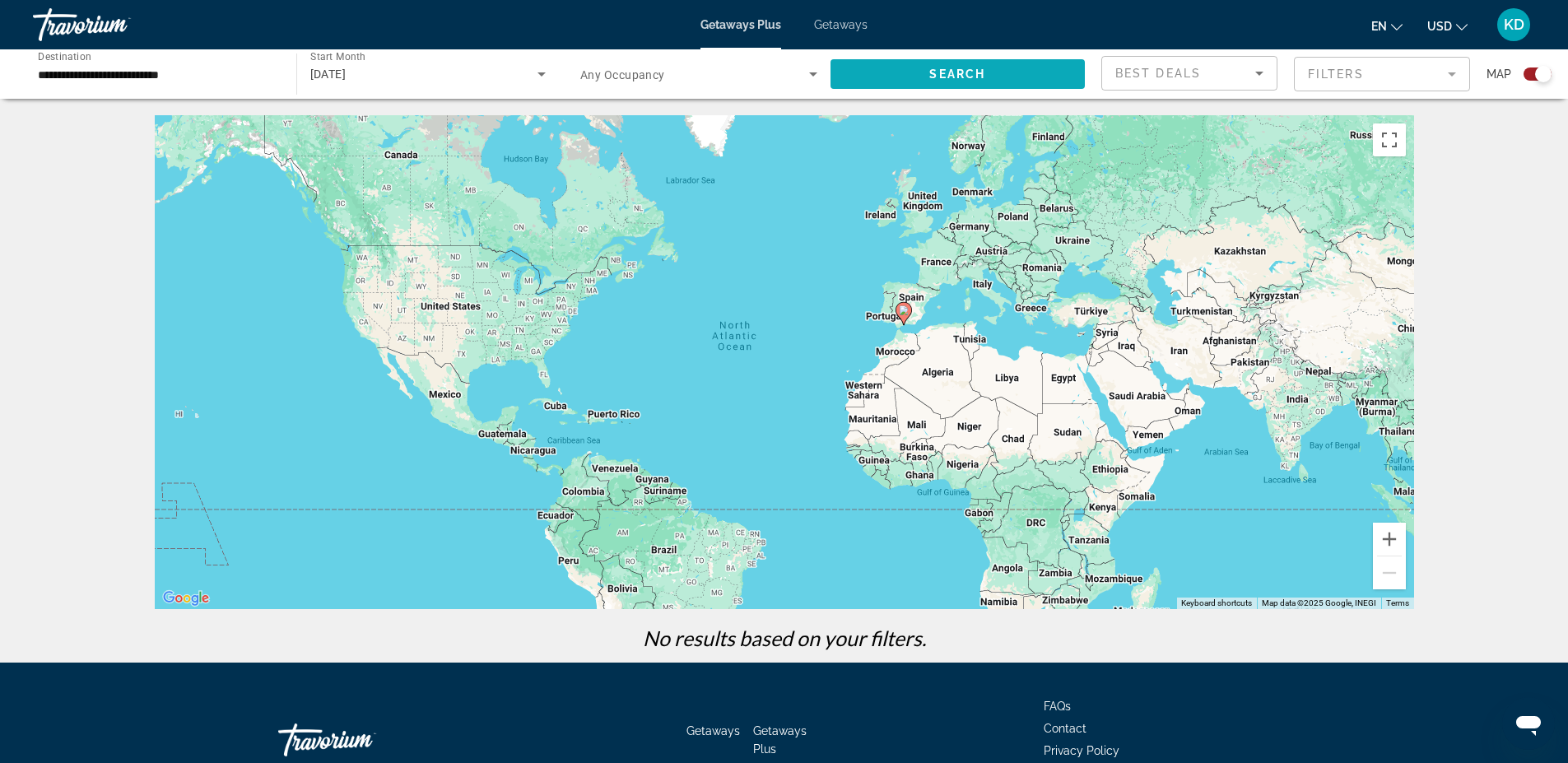
click at [991, 82] on span "Search widget" at bounding box center [958, 74] width 255 height 39
click at [128, 75] on input "**********" at bounding box center [156, 75] width 238 height 20
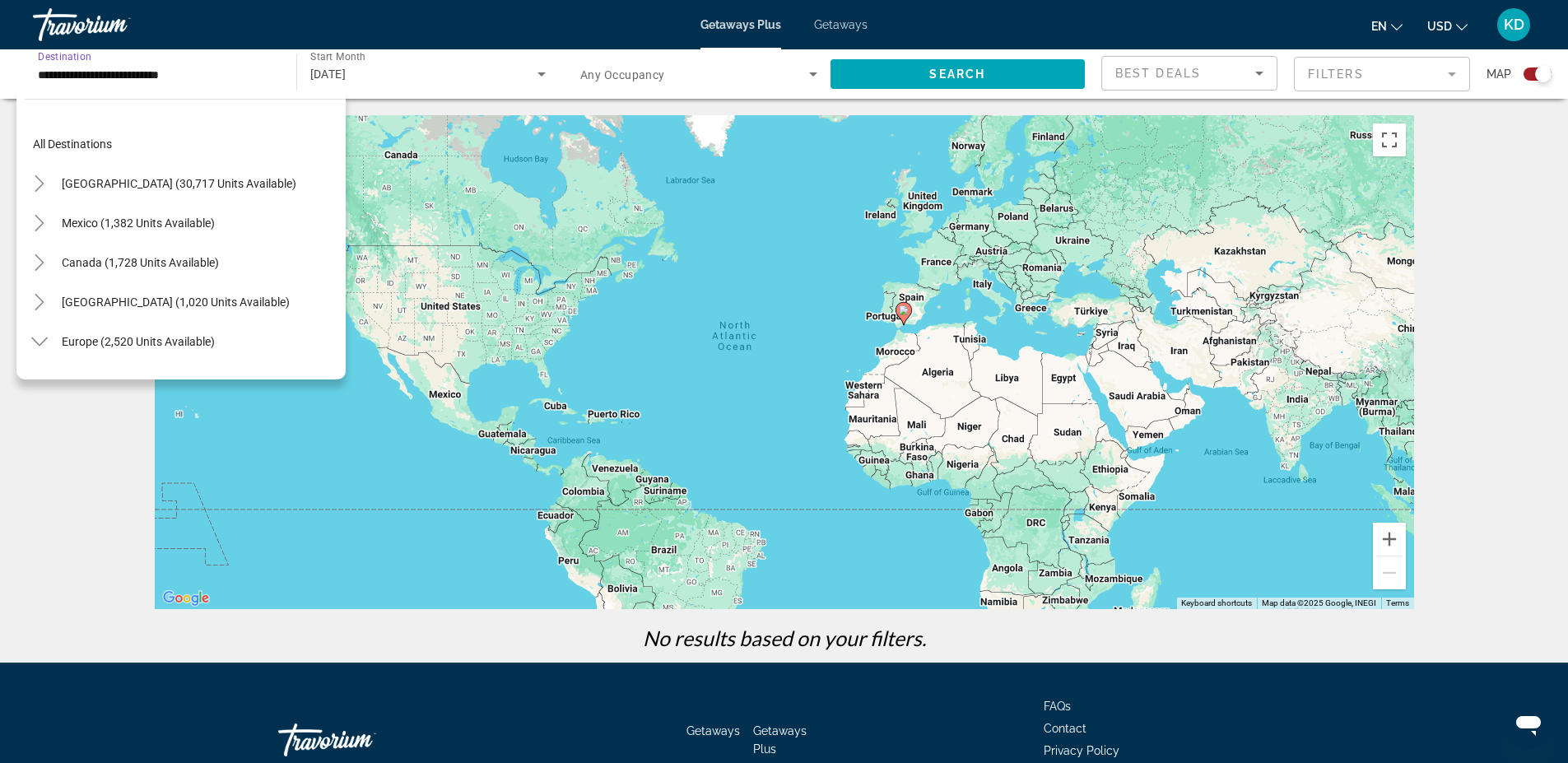
scroll to position [453, 0]
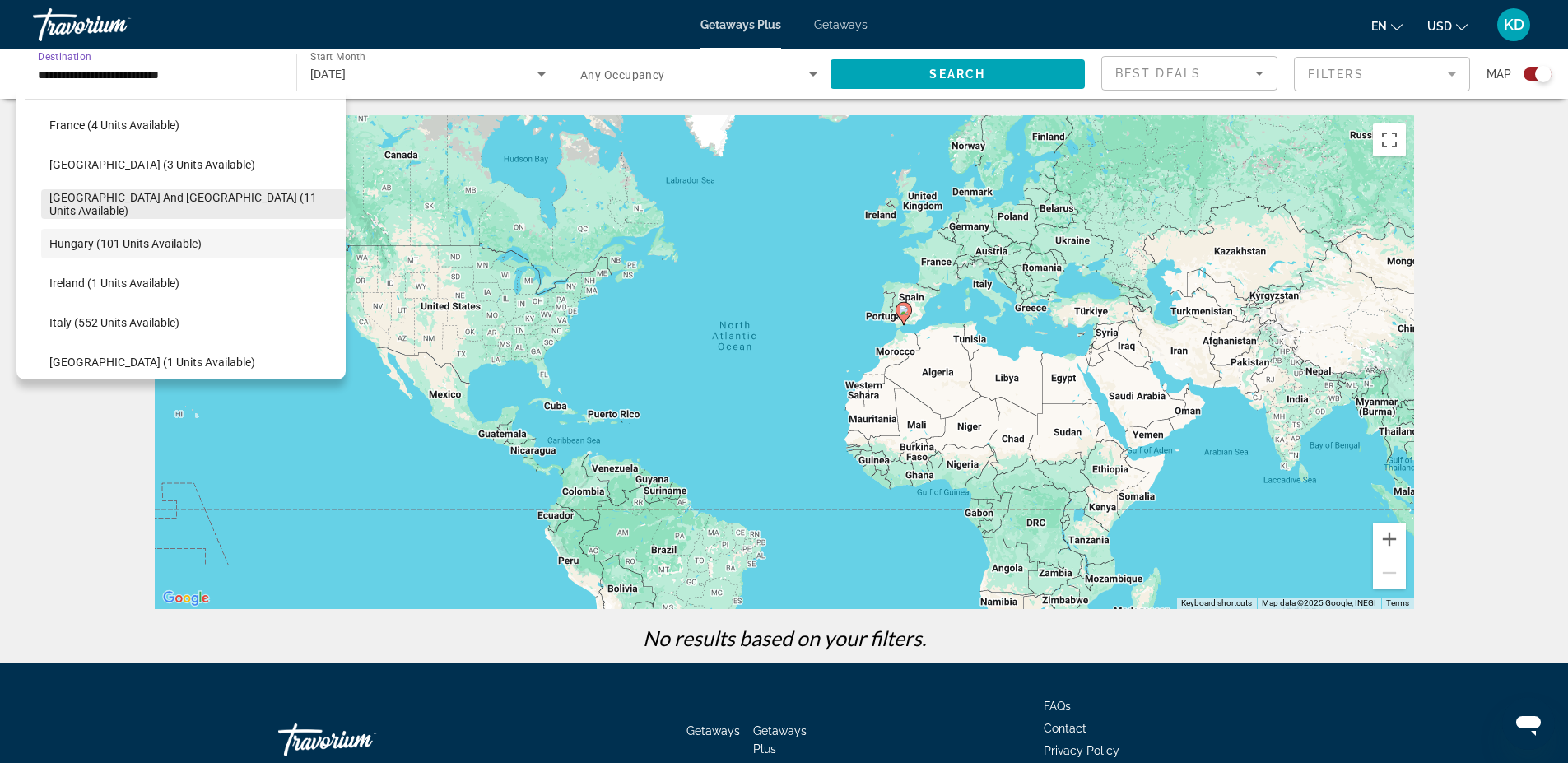
click at [89, 195] on span "Search widget" at bounding box center [193, 204] width 304 height 39
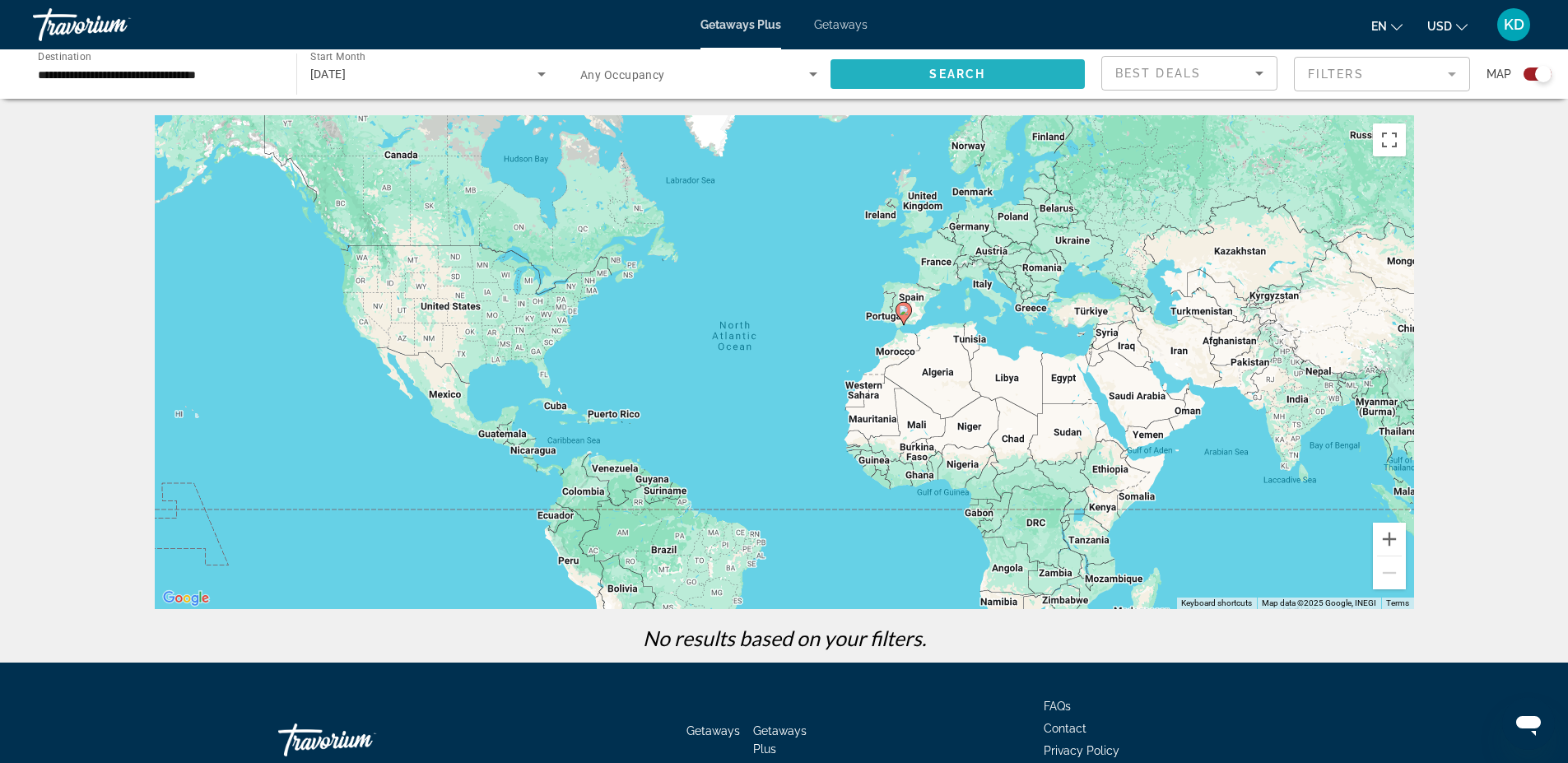
click at [944, 71] on span "Search" at bounding box center [957, 74] width 56 height 13
click at [141, 72] on input "**********" at bounding box center [156, 75] width 238 height 20
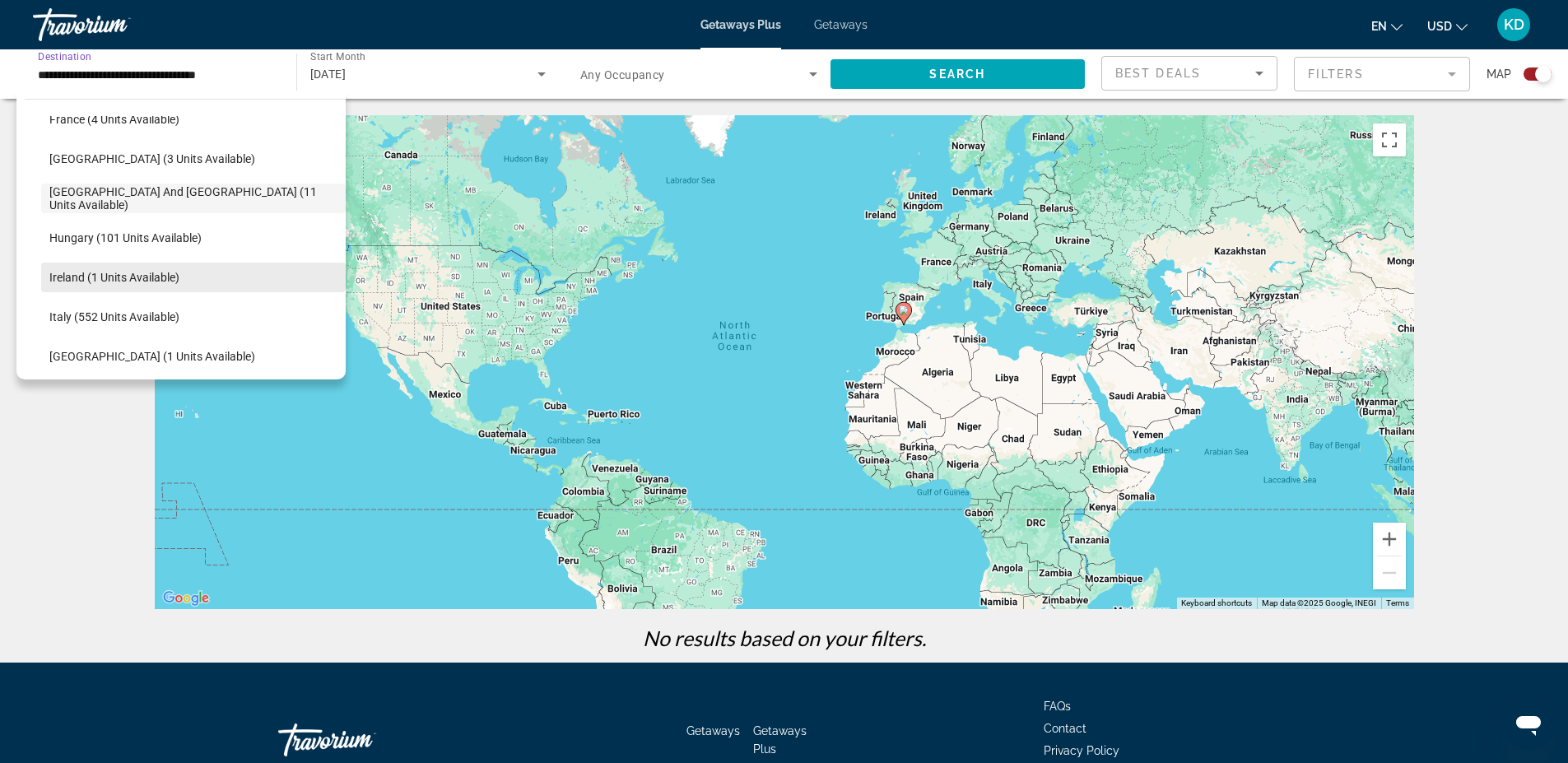
scroll to position [496, 0]
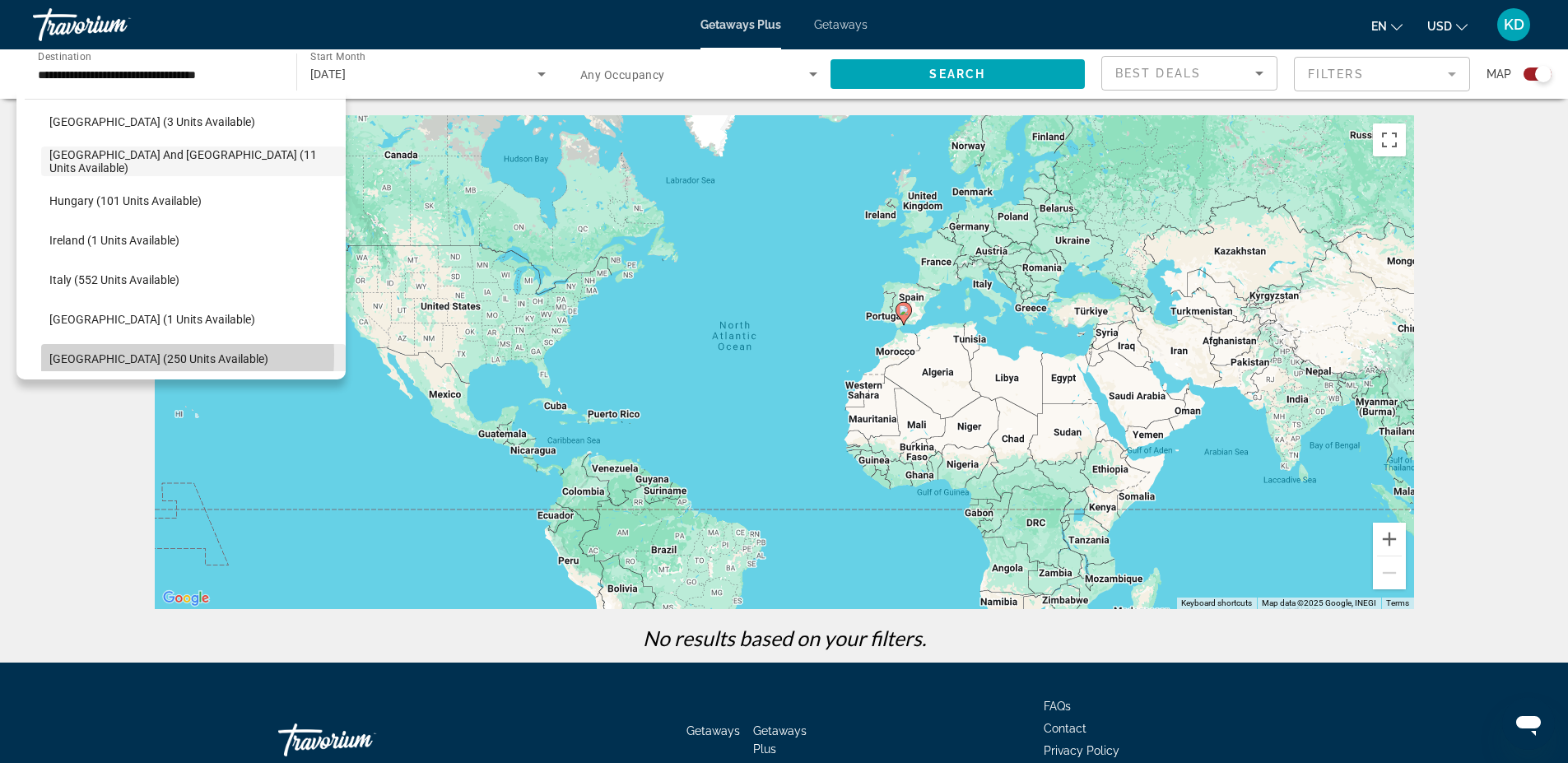
click at [118, 355] on span "[GEOGRAPHIC_DATA] (250 units available)" at bounding box center [158, 359] width 219 height 13
type input "**********"
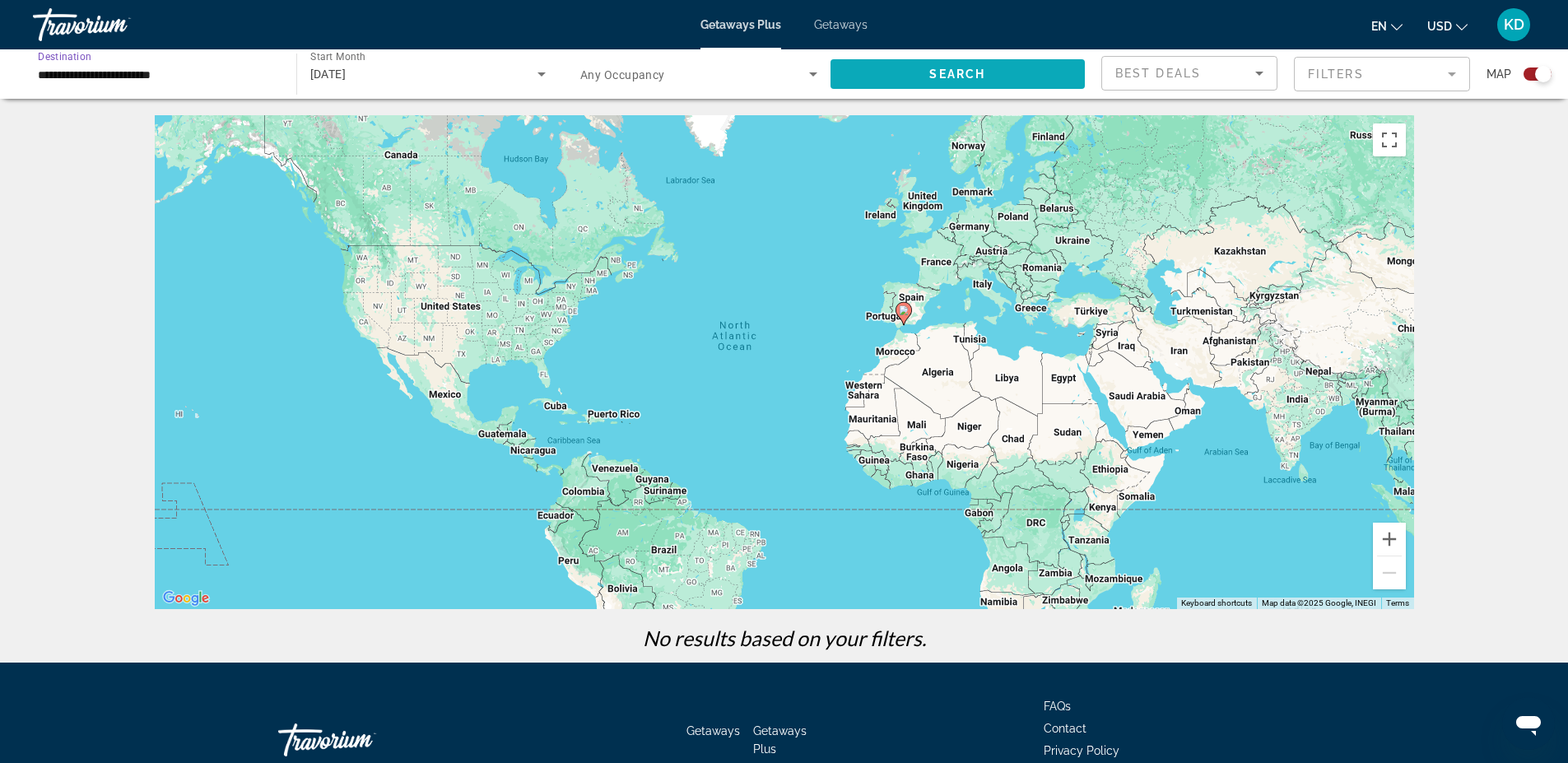
click at [888, 69] on span "Search widget" at bounding box center [958, 74] width 255 height 39
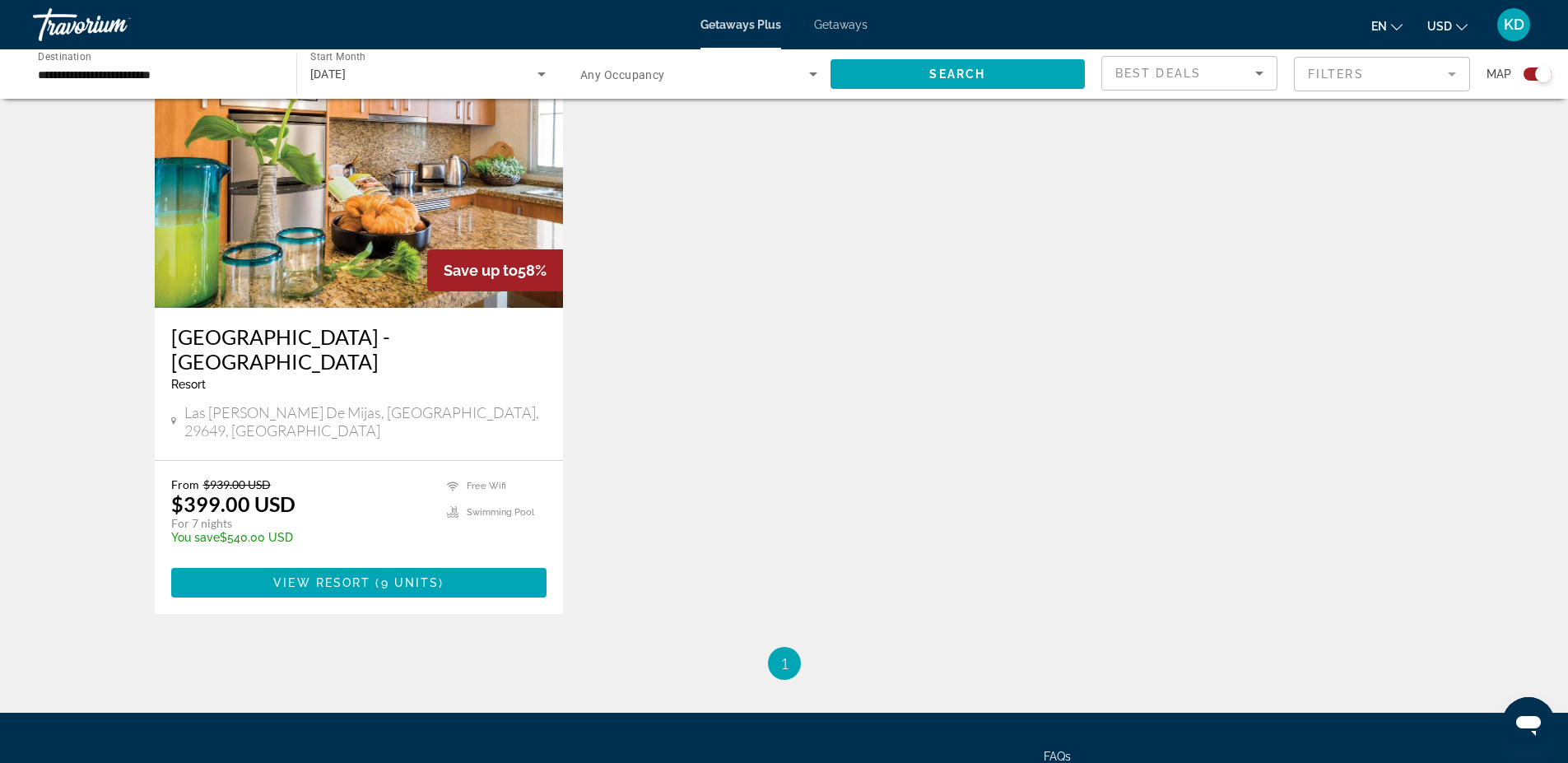
scroll to position [659, 0]
